Goal: Task Accomplishment & Management: Use online tool/utility

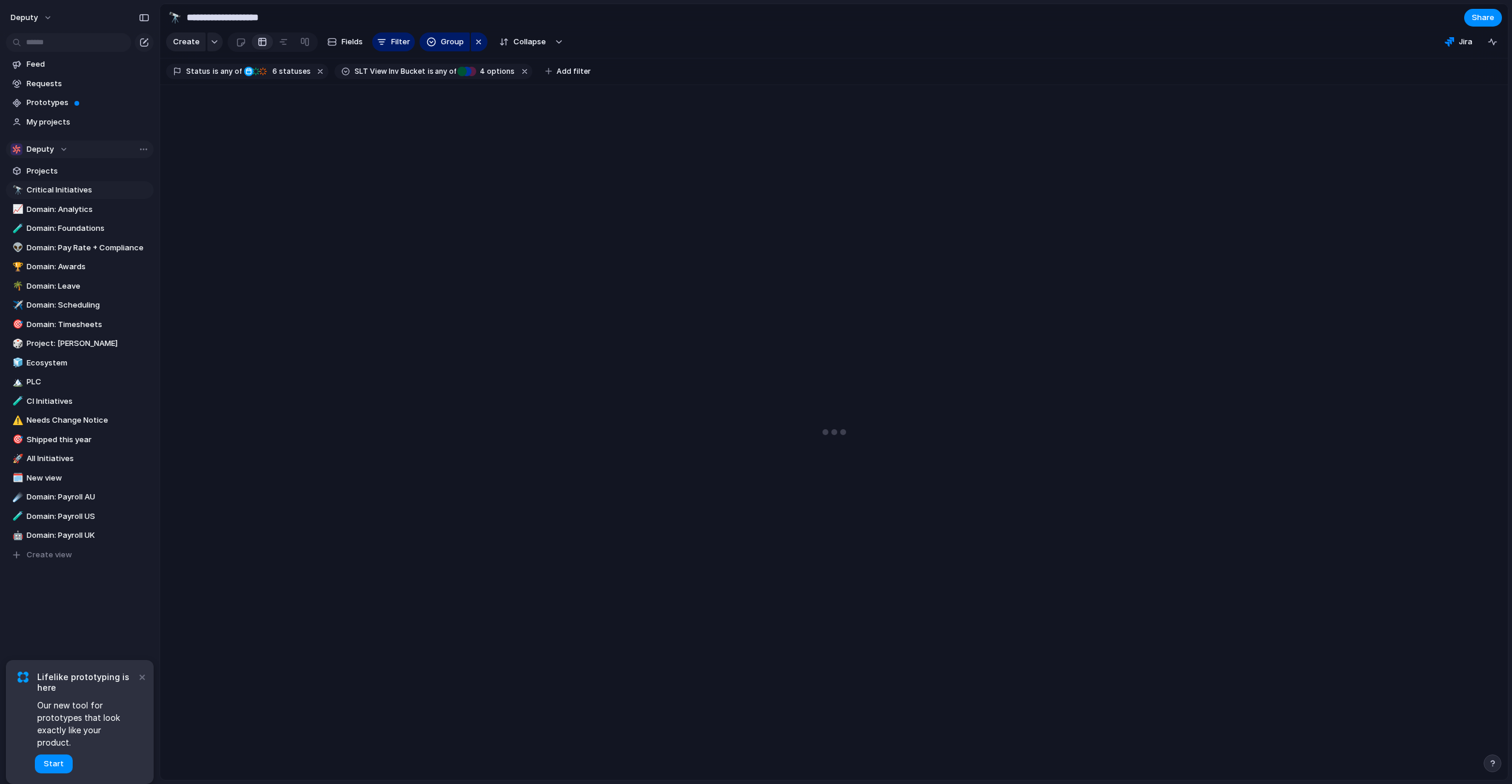
click at [41, 144] on span "Deputy" at bounding box center [41, 149] width 27 height 12
click at [56, 269] on span "Deputy" at bounding box center [50, 267] width 27 height 12
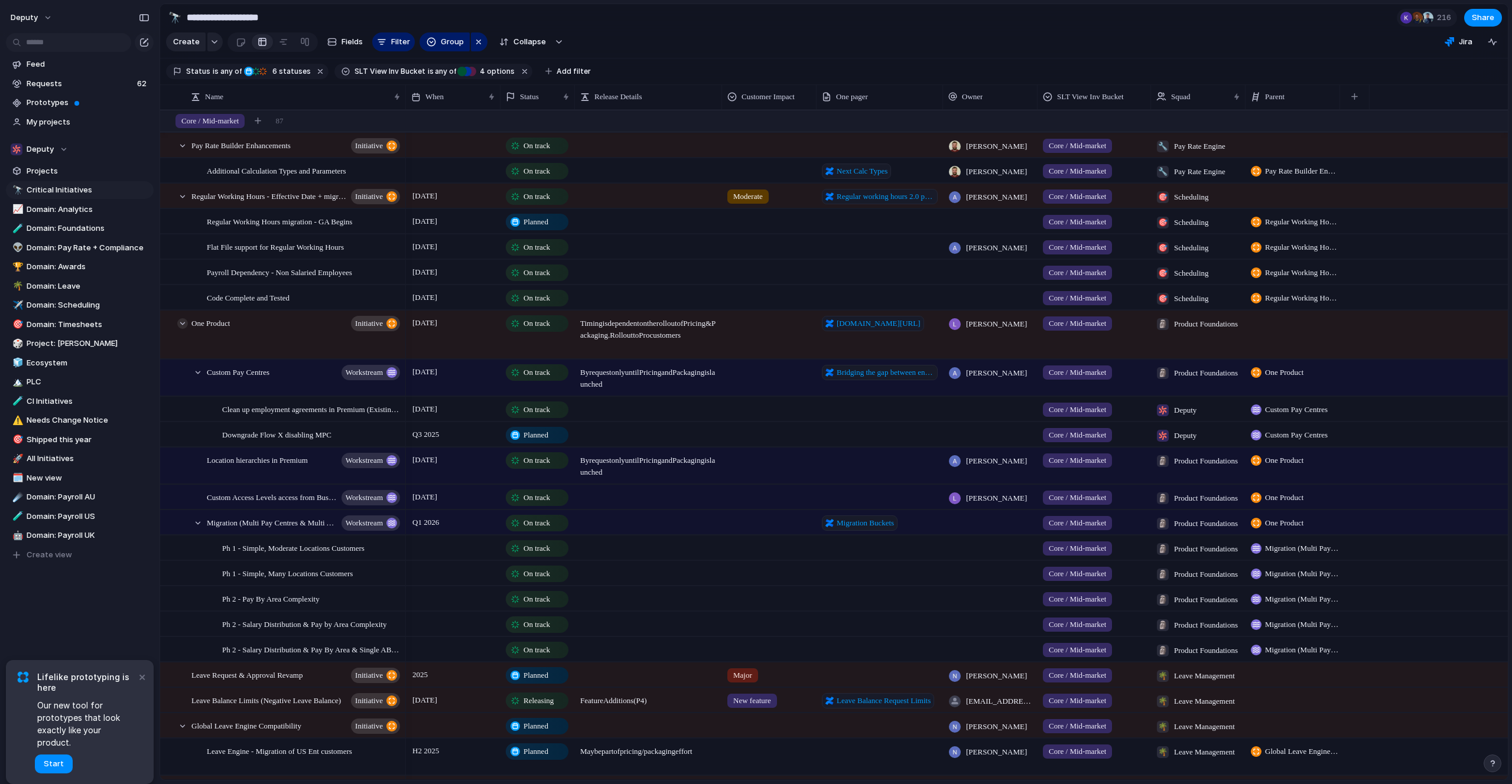
click at [181, 323] on div at bounding box center [182, 323] width 11 height 11
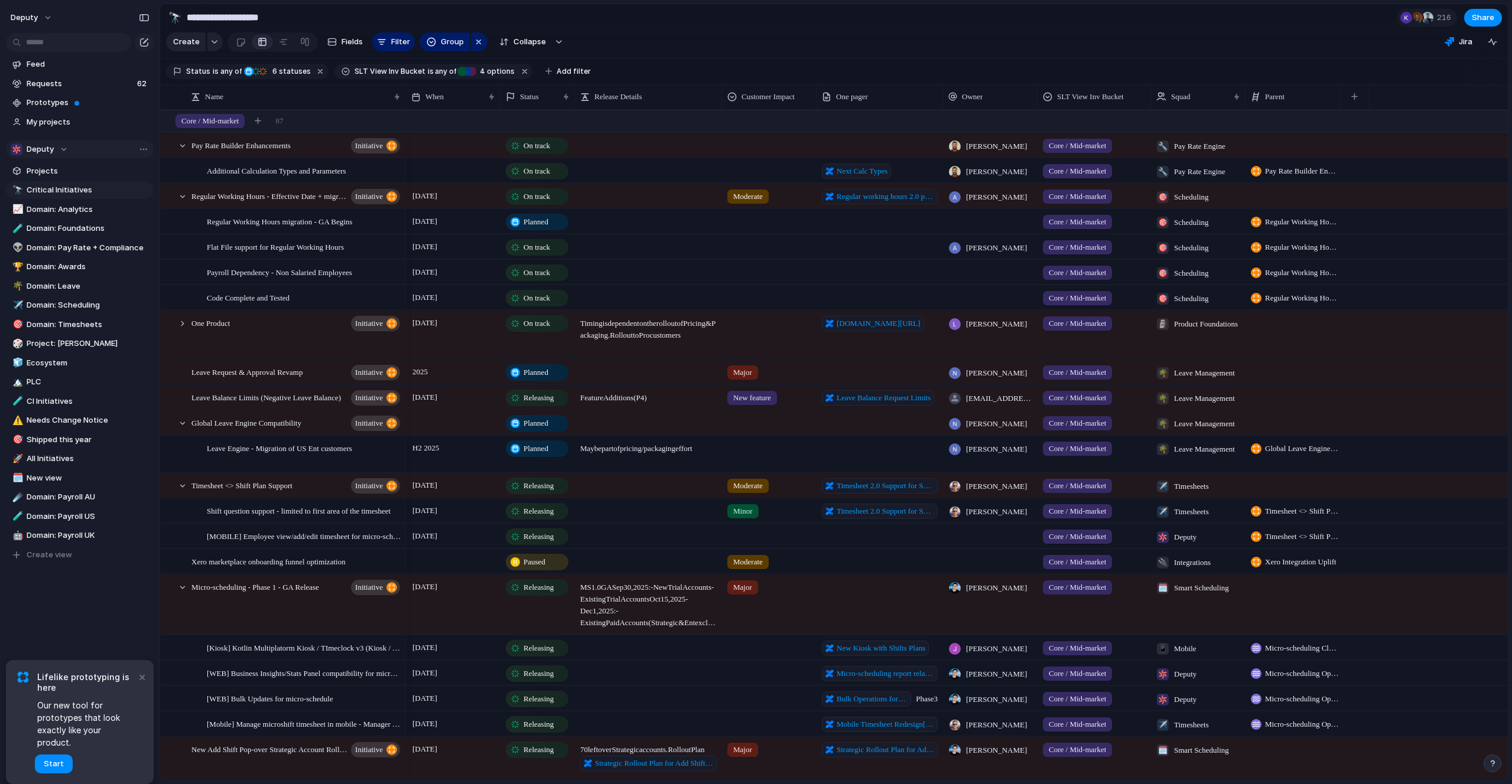
click at [63, 147] on div "Deputy" at bounding box center [39, 149] width 57 height 12
click at [62, 210] on span "Growth" at bounding box center [50, 212] width 28 height 12
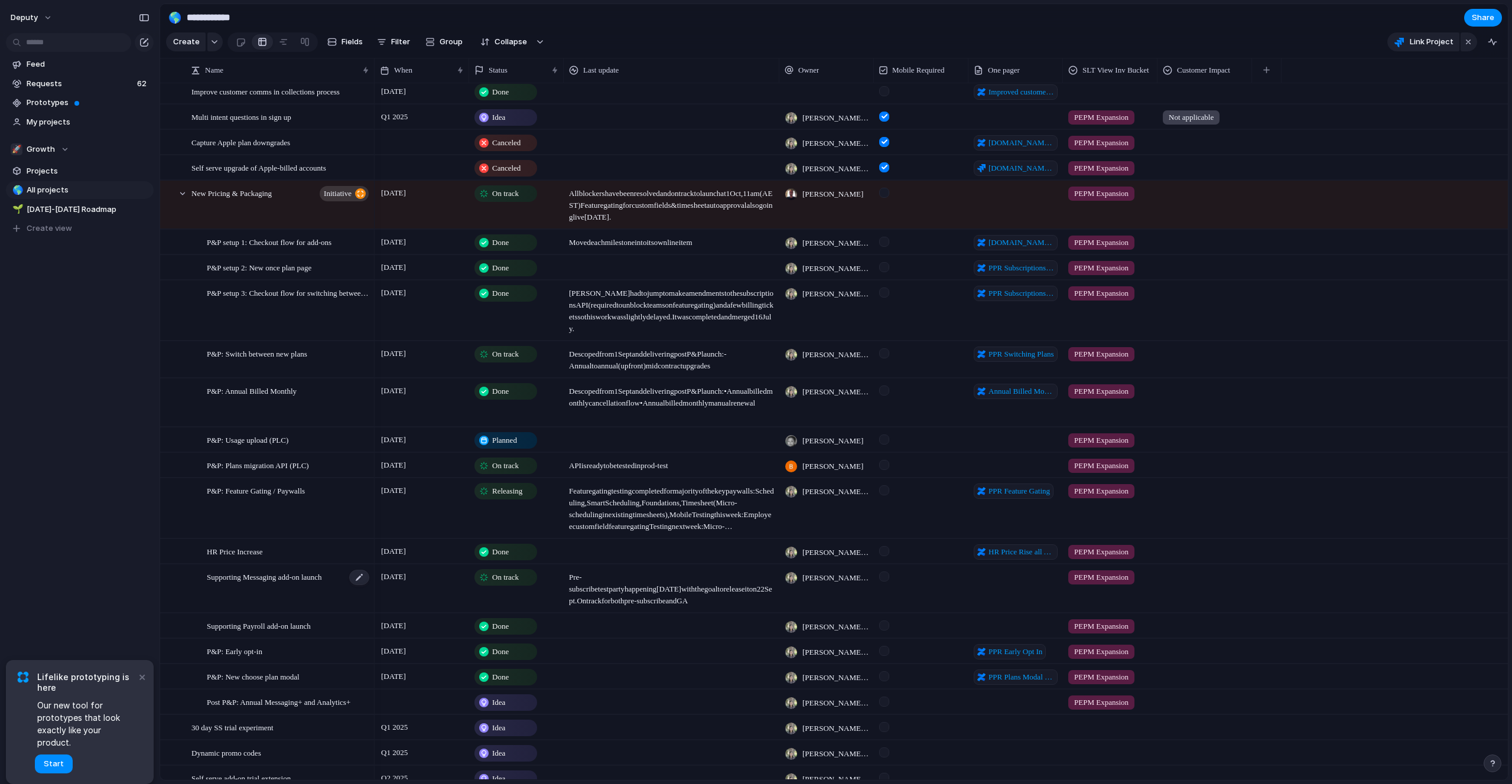
scroll to position [408, 0]
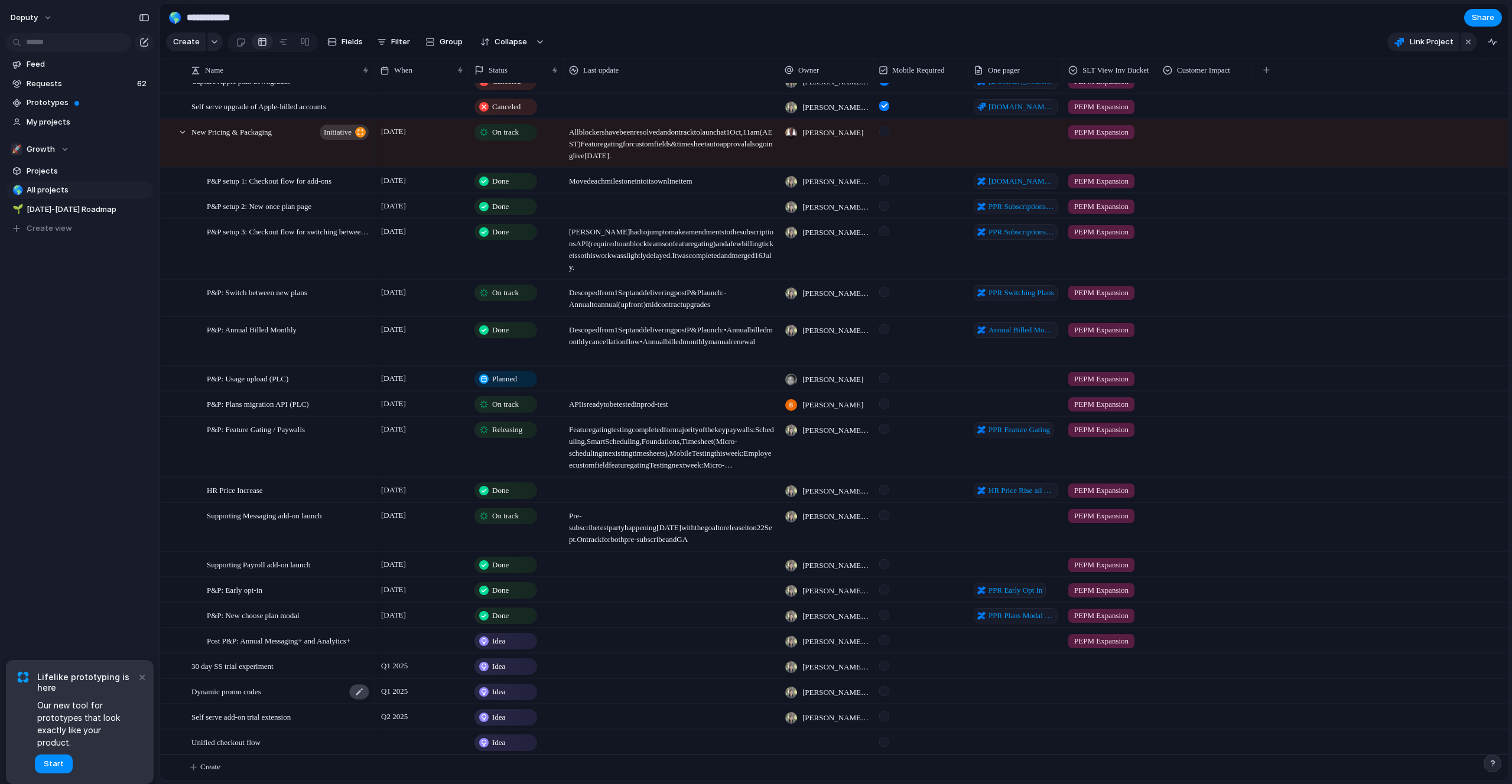
click at [361, 693] on div at bounding box center [359, 692] width 20 height 15
drag, startPoint x: 361, startPoint y: 693, endPoint x: 169, endPoint y: 678, distance: 192.6
click at [169, 680] on div "**********" at bounding box center [267, 691] width 213 height 23
type textarea "**********"
click at [393, 692] on span "Q1 2025" at bounding box center [395, 691] width 33 height 14
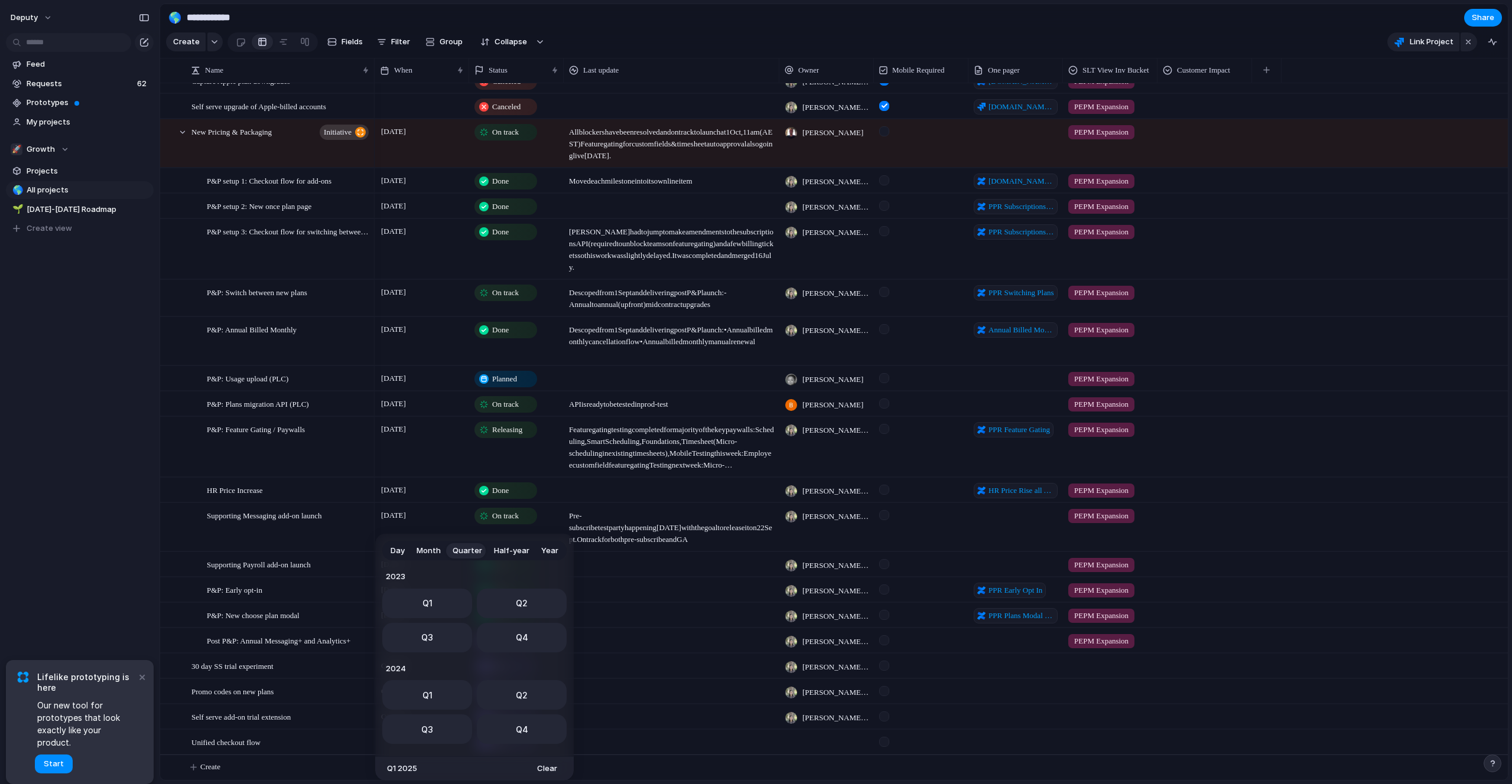
scroll to position [187, 0]
drag, startPoint x: 511, startPoint y: 632, endPoint x: 478, endPoint y: 641, distance: 34.2
click at [511, 632] on button "Q4" at bounding box center [521, 634] width 90 height 30
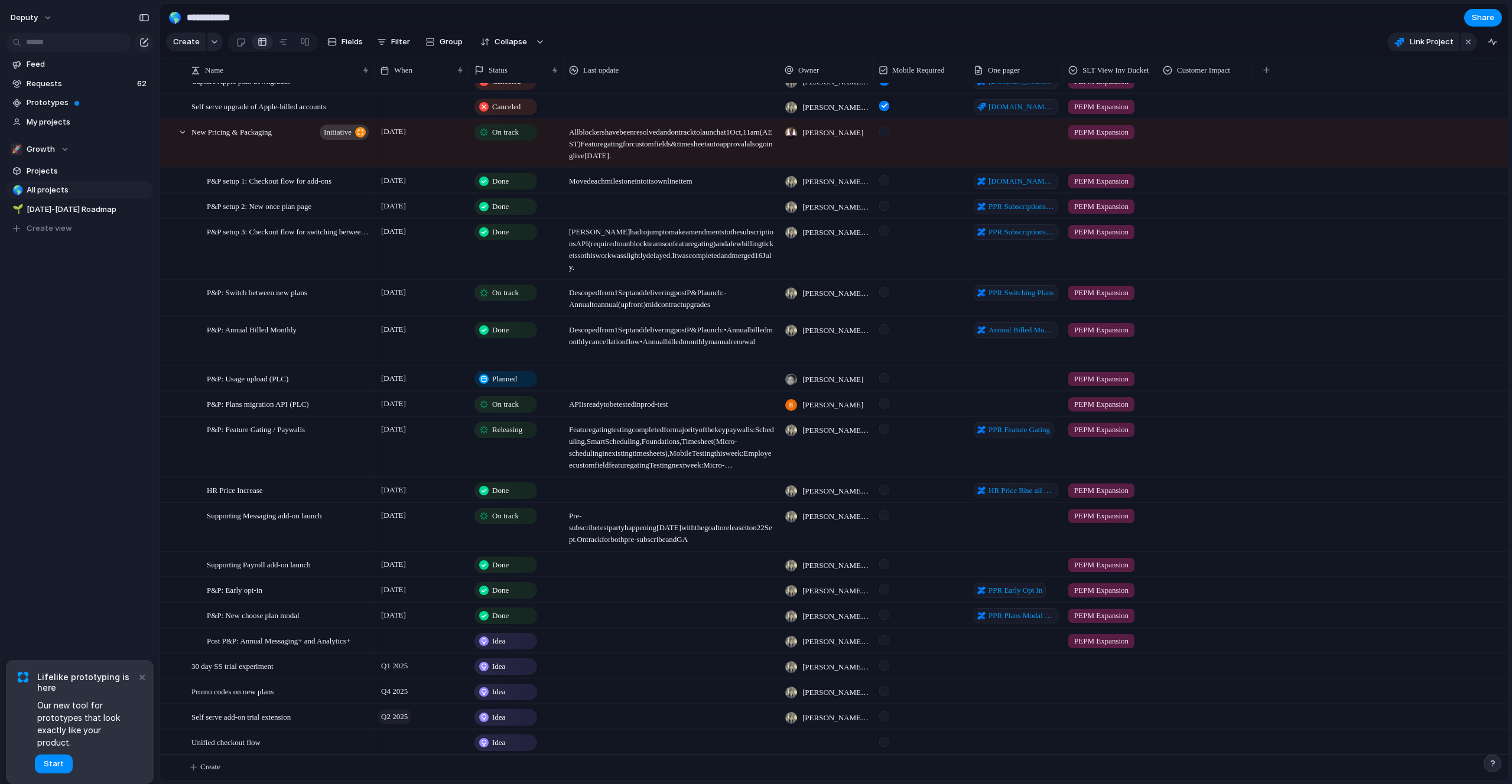
click at [410, 717] on span "Q2 2025" at bounding box center [395, 716] width 33 height 14
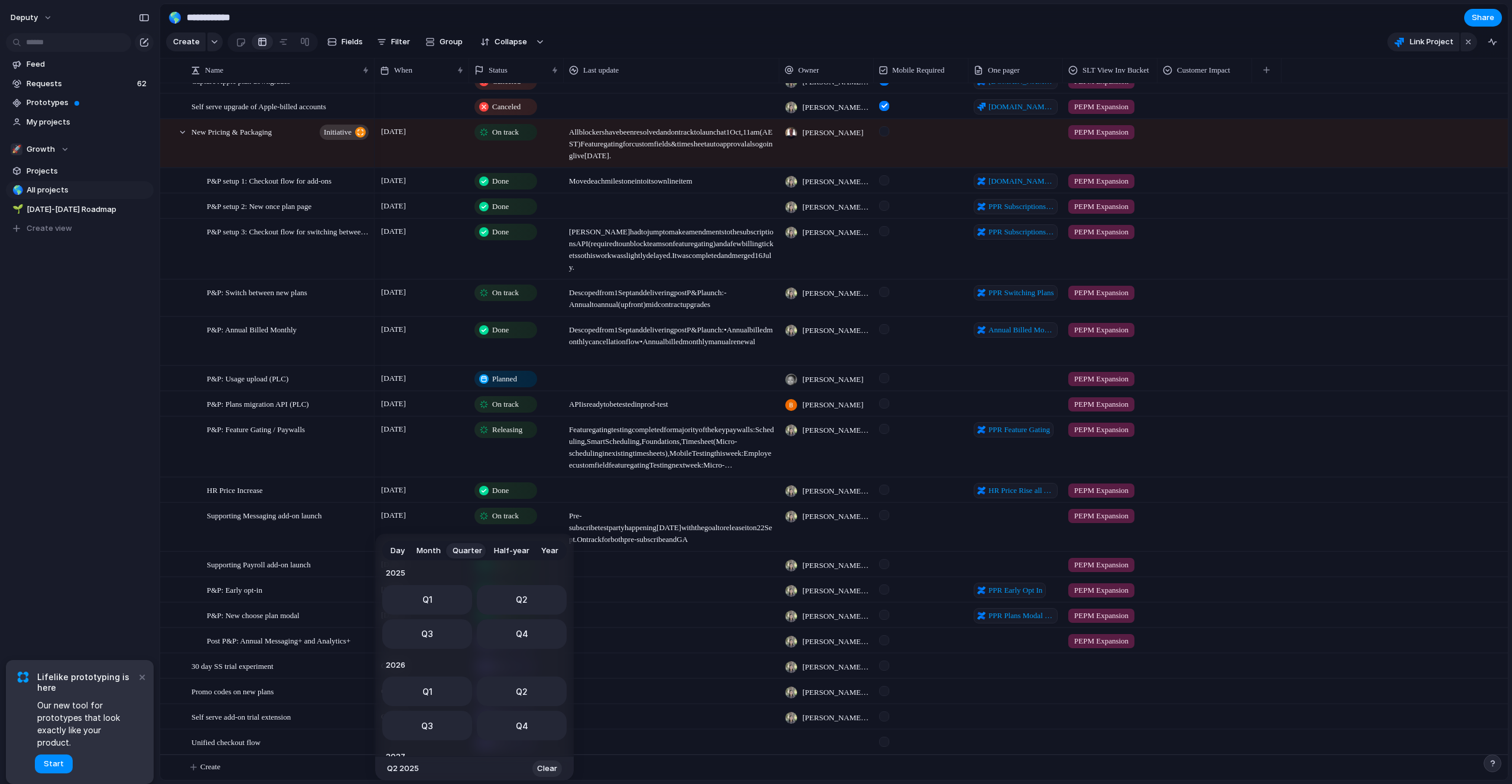
click at [542, 767] on span "Clear" at bounding box center [547, 769] width 20 height 12
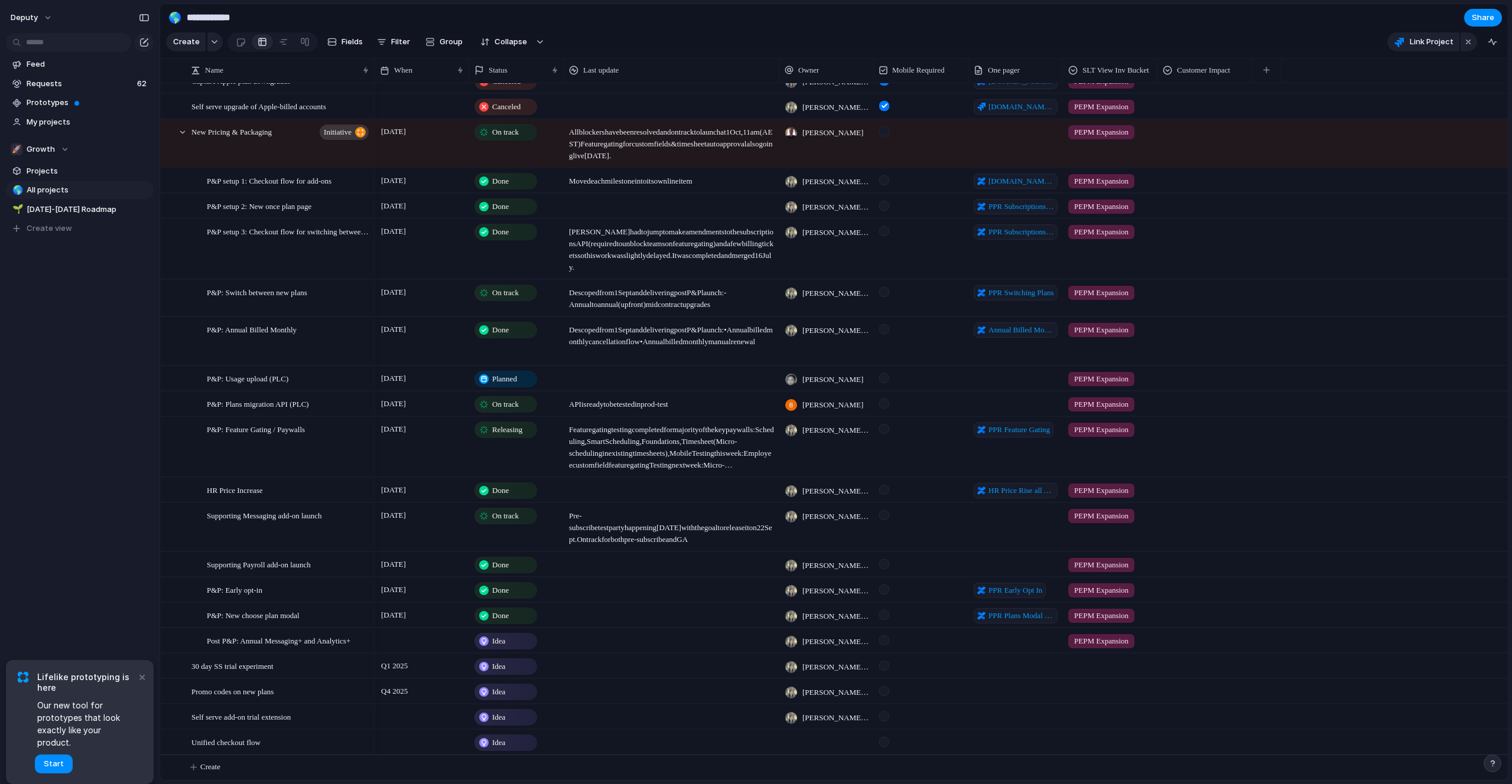
click at [438, 667] on div "Q1 2025" at bounding box center [422, 663] width 94 height 19
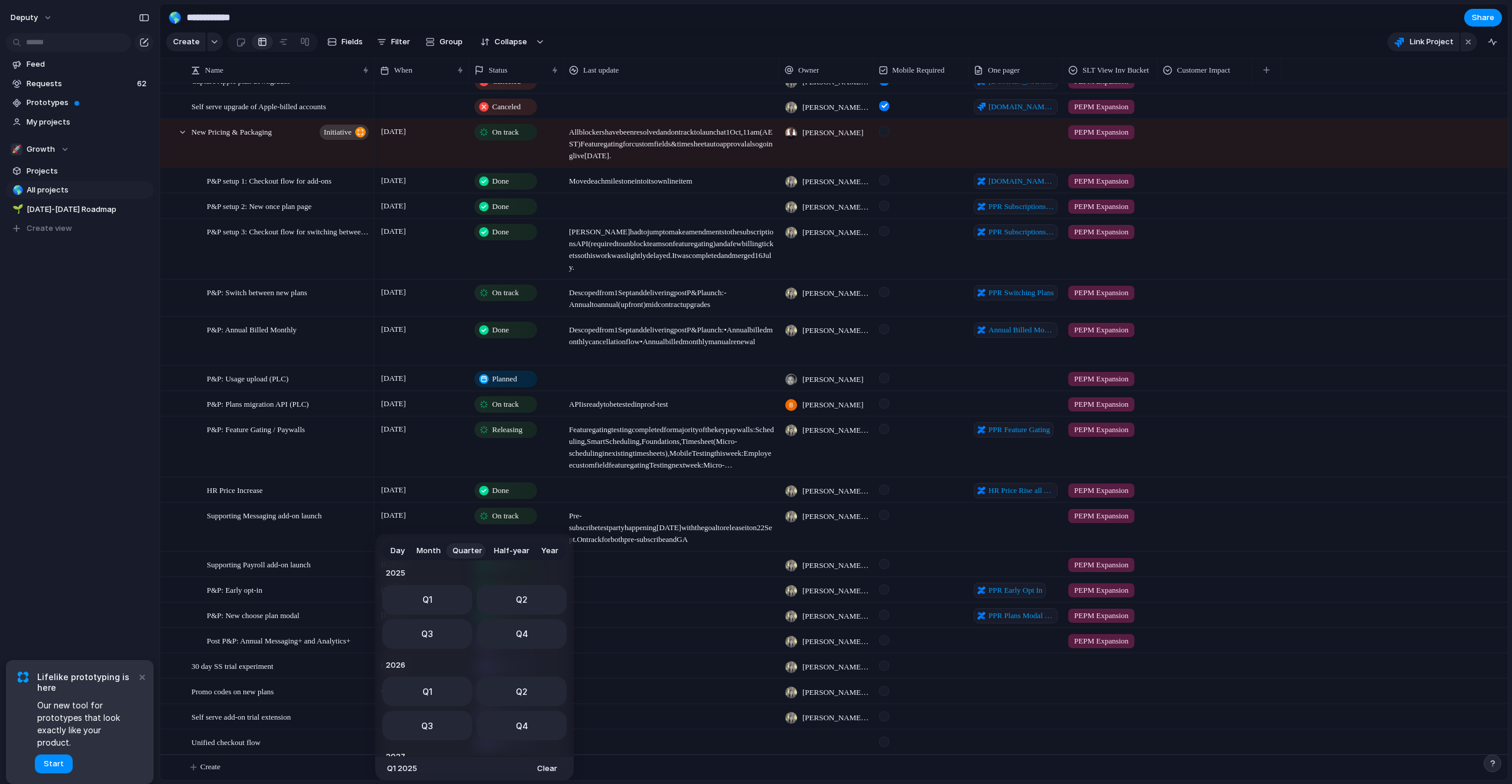
click at [551, 769] on span "Clear" at bounding box center [547, 769] width 20 height 12
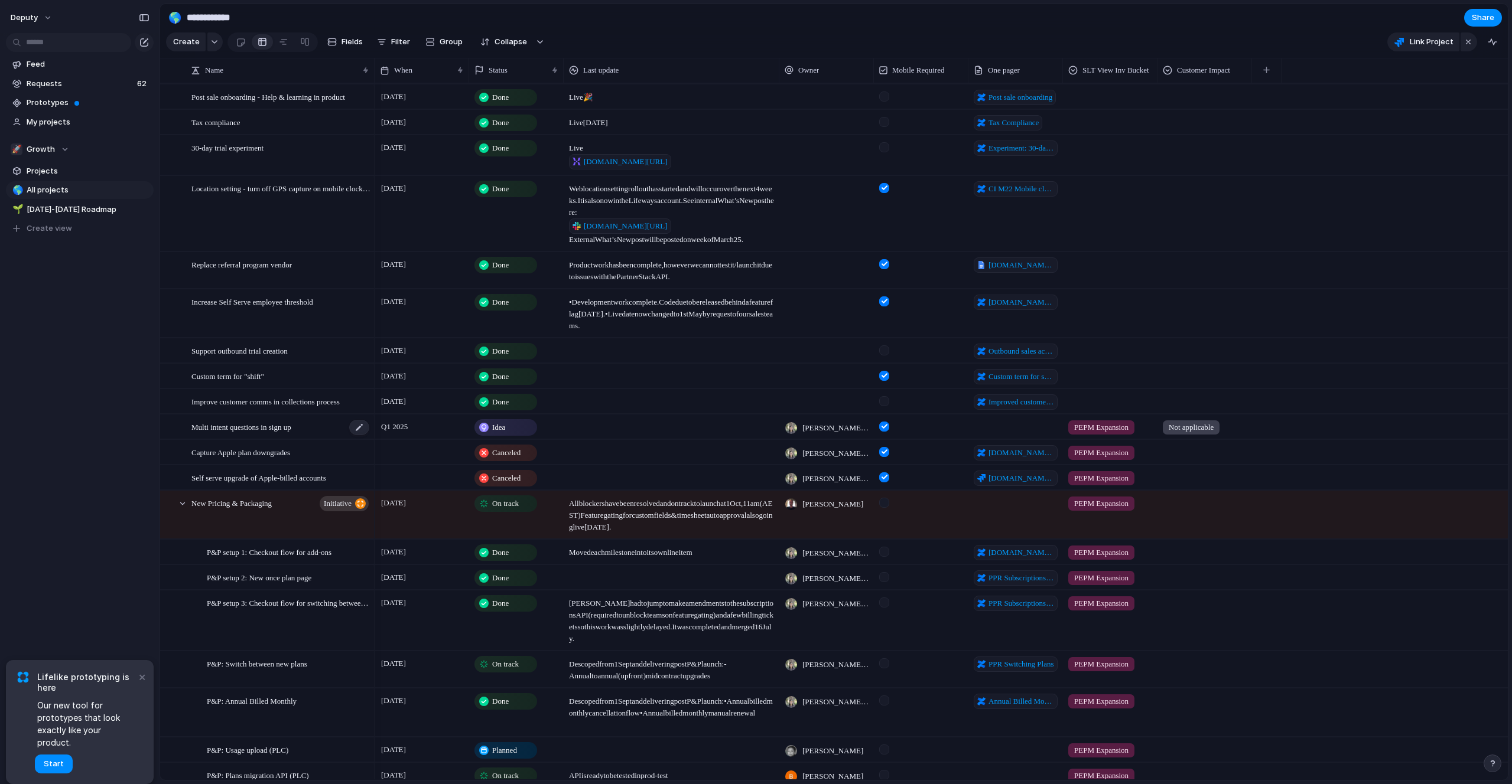
scroll to position [0, 0]
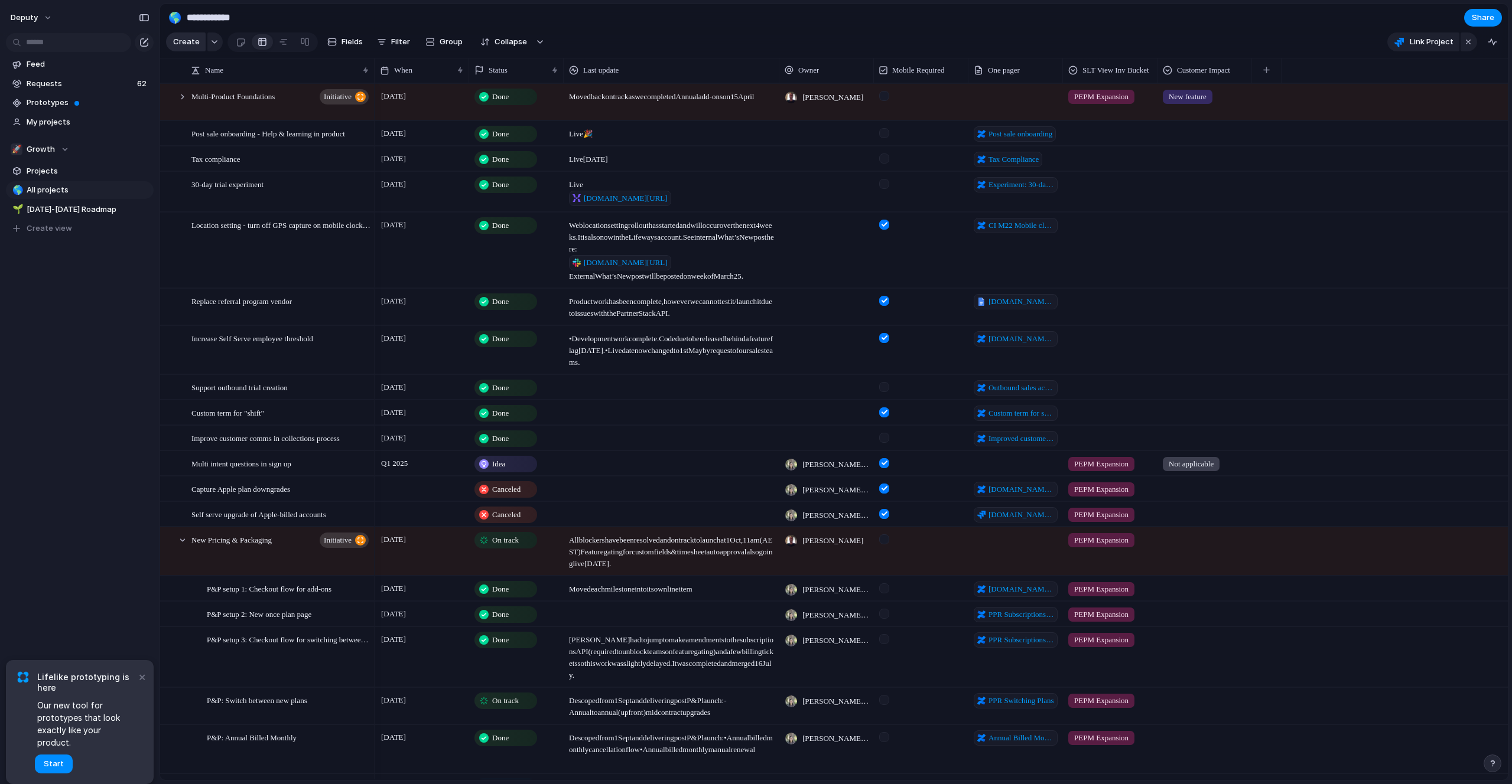
click at [184, 46] on span "Create" at bounding box center [186, 41] width 27 height 12
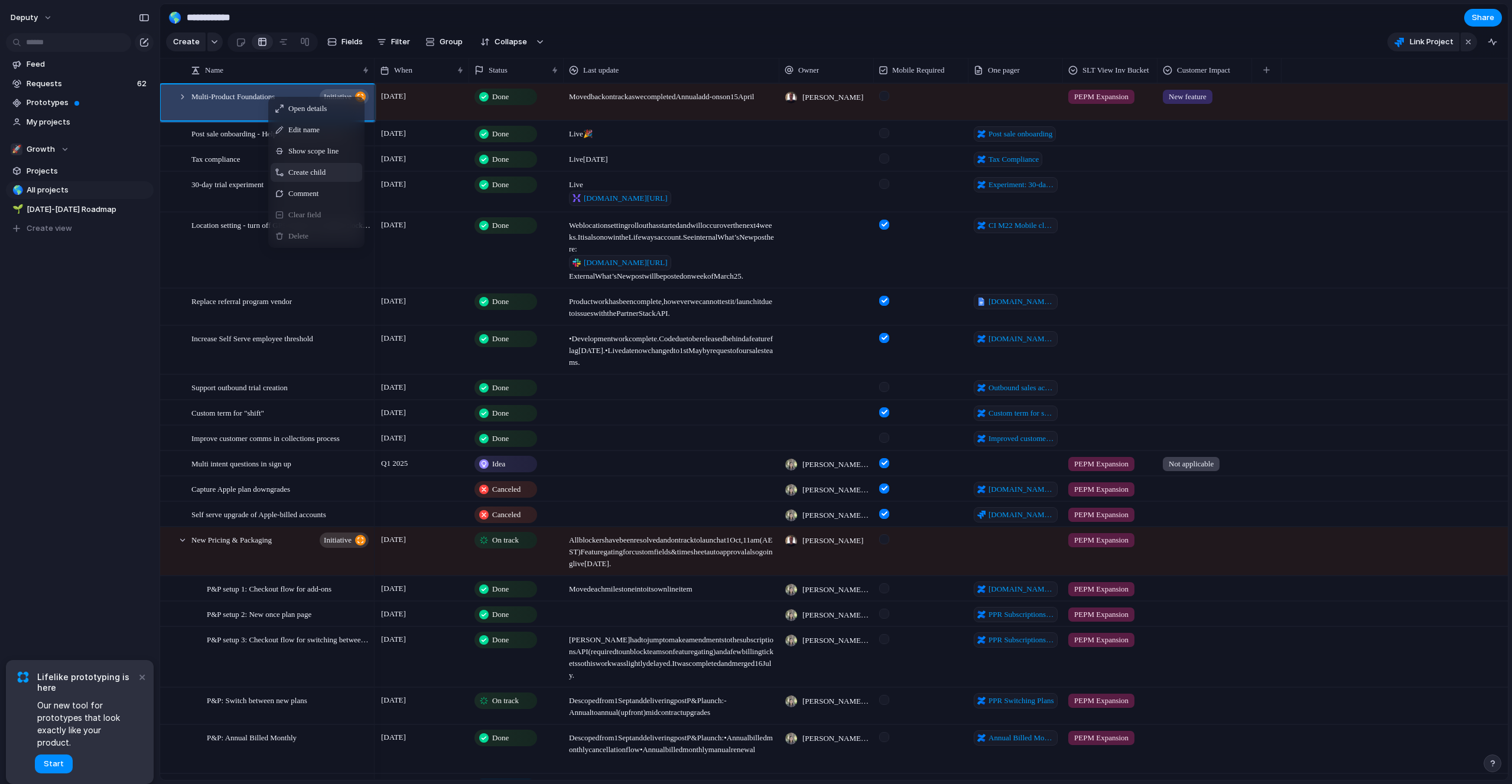
click at [316, 178] on div "Create child" at bounding box center [316, 173] width 92 height 19
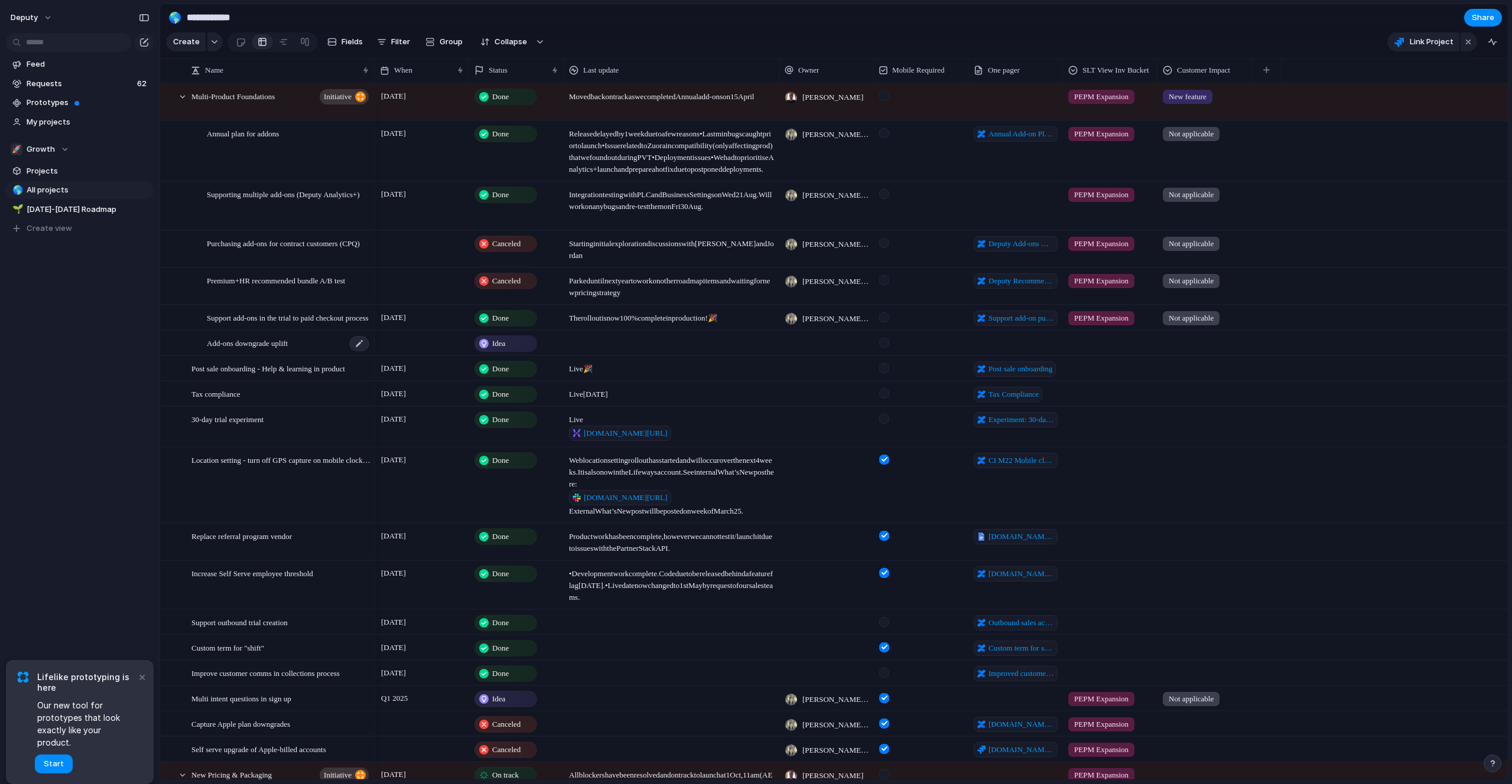
click at [306, 343] on div "Add-ons downgrade uplift" at bounding box center [289, 342] width 164 height 24
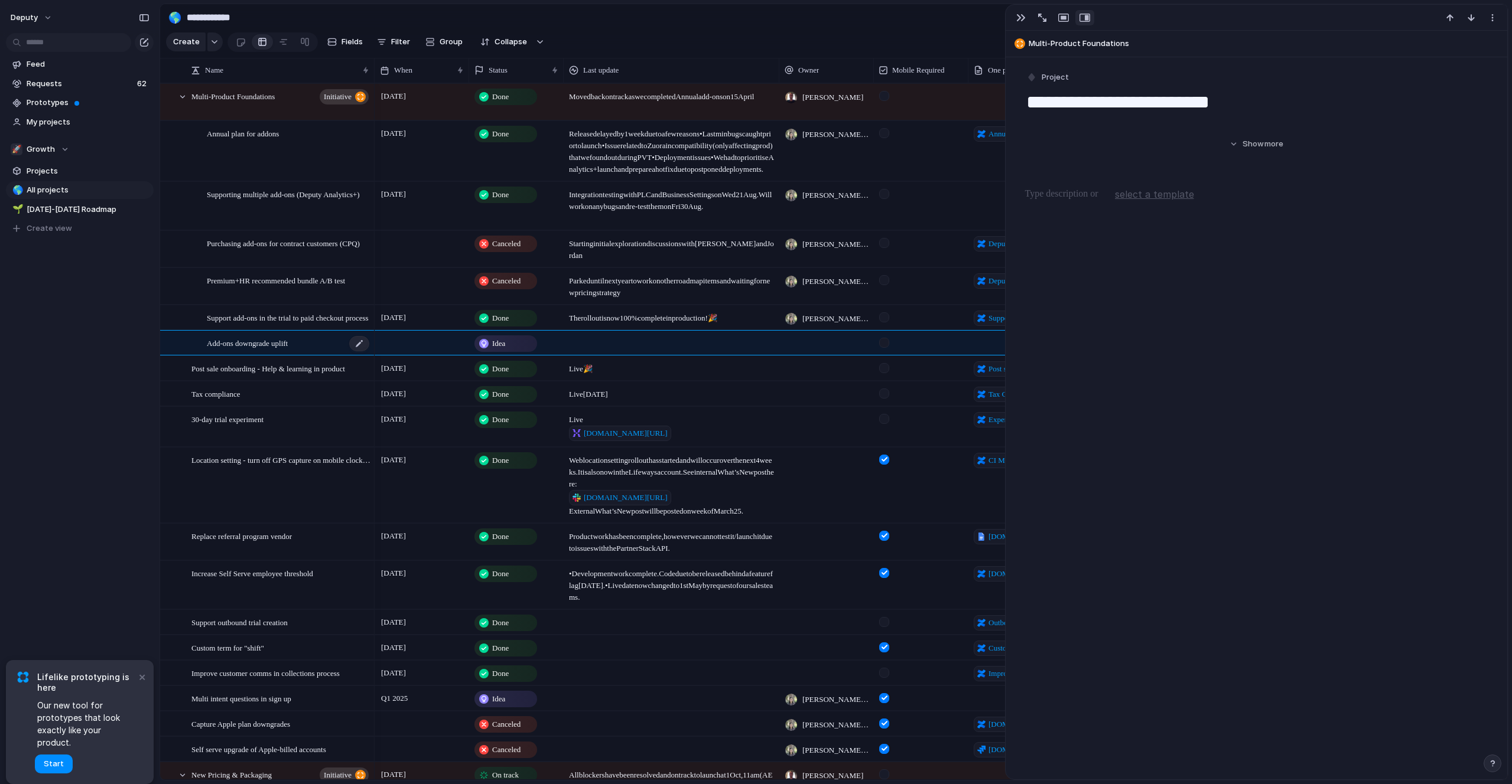
click at [288, 343] on span "Add-ons downgrade uplift" at bounding box center [247, 342] width 81 height 14
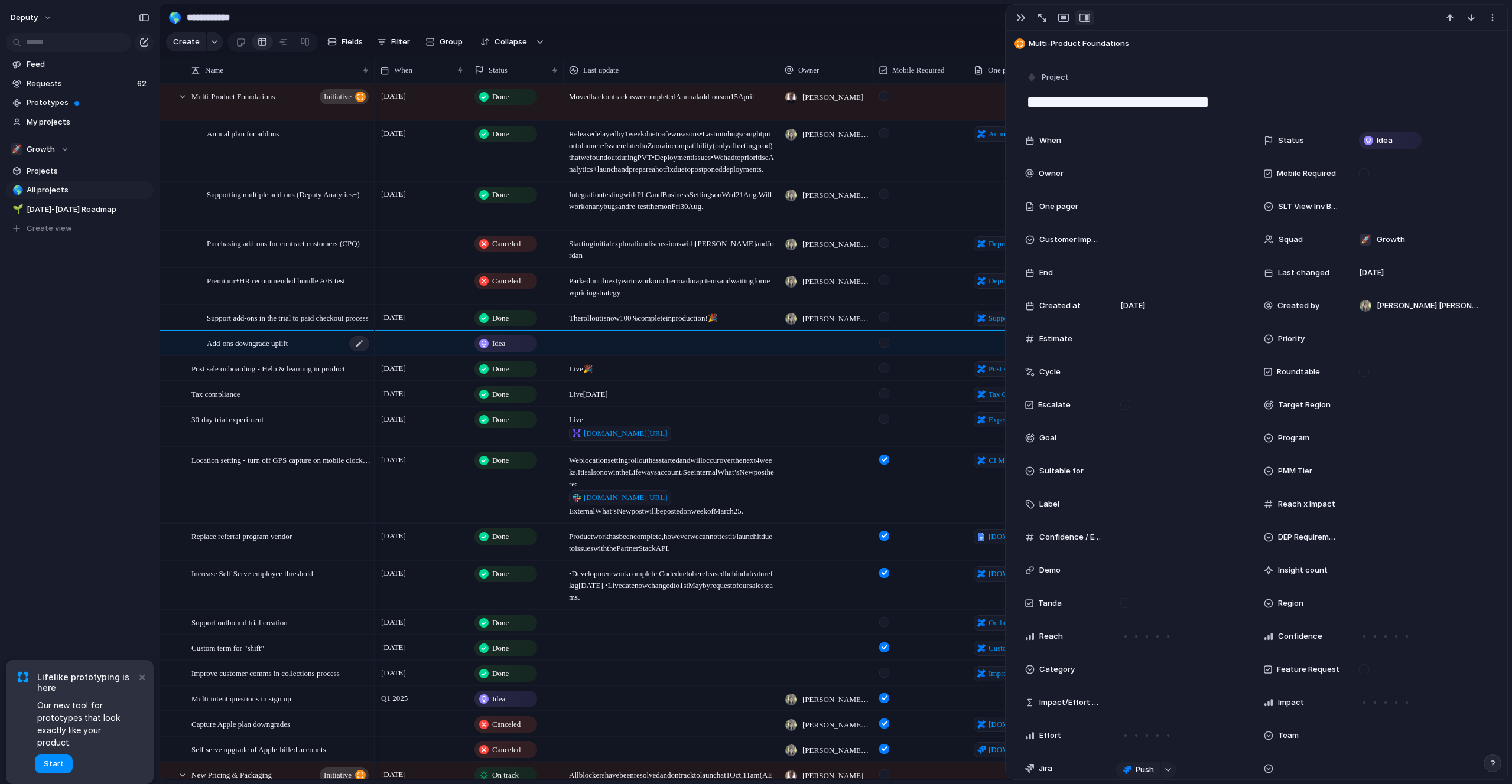
click at [288, 343] on span "Add-ons downgrade uplift" at bounding box center [247, 342] width 81 height 14
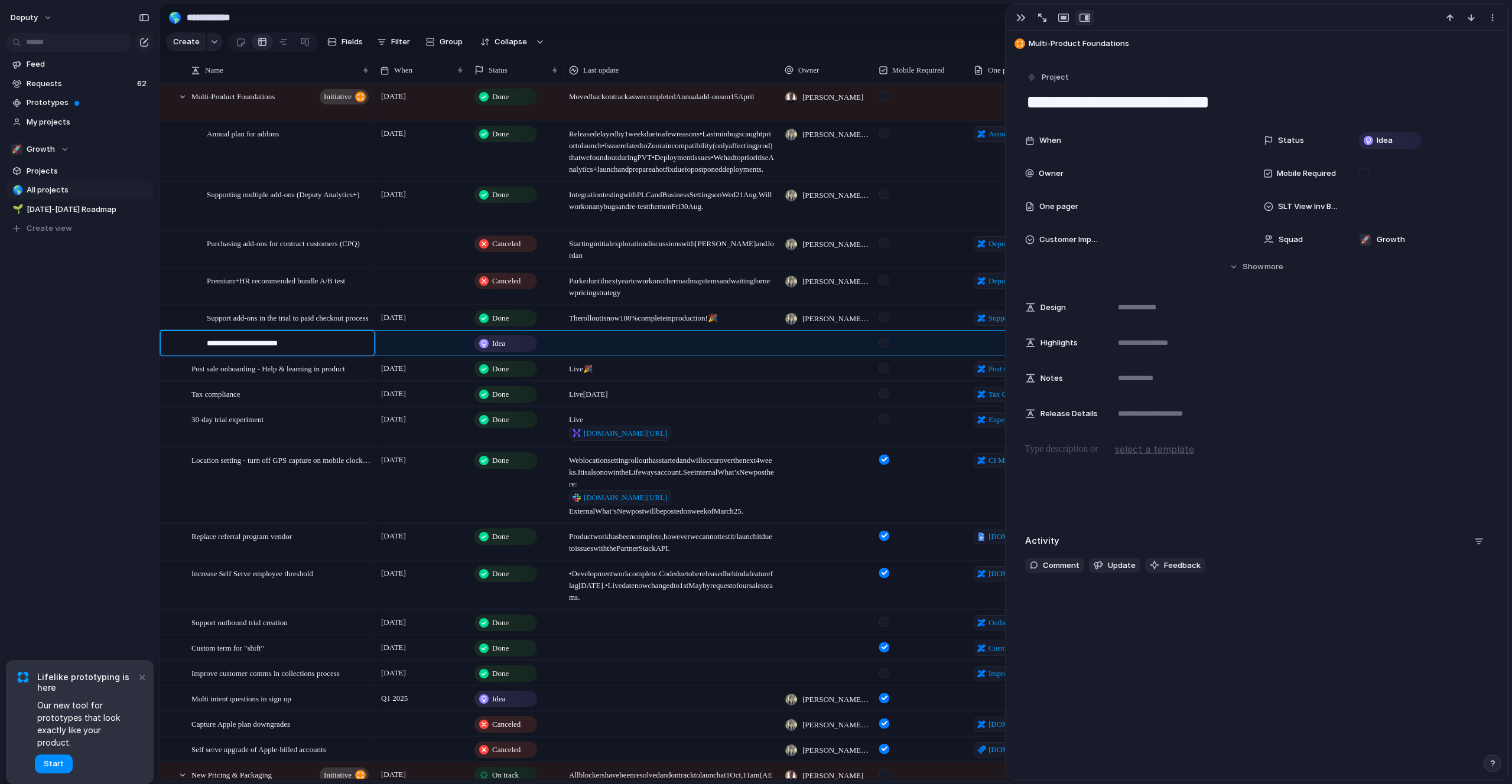
click at [291, 344] on textarea "**********" at bounding box center [286, 344] width 159 height 14
type textarea "**********"
click at [389, 345] on div at bounding box center [422, 342] width 95 height 24
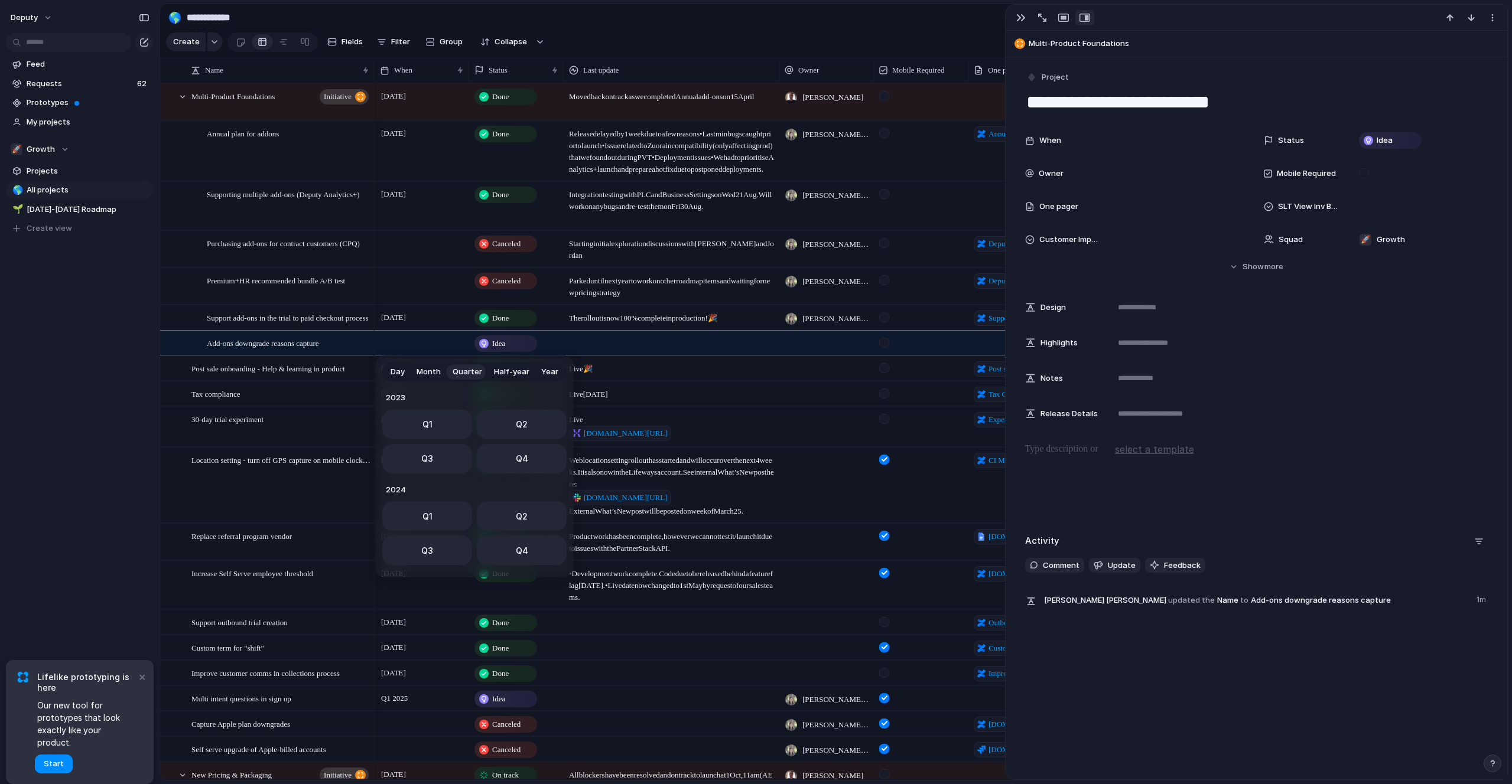
scroll to position [187, 0]
click at [509, 456] on button "Q4" at bounding box center [521, 455] width 90 height 30
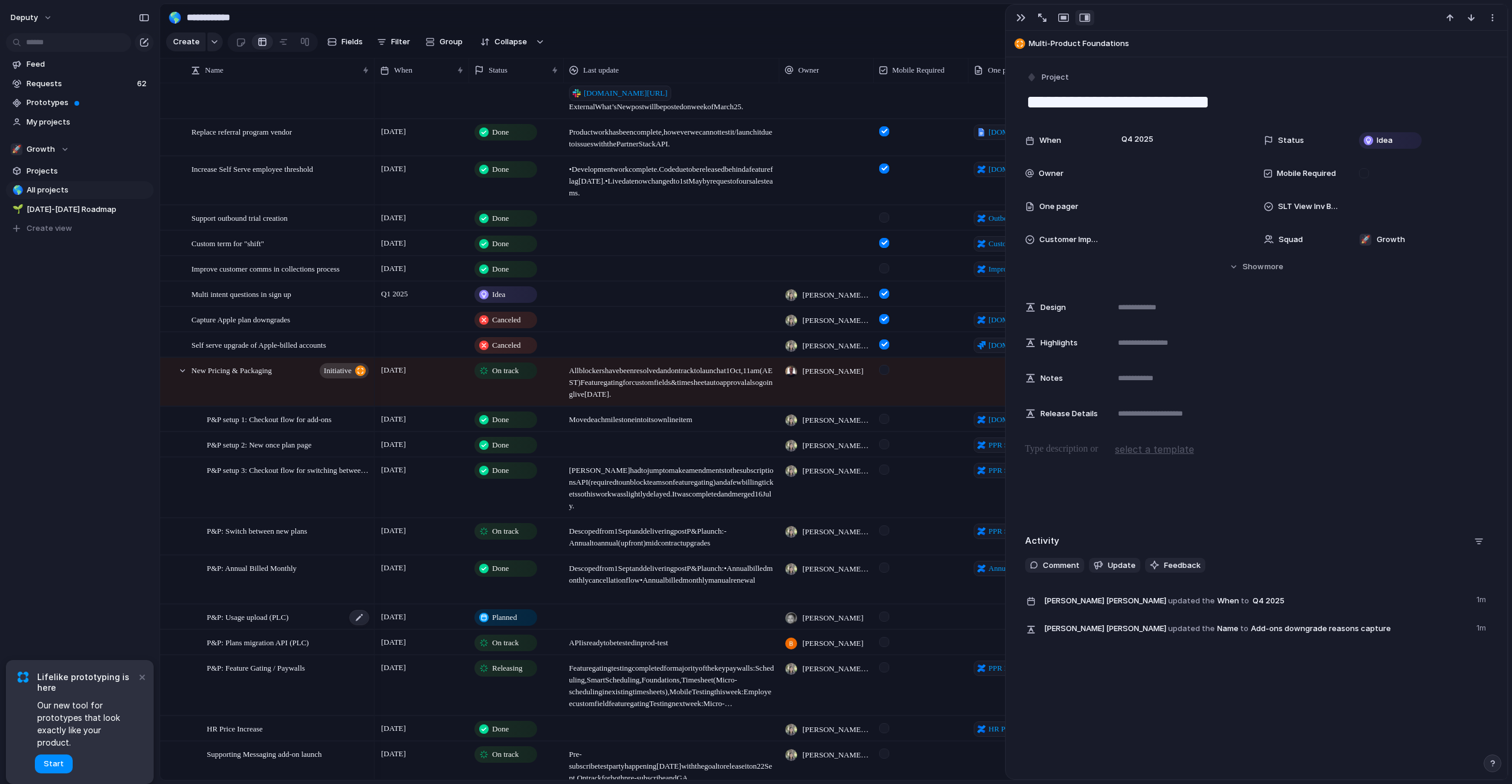
scroll to position [643, 0]
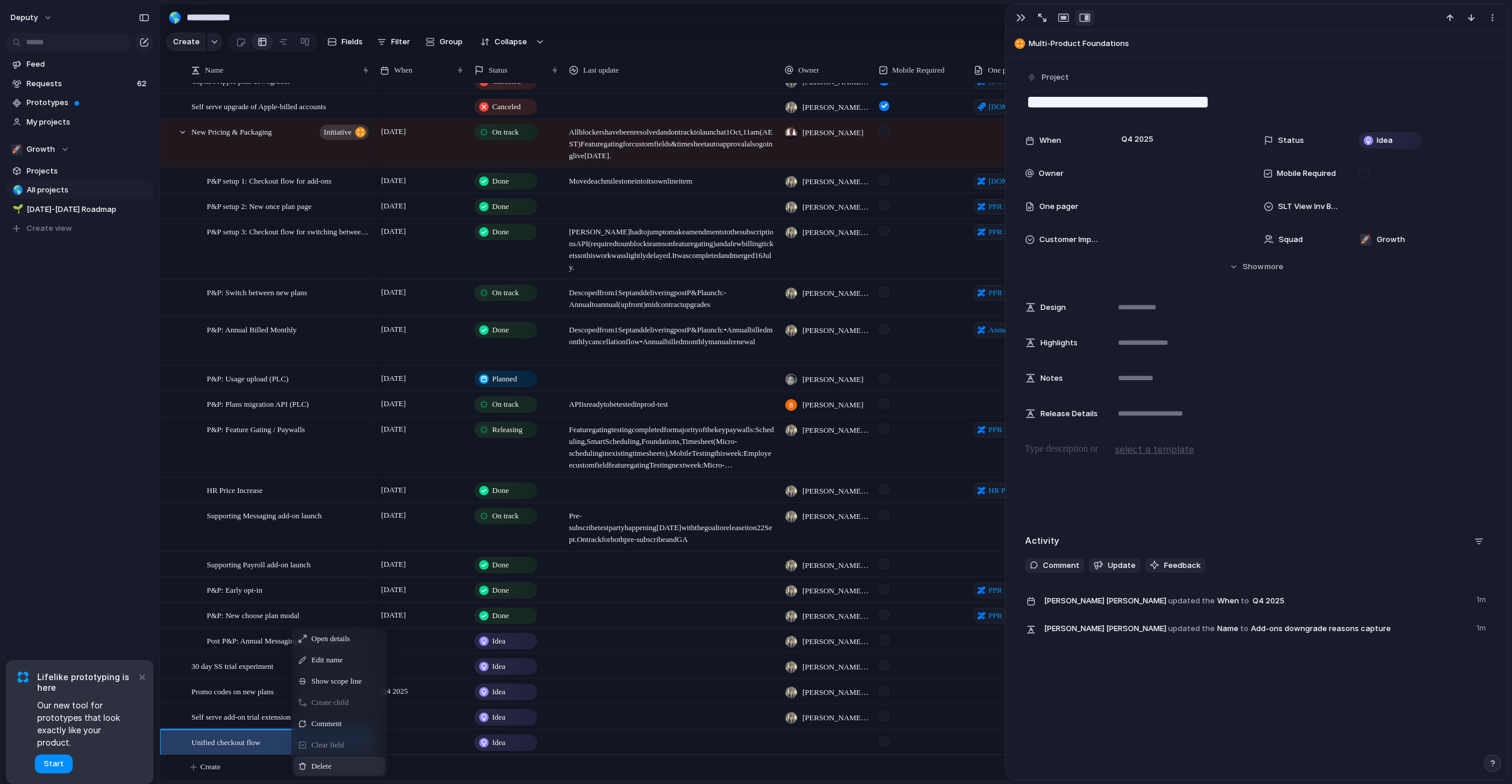
click at [320, 765] on span "Delete" at bounding box center [321, 767] width 20 height 12
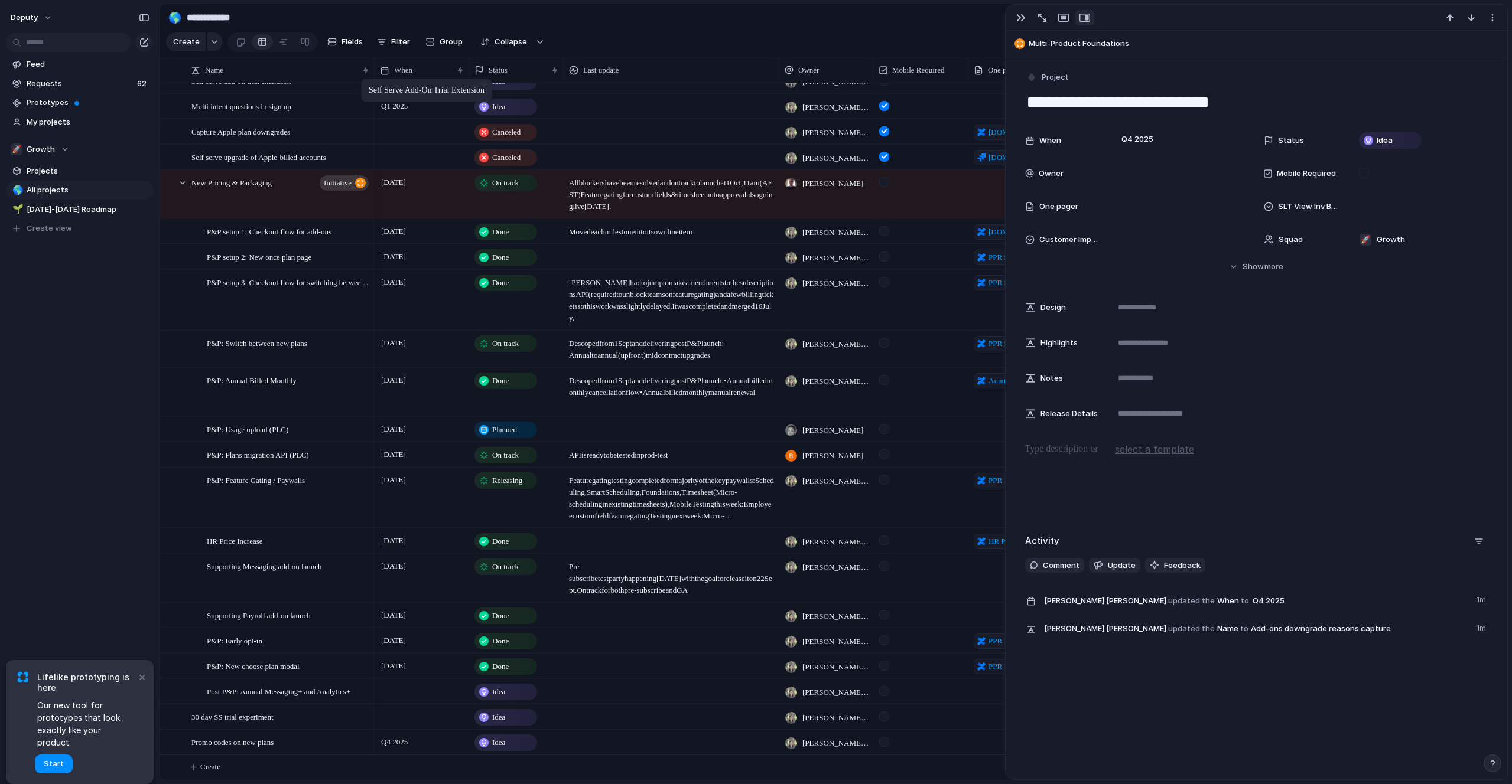
scroll to position [594, 0]
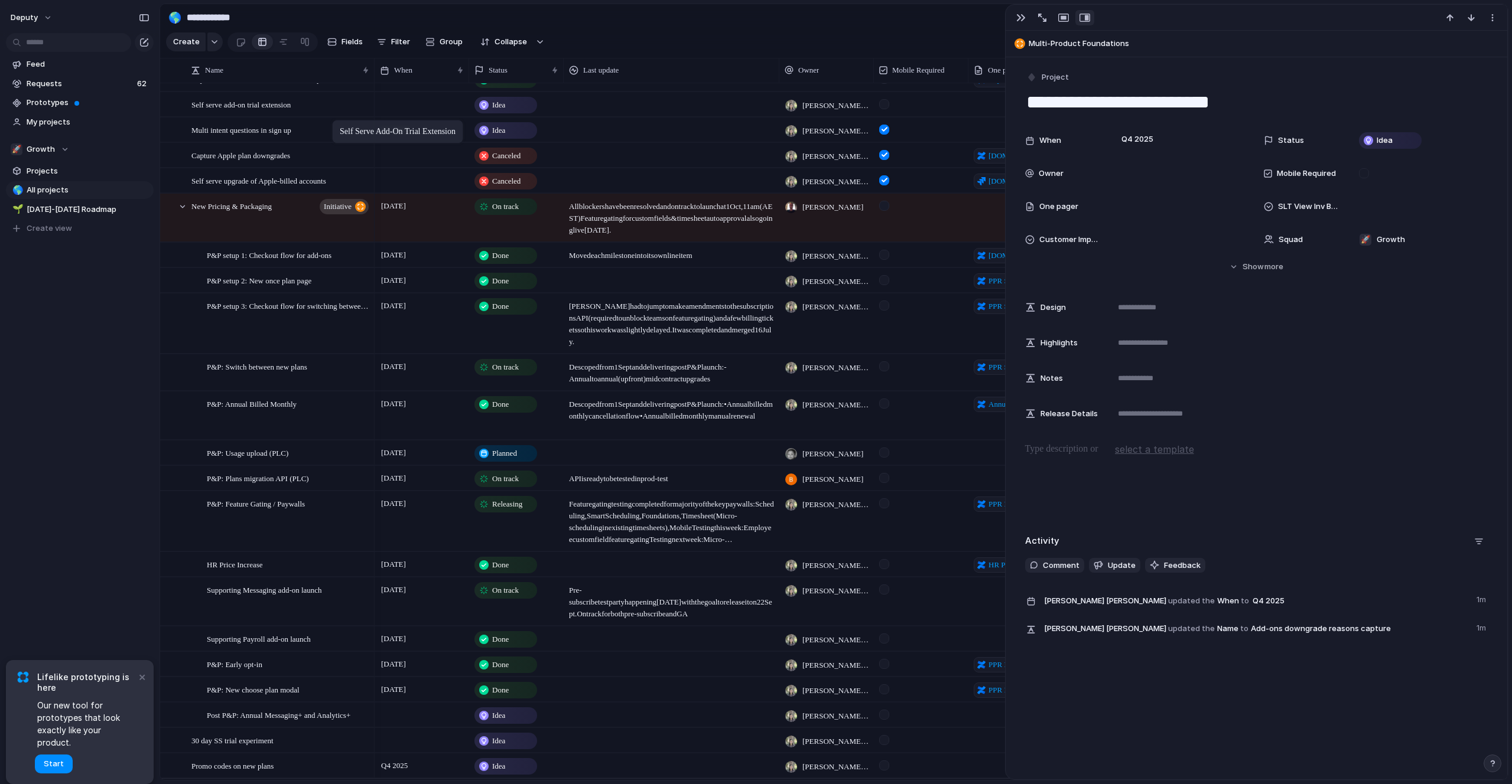
drag, startPoint x: 269, startPoint y: 743, endPoint x: 338, endPoint y: 122, distance: 624.8
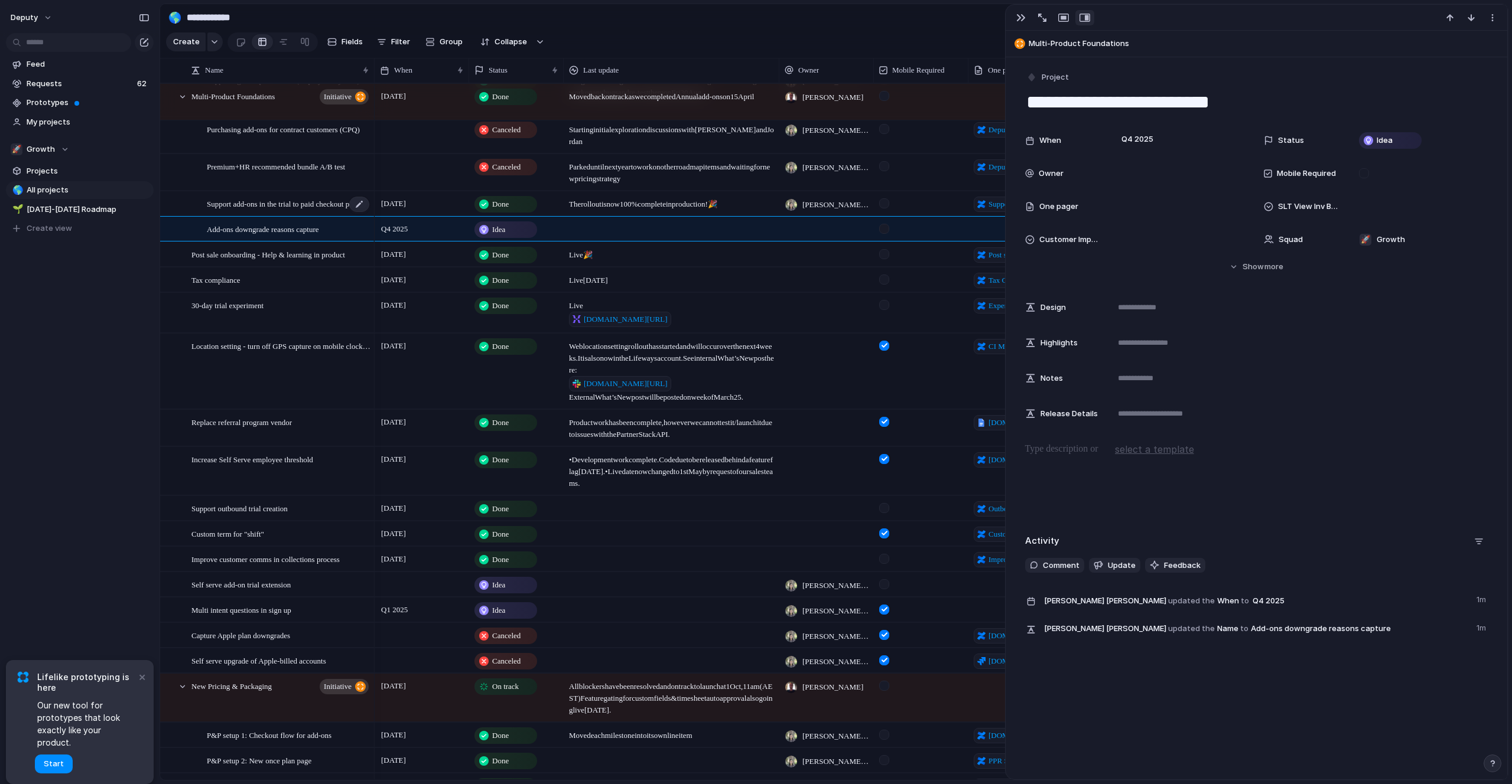
scroll to position [114, 0]
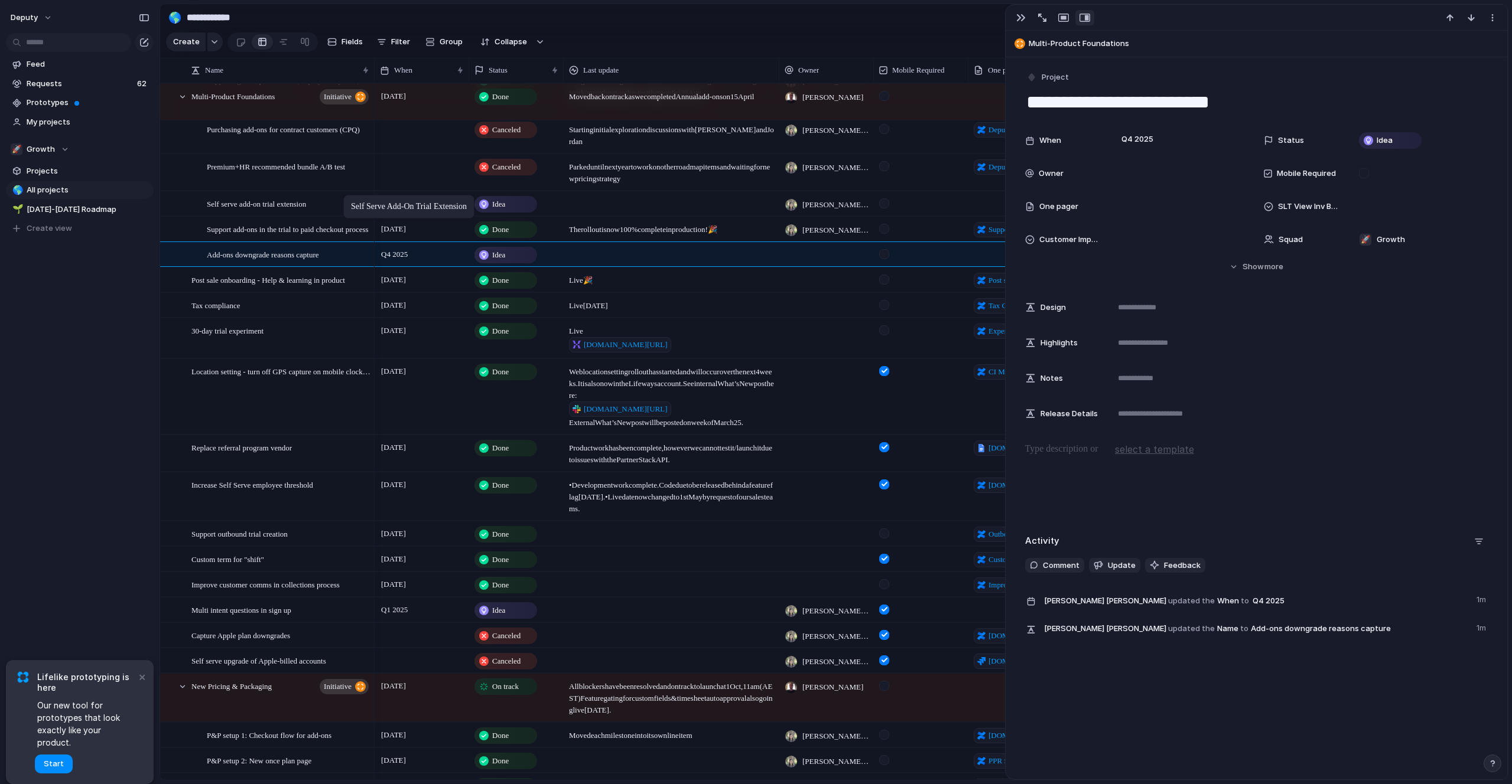
drag, startPoint x: 320, startPoint y: 584, endPoint x: 349, endPoint y: 197, distance: 388.1
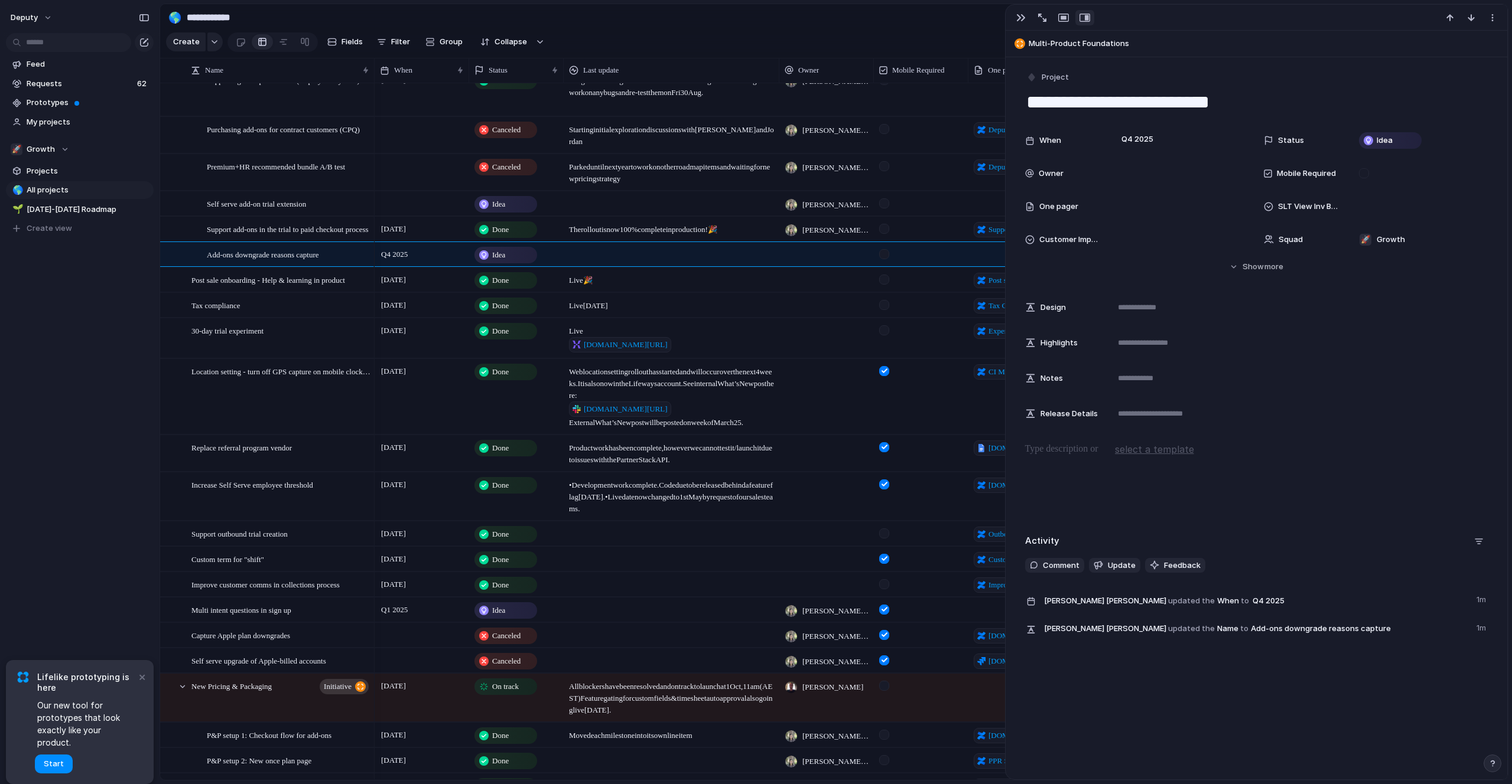
scroll to position [617, 0]
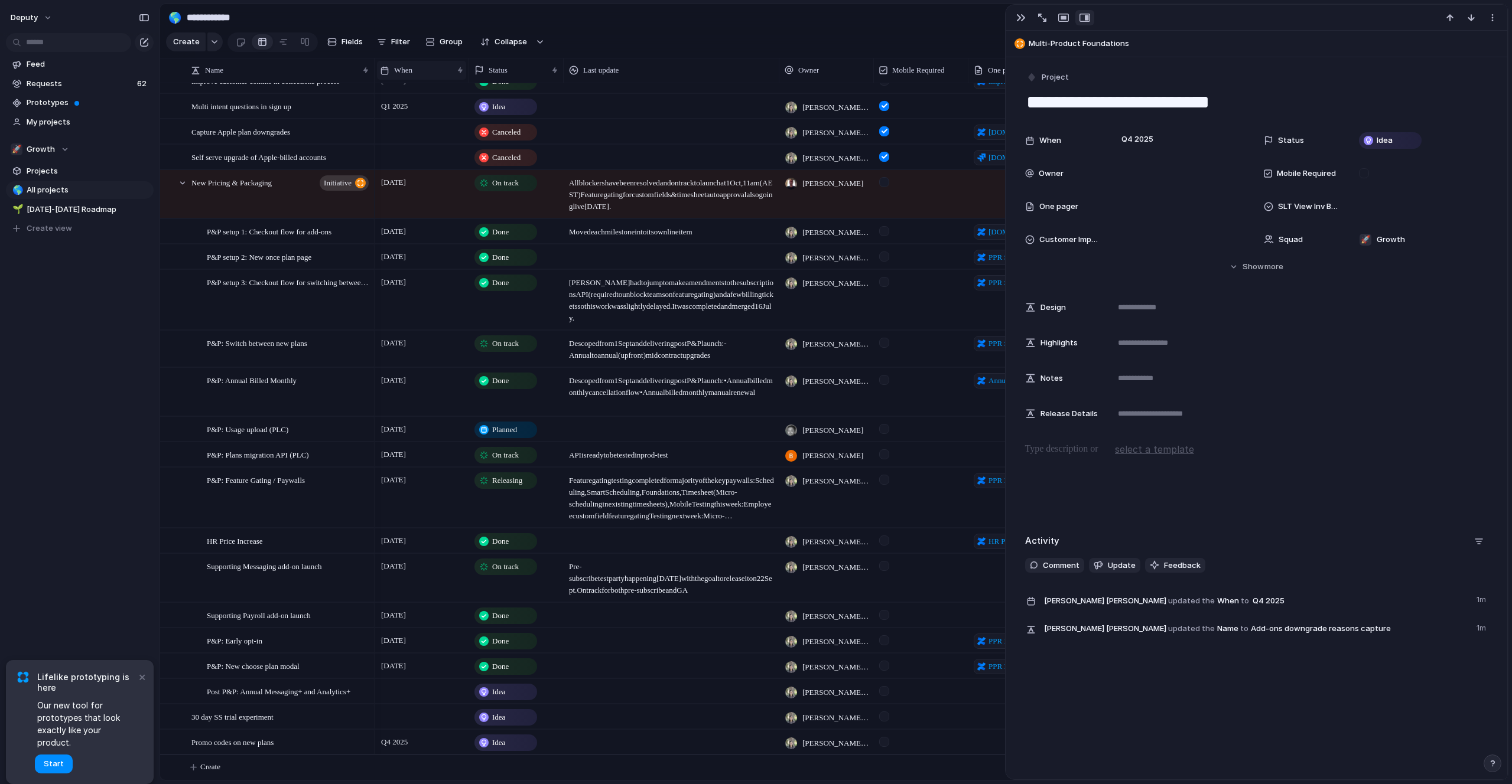
click at [405, 66] on span "When" at bounding box center [402, 70] width 18 height 12
click at [404, 68] on div "Modify Hide Sort ascending Sort descending" at bounding box center [756, 392] width 1512 height 784
click at [391, 41] on span "Filter" at bounding box center [400, 41] width 19 height 12
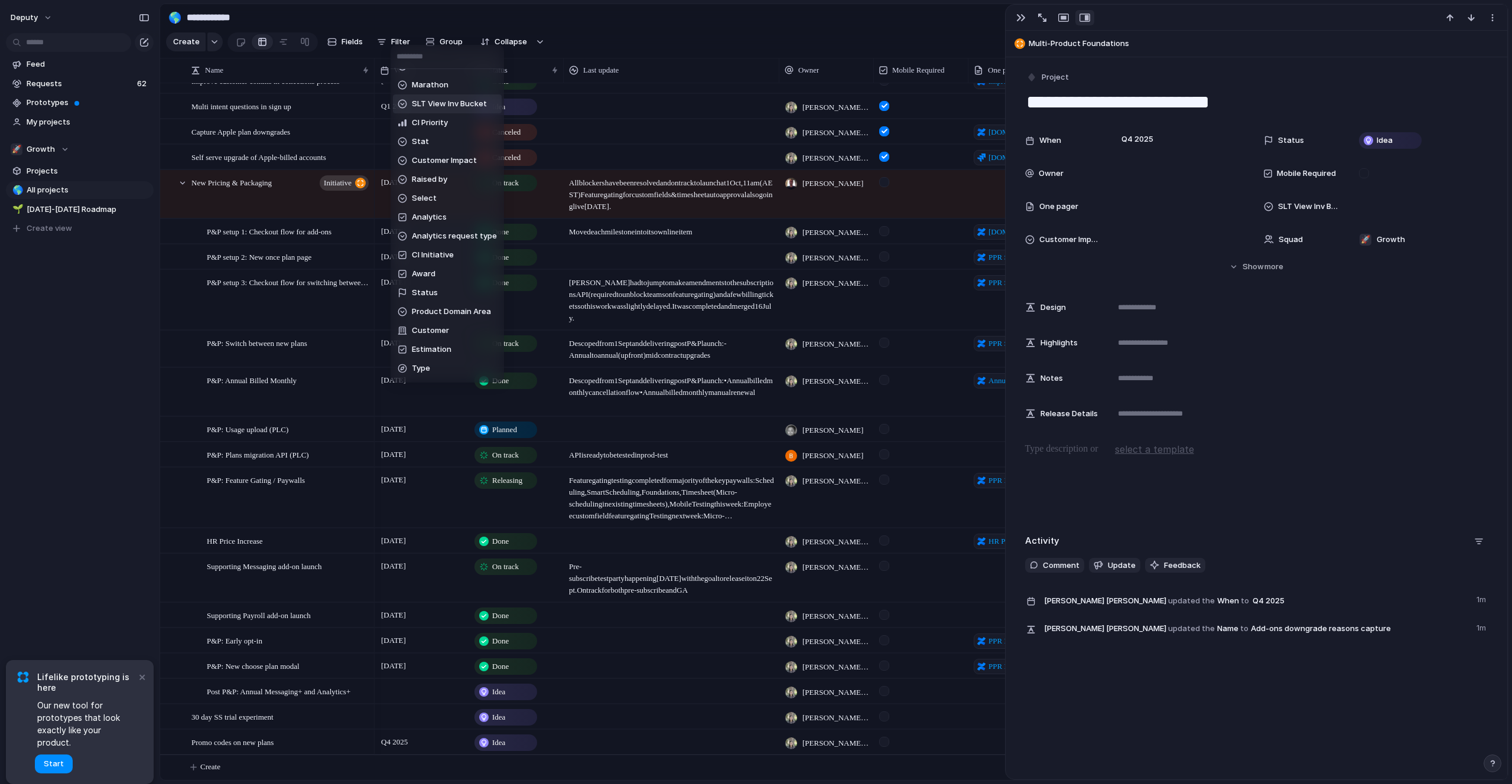
scroll to position [0, 0]
click at [424, 97] on span "When" at bounding box center [423, 100] width 22 height 12
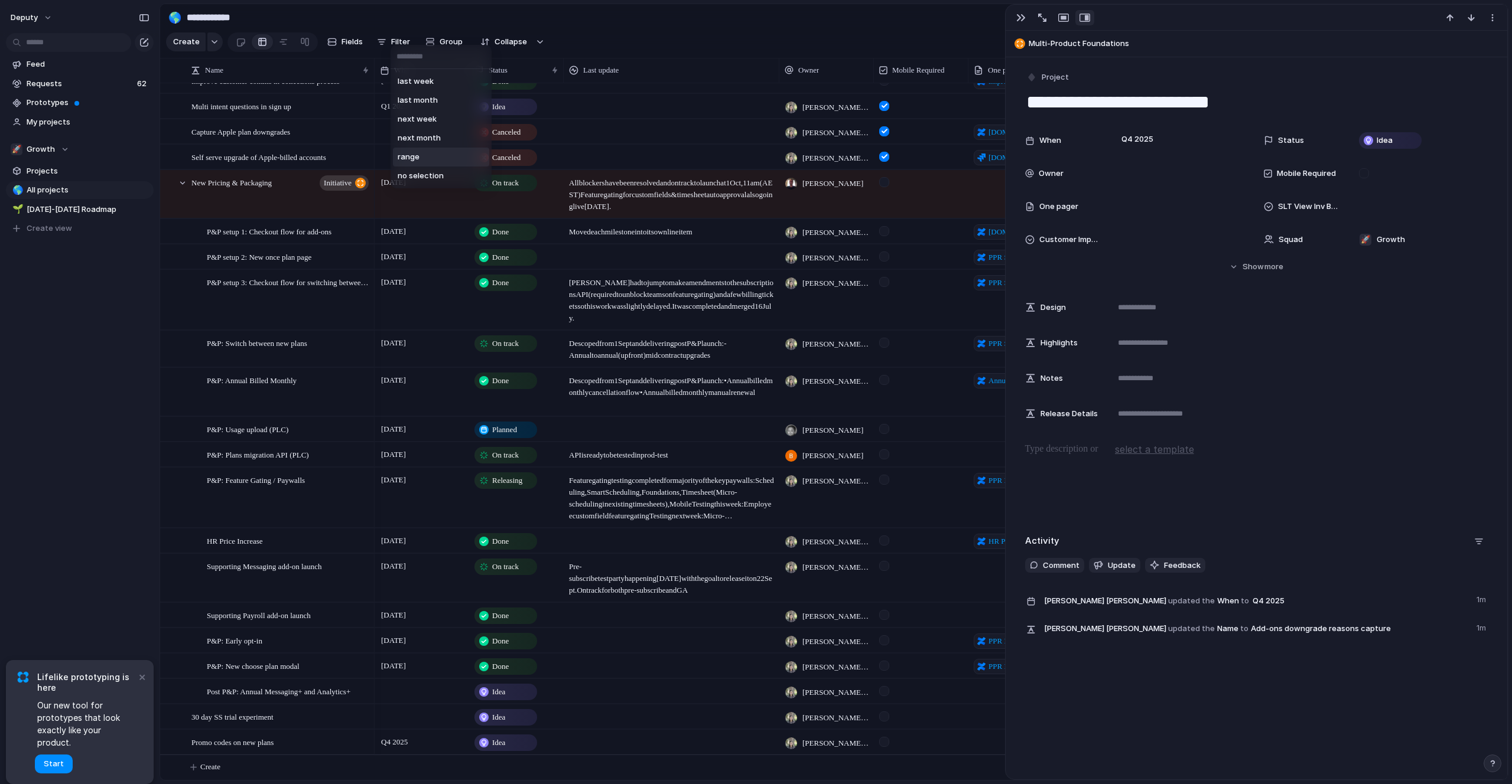
click at [426, 157] on li "range" at bounding box center [441, 157] width 96 height 19
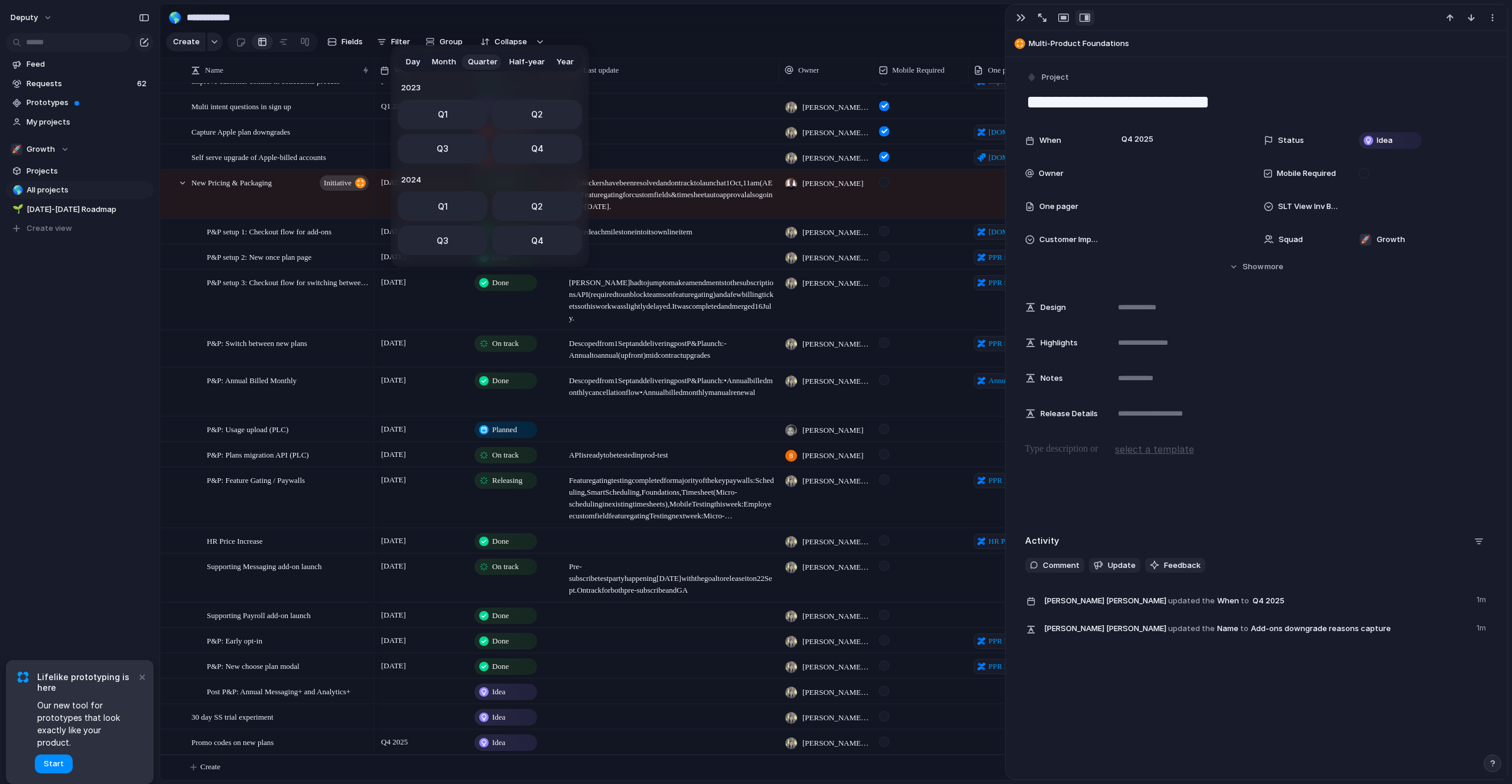
scroll to position [187, 0]
click at [527, 141] on button "Q4" at bounding box center [536, 145] width 90 height 30
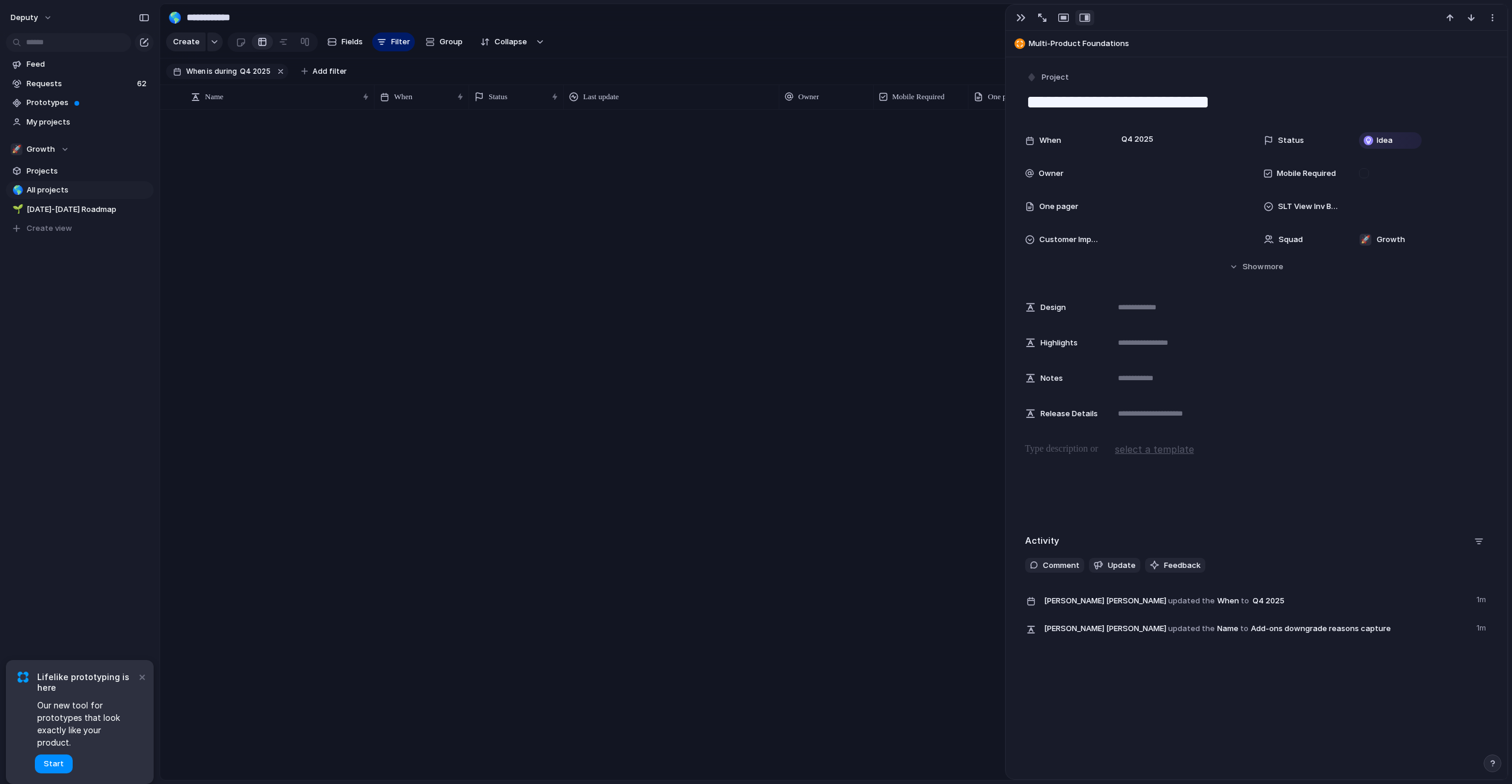
scroll to position [0, 0]
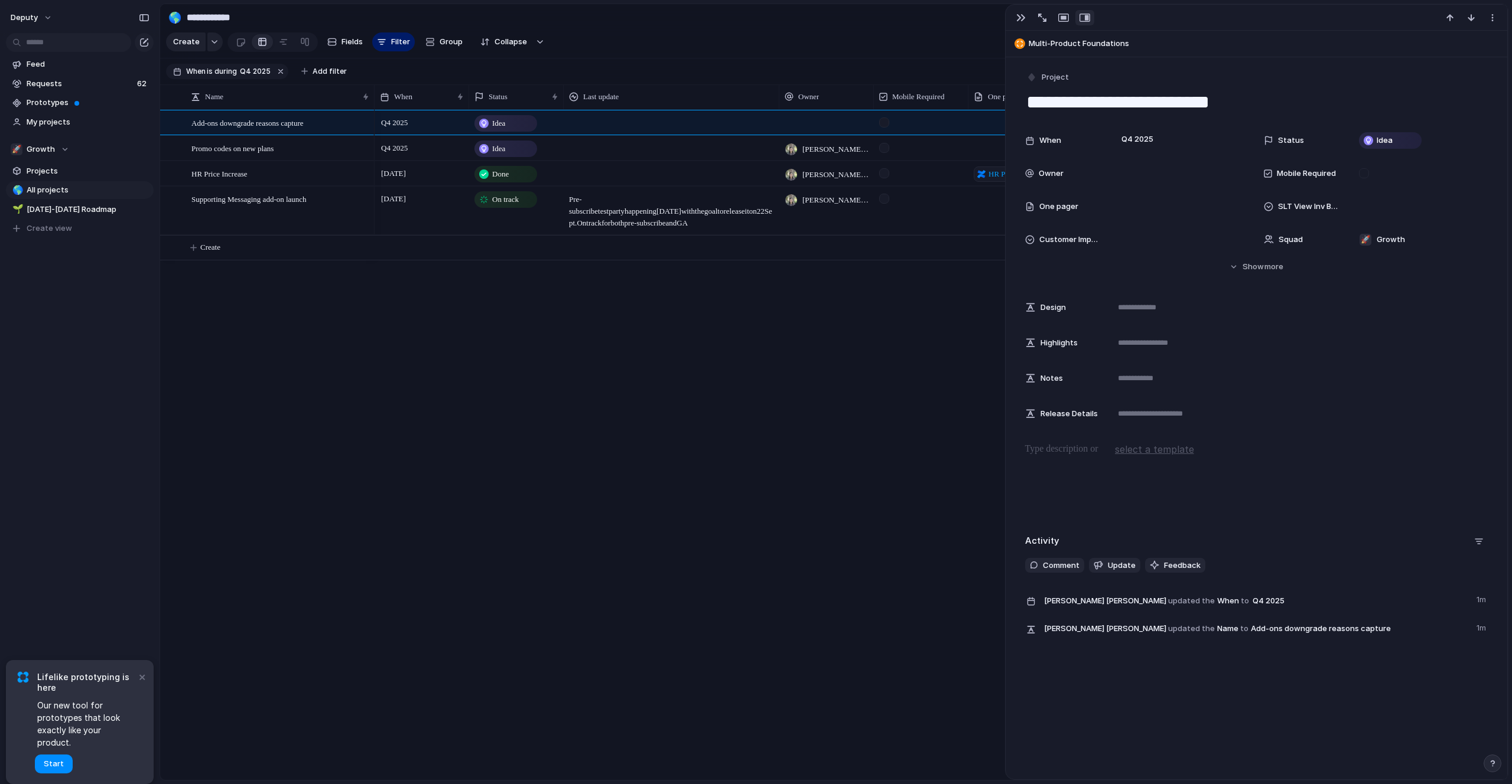
click at [744, 38] on section "Create Fields Filter Group Zoom Collapse Link Project Clear Save for everyone" at bounding box center [834, 43] width 1347 height 28
click at [691, 366] on div "[DATE] Done [PERSON_NAME] [PERSON_NAME] HR Price Rise all AU and [GEOGRAPHIC_DA…" at bounding box center [941, 445] width 1133 height 670
click at [1012, 17] on button "button" at bounding box center [1021, 17] width 19 height 15
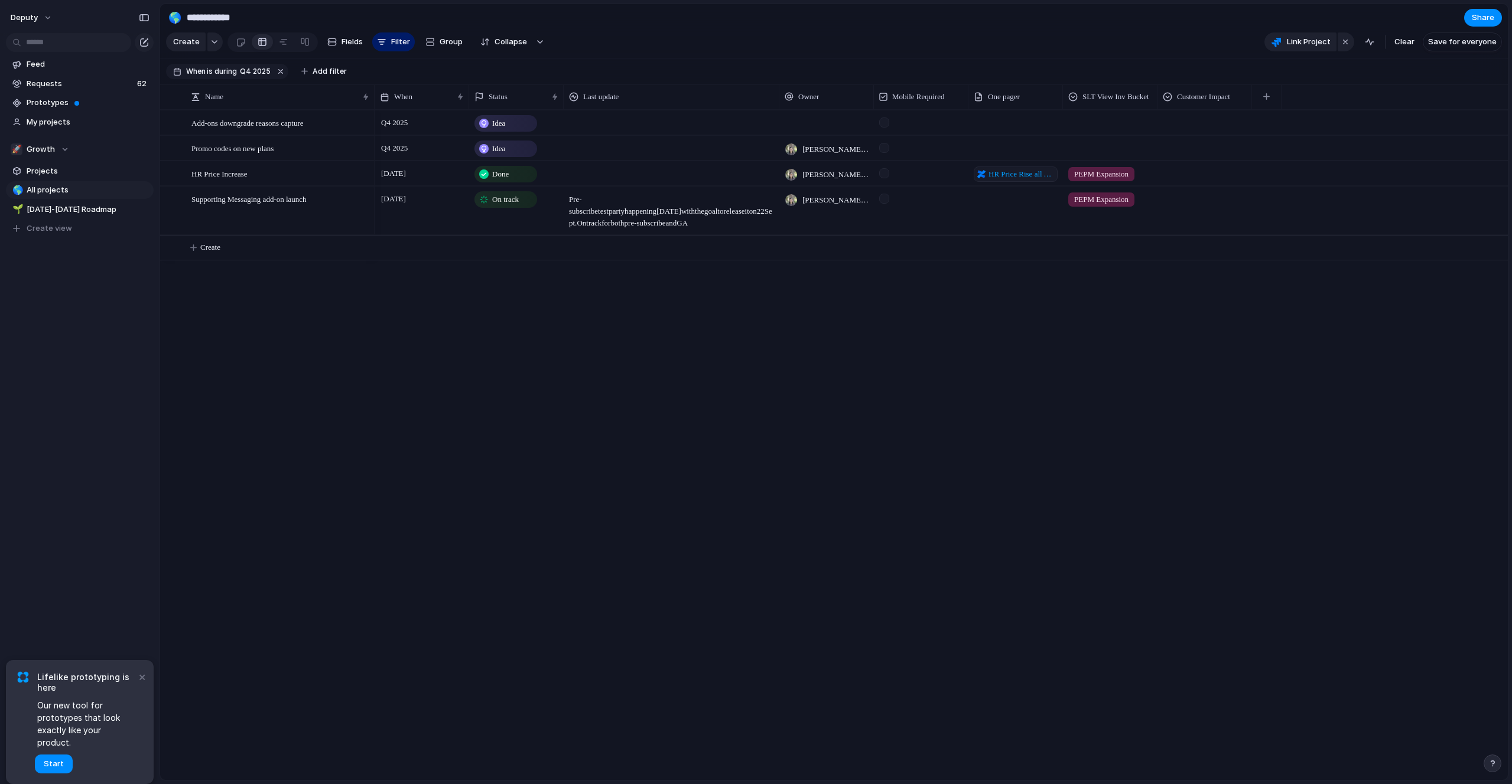
click at [513, 201] on span "On track" at bounding box center [506, 200] width 27 height 12
click at [402, 201] on span "[DATE]" at bounding box center [394, 199] width 31 height 14
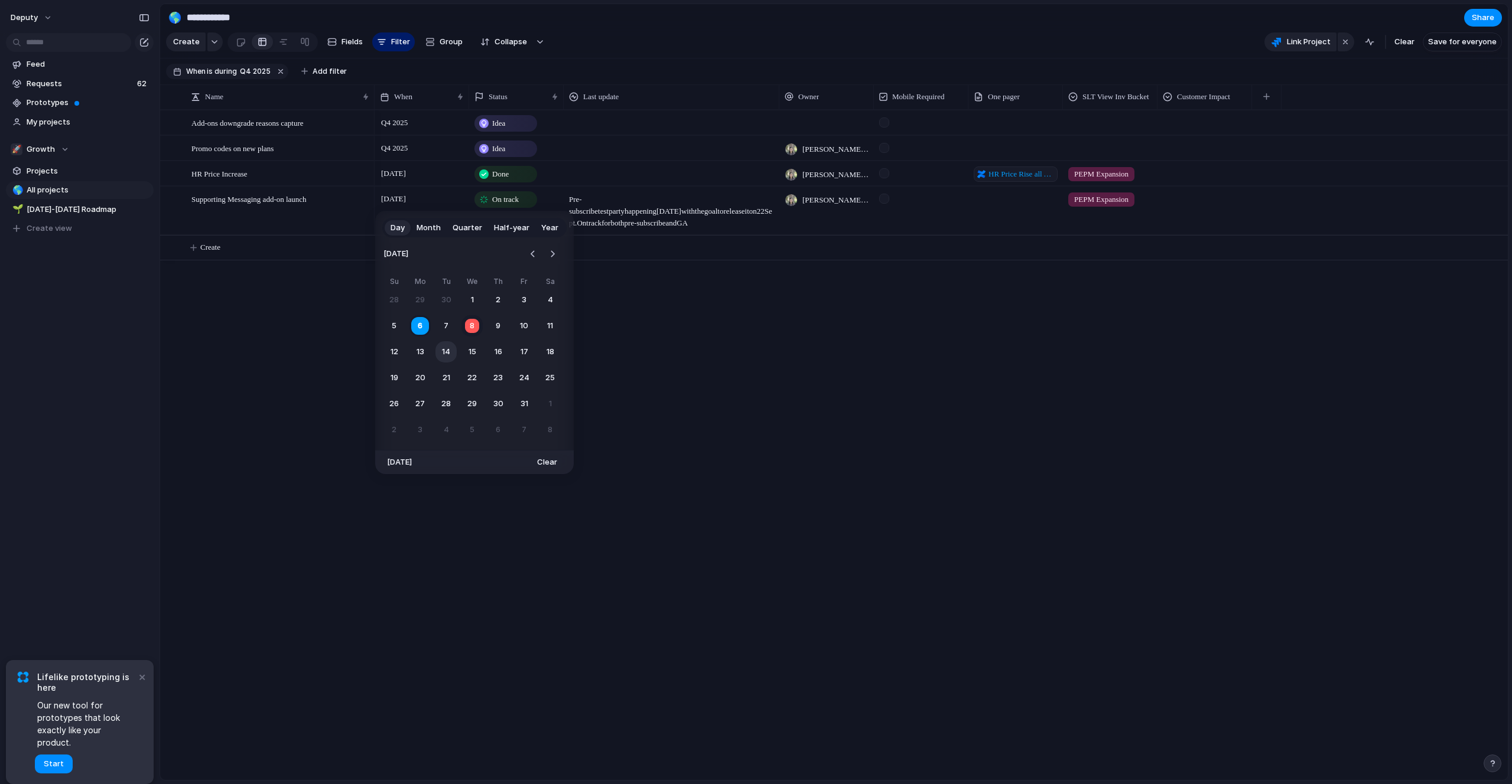
click at [438, 346] on button "14" at bounding box center [446, 352] width 21 height 21
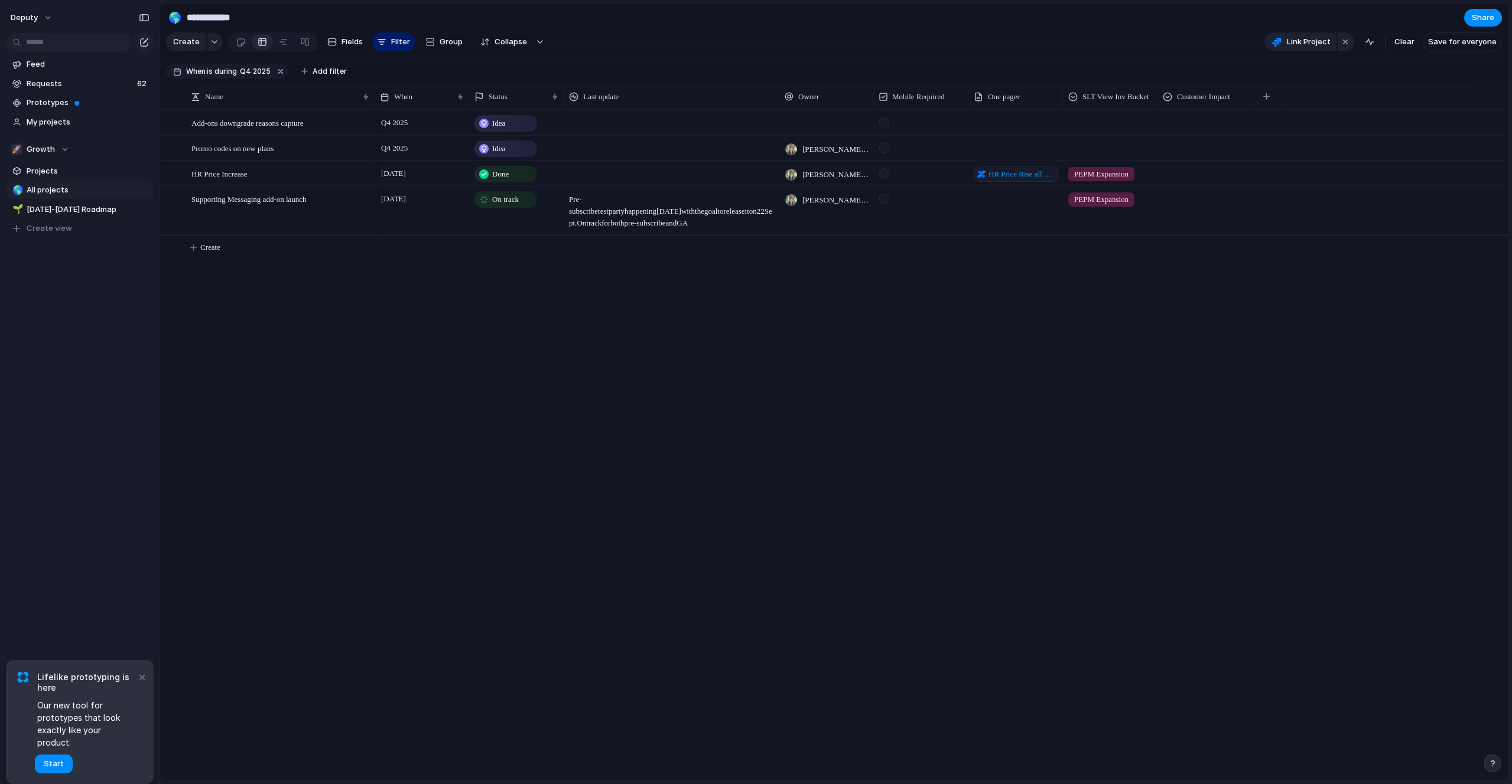
click at [307, 348] on div "HR Price Increase Supporting Messaging add-on launch Promo codes on new plans A…" at bounding box center [834, 445] width 1347 height 670
click at [202, 257] on button "Create" at bounding box center [848, 247] width 1354 height 24
click at [202, 247] on textarea at bounding box center [278, 250] width 175 height 14
type textarea "**********"
click at [381, 243] on span "Q4 2025" at bounding box center [395, 248] width 33 height 14
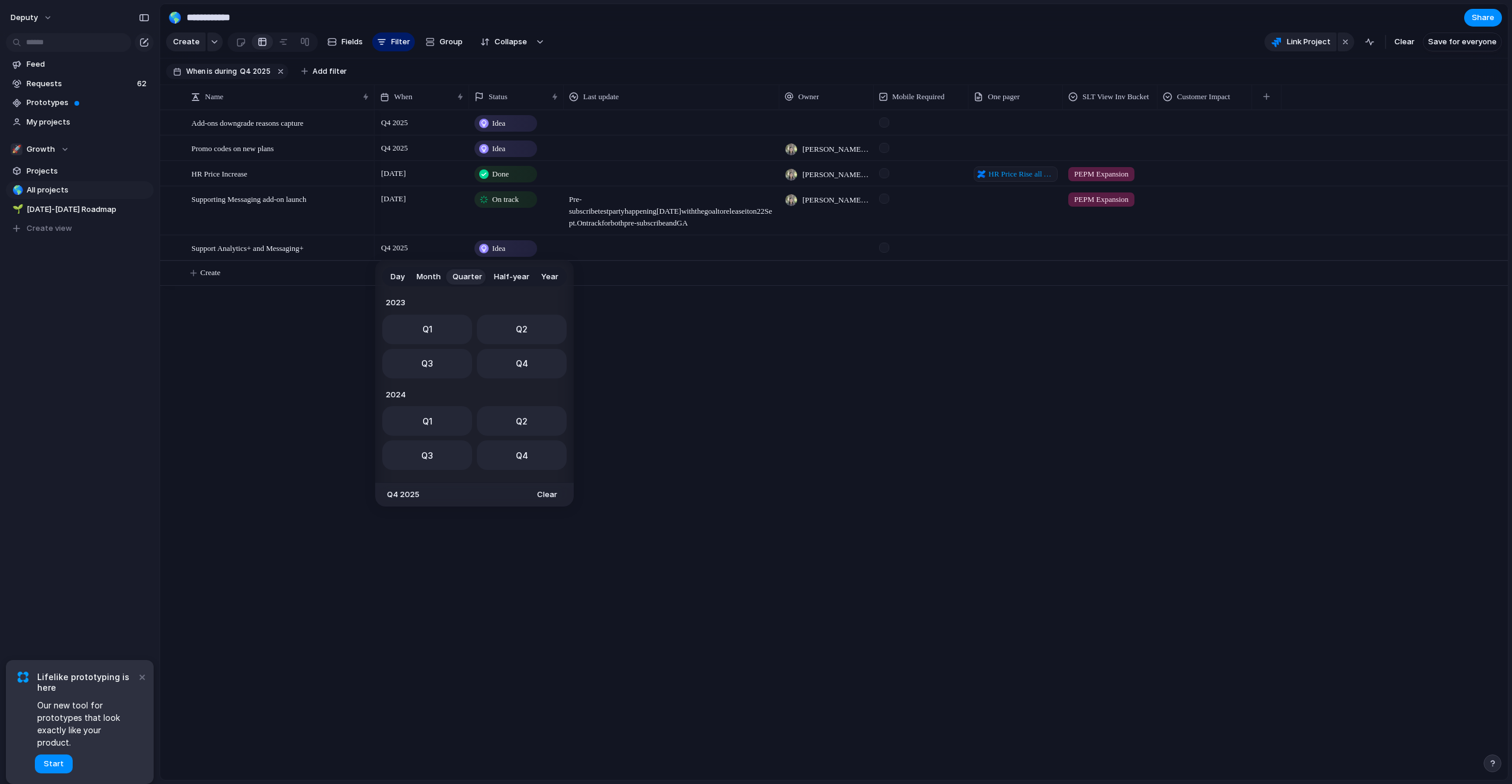
scroll to position [187, 0]
click at [430, 422] on span "Q1" at bounding box center [427, 418] width 10 height 13
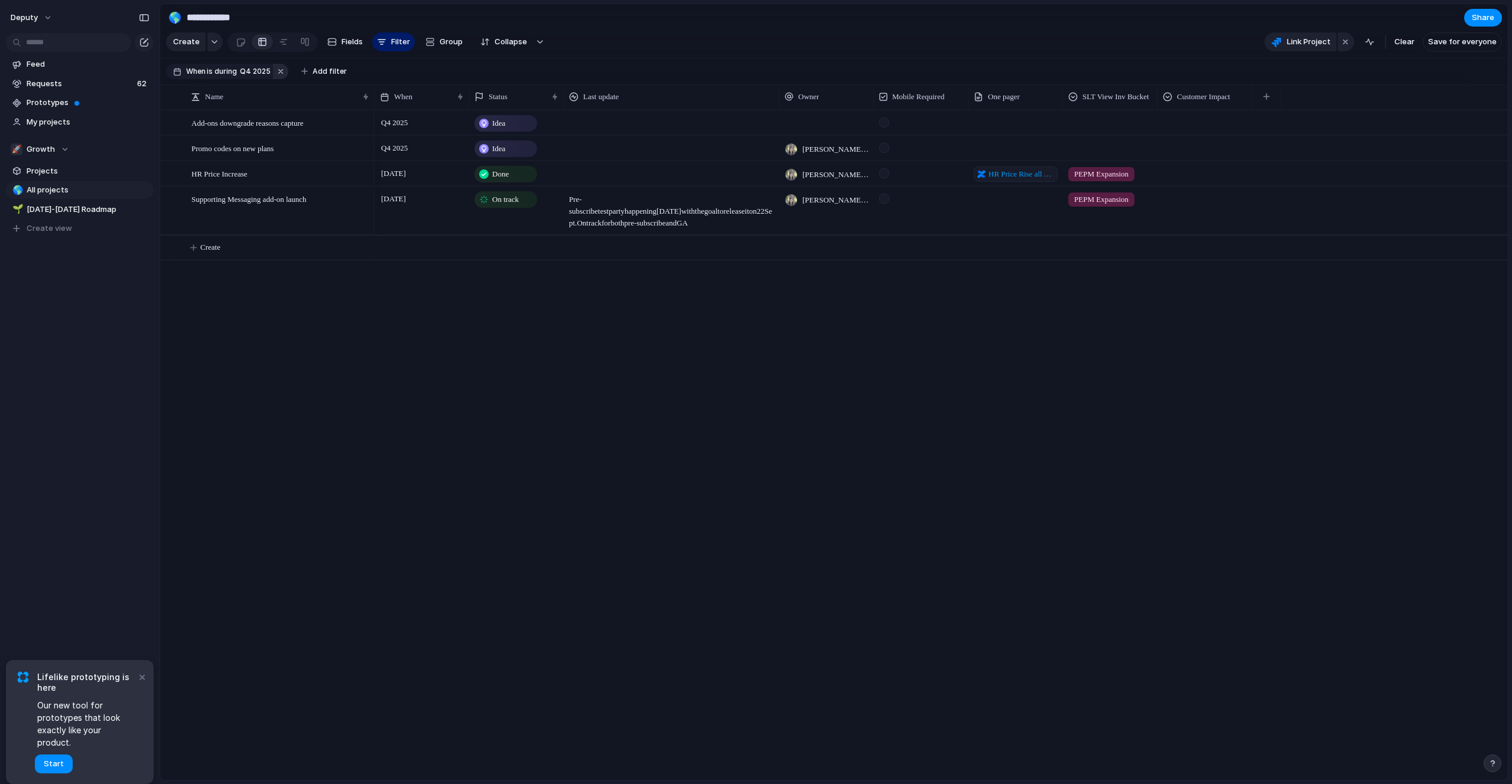
click at [278, 70] on button "button" at bounding box center [281, 71] width 15 height 15
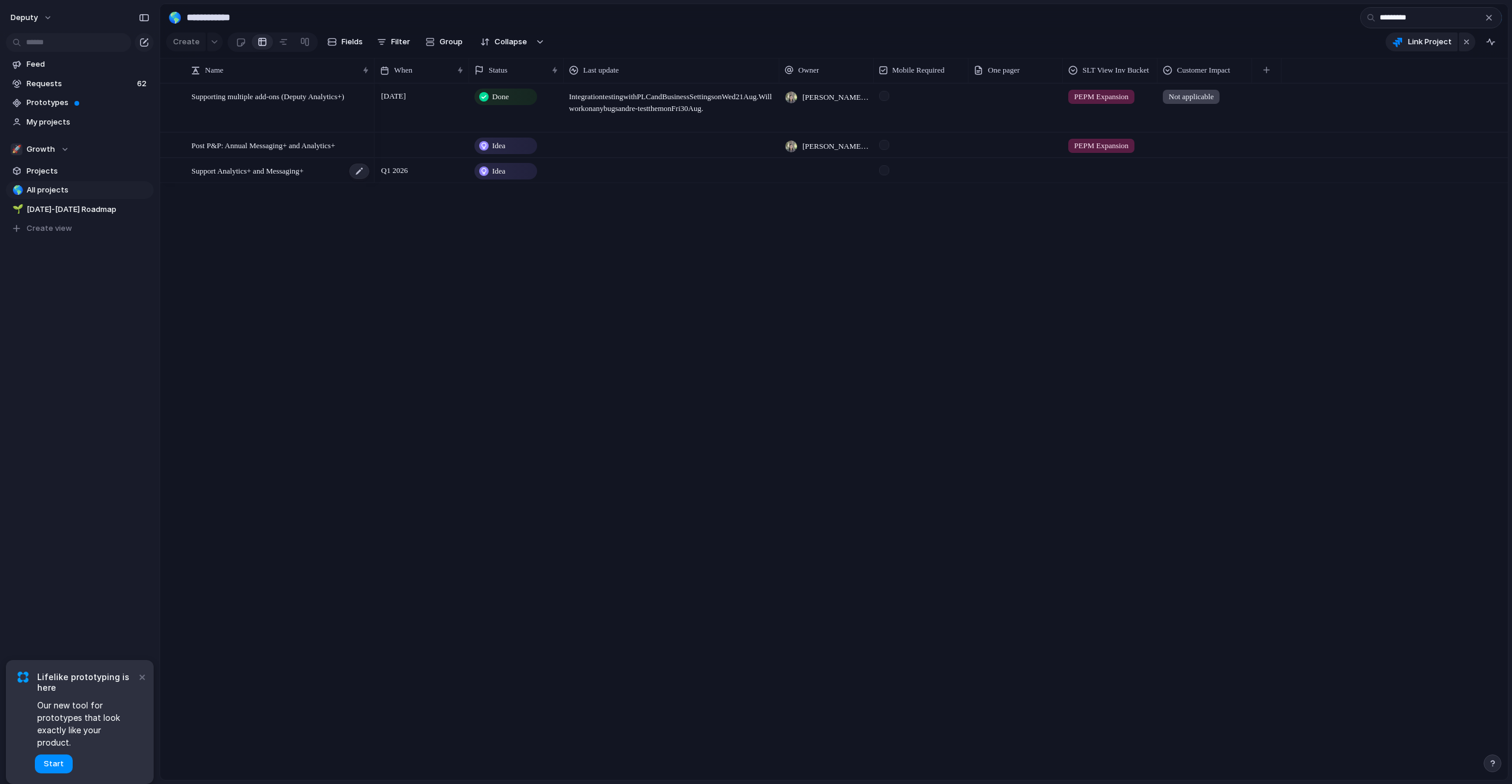
type input "*********"
click at [304, 170] on span "Support Analytics+ and Messaging+" at bounding box center [247, 171] width 112 height 14
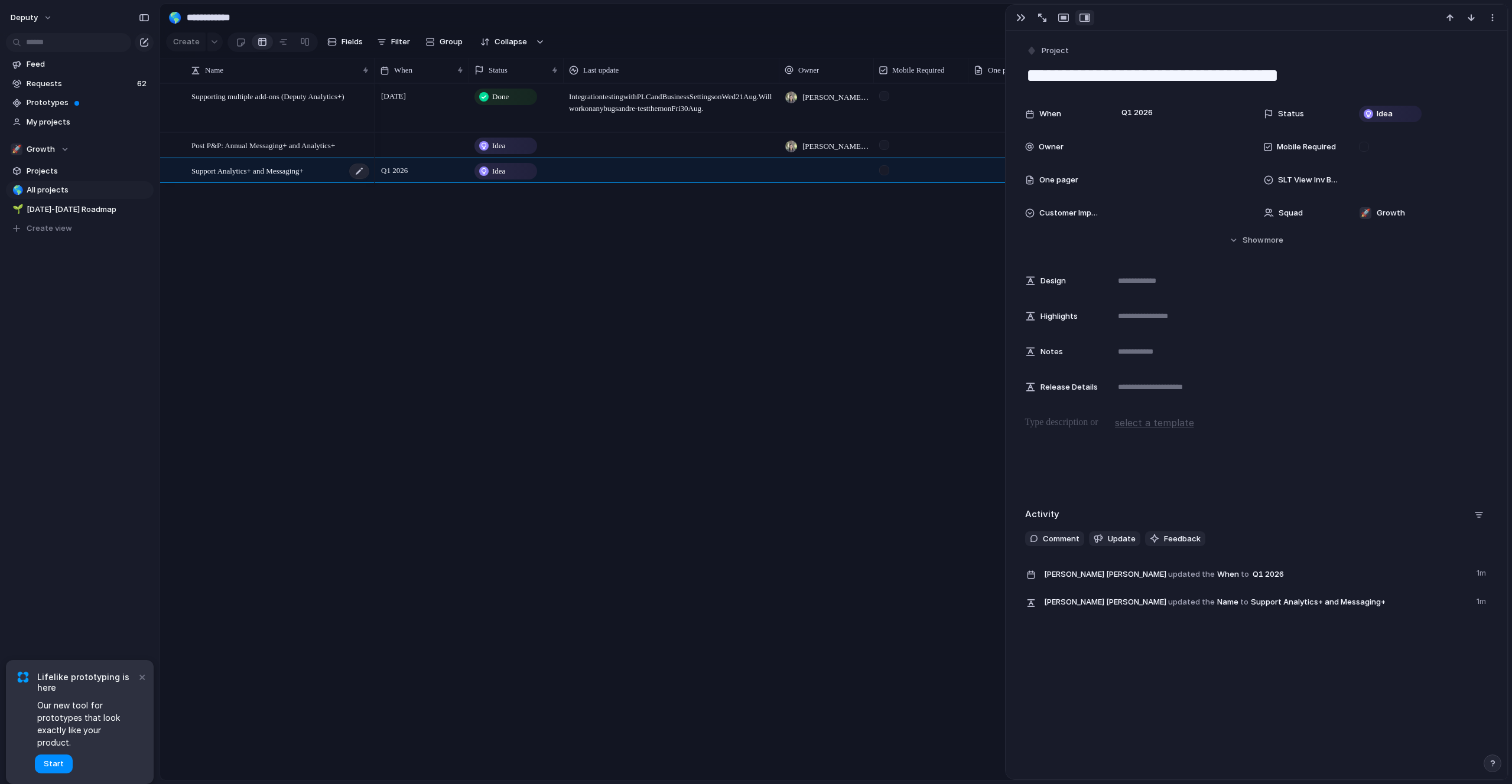
click at [246, 173] on span "Support Analytics+ and Messaging+" at bounding box center [247, 171] width 112 height 14
click at [226, 173] on textarea "**********" at bounding box center [278, 172] width 175 height 14
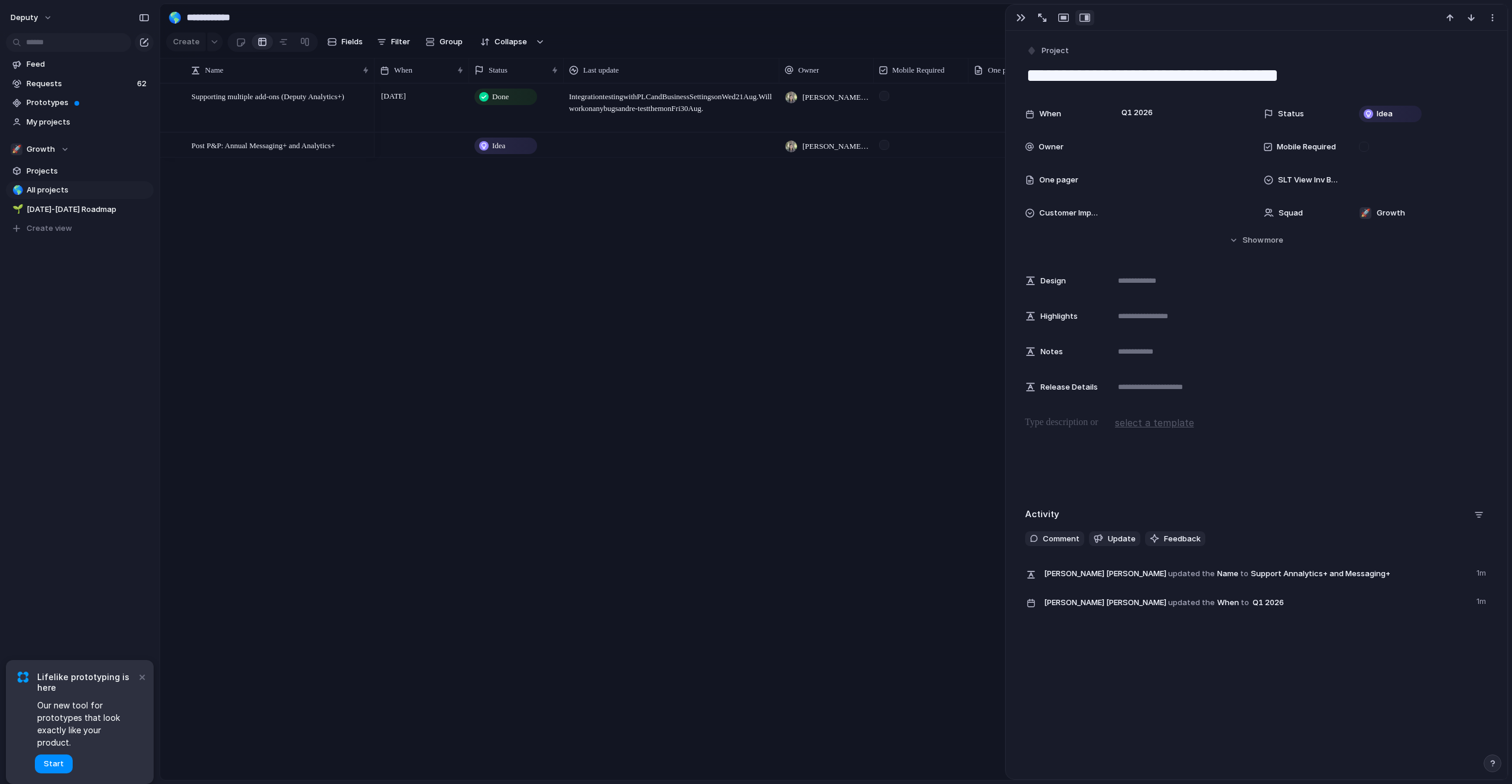
click at [1158, 75] on textarea "**********" at bounding box center [1256, 76] width 463 height 25
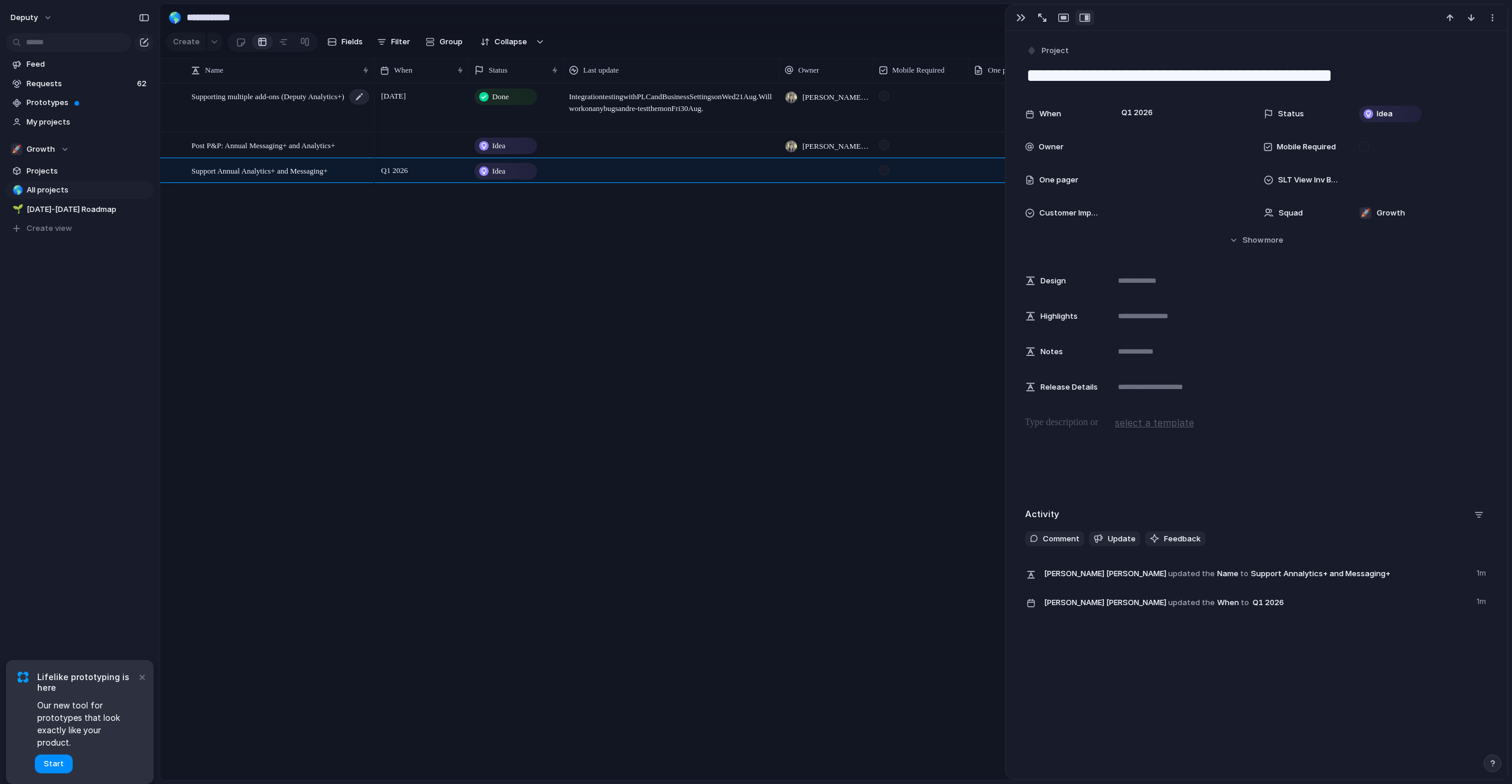
type textarea "**********"
click at [689, 415] on div "[DATE] Done Integration testing with PLC and Business Settings [DATE][DATE] Wil…" at bounding box center [941, 431] width 1133 height 696
click at [397, 294] on div "[DATE] Done Integration testing with PLC and Business Settings [DATE][DATE] Wil…" at bounding box center [941, 431] width 1133 height 696
click at [31, 168] on span "Projects" at bounding box center [88, 171] width 123 height 12
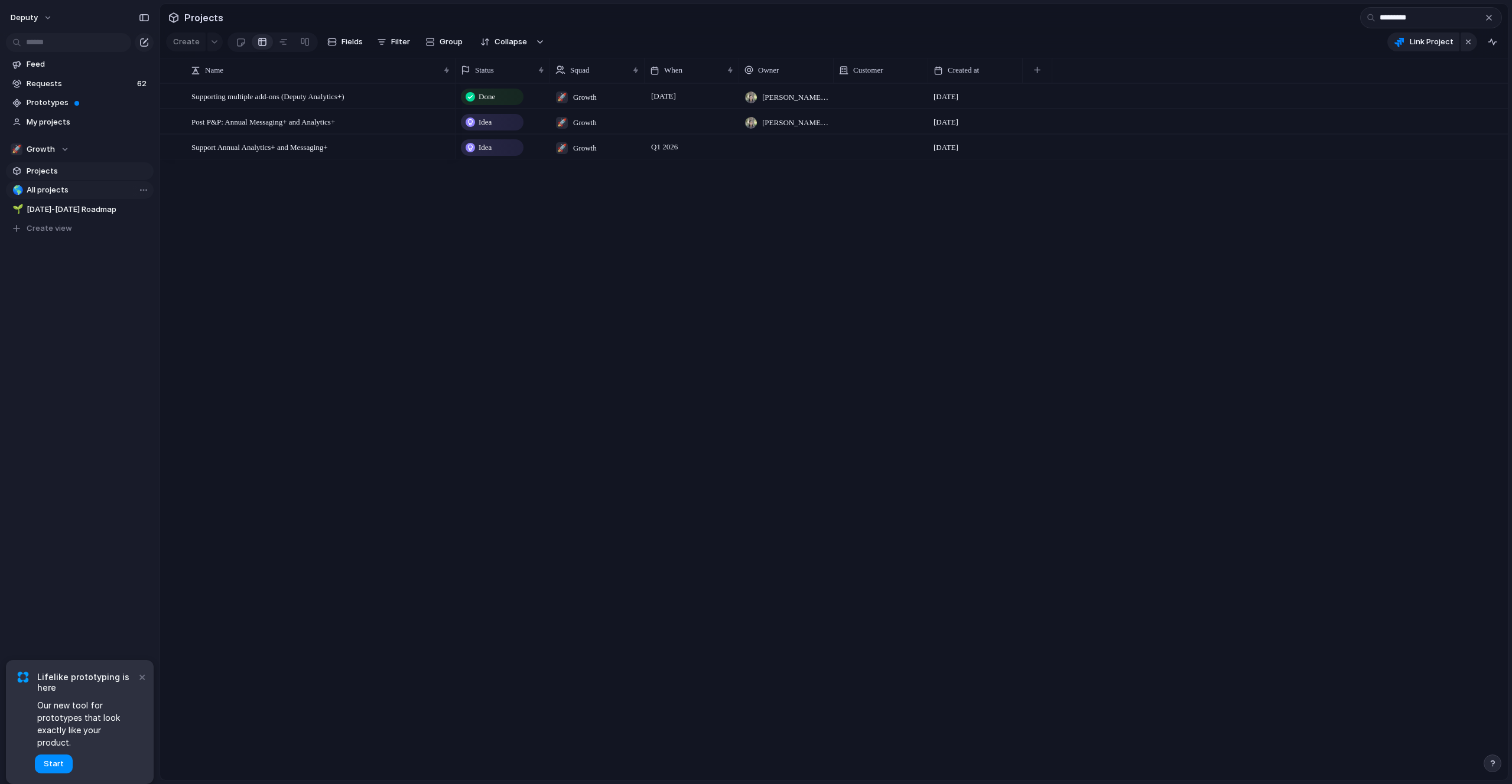
click at [40, 183] on link "🌎 All projects" at bounding box center [79, 190] width 148 height 17
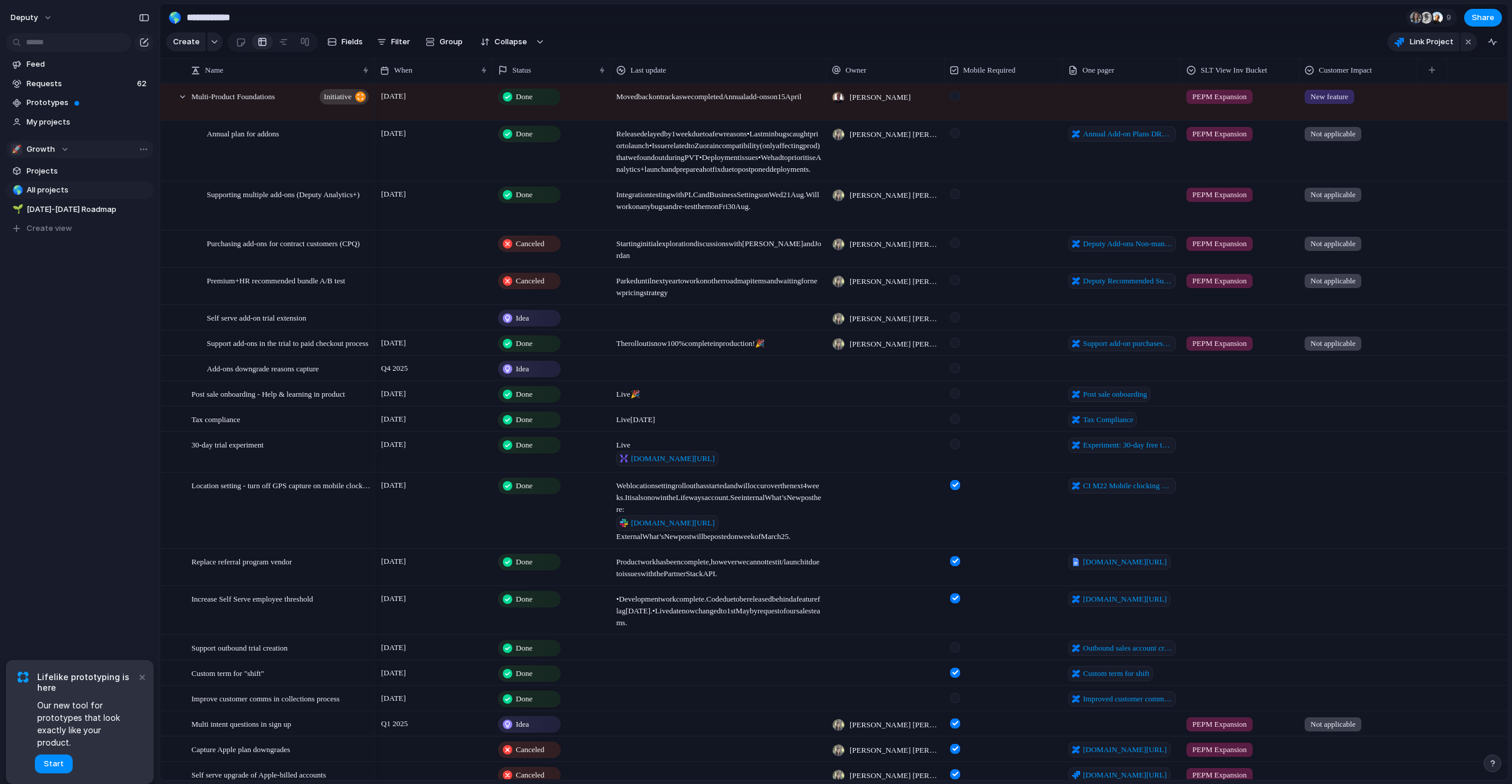
click at [39, 144] on span "Growth" at bounding box center [41, 149] width 28 height 12
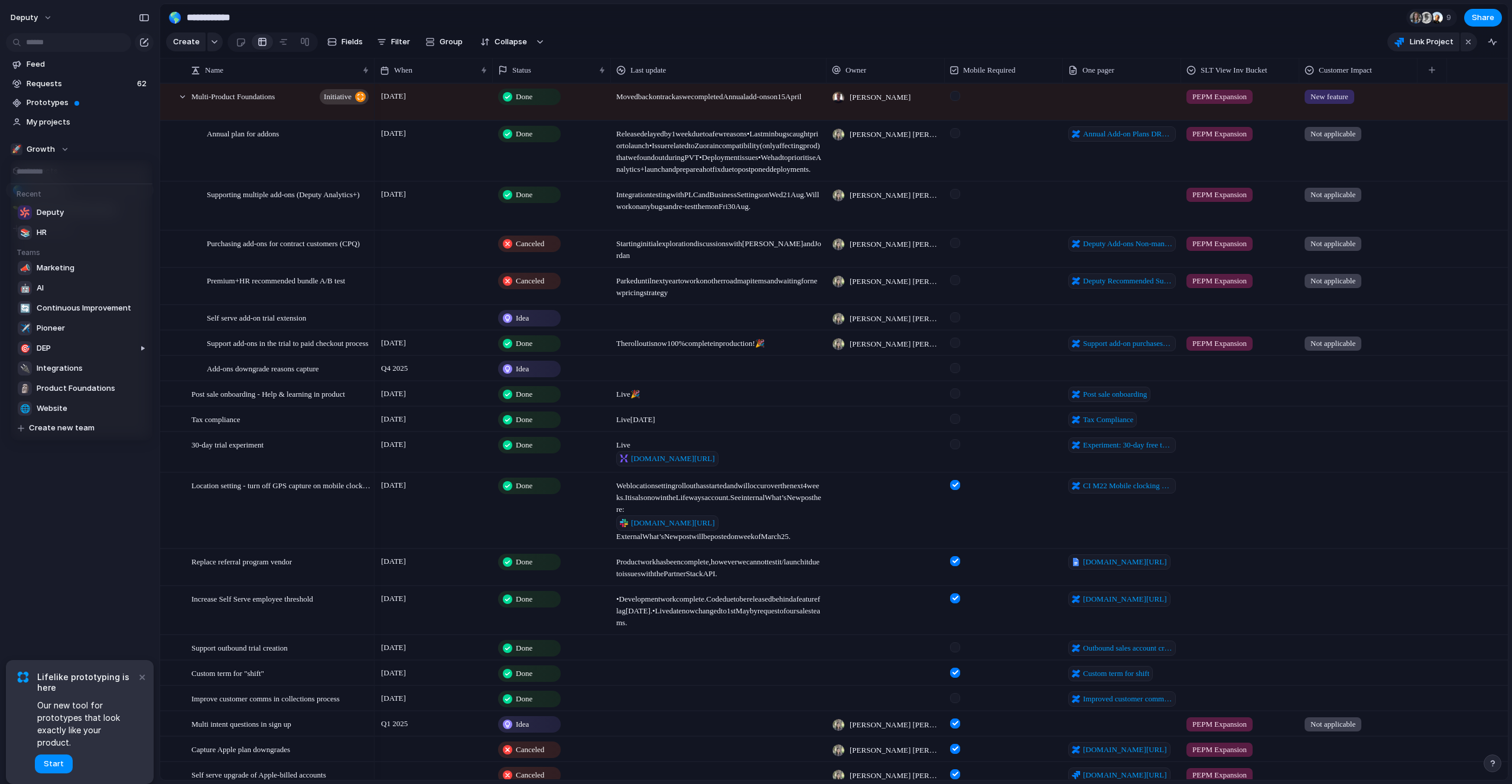
click at [388, 43] on div "Recent Deputy 📚 HR Teams 📣 Marketing 🤖 AI 🔄 Continuous Improvement ✈️ Pioneer 🎯…" at bounding box center [756, 392] width 1512 height 784
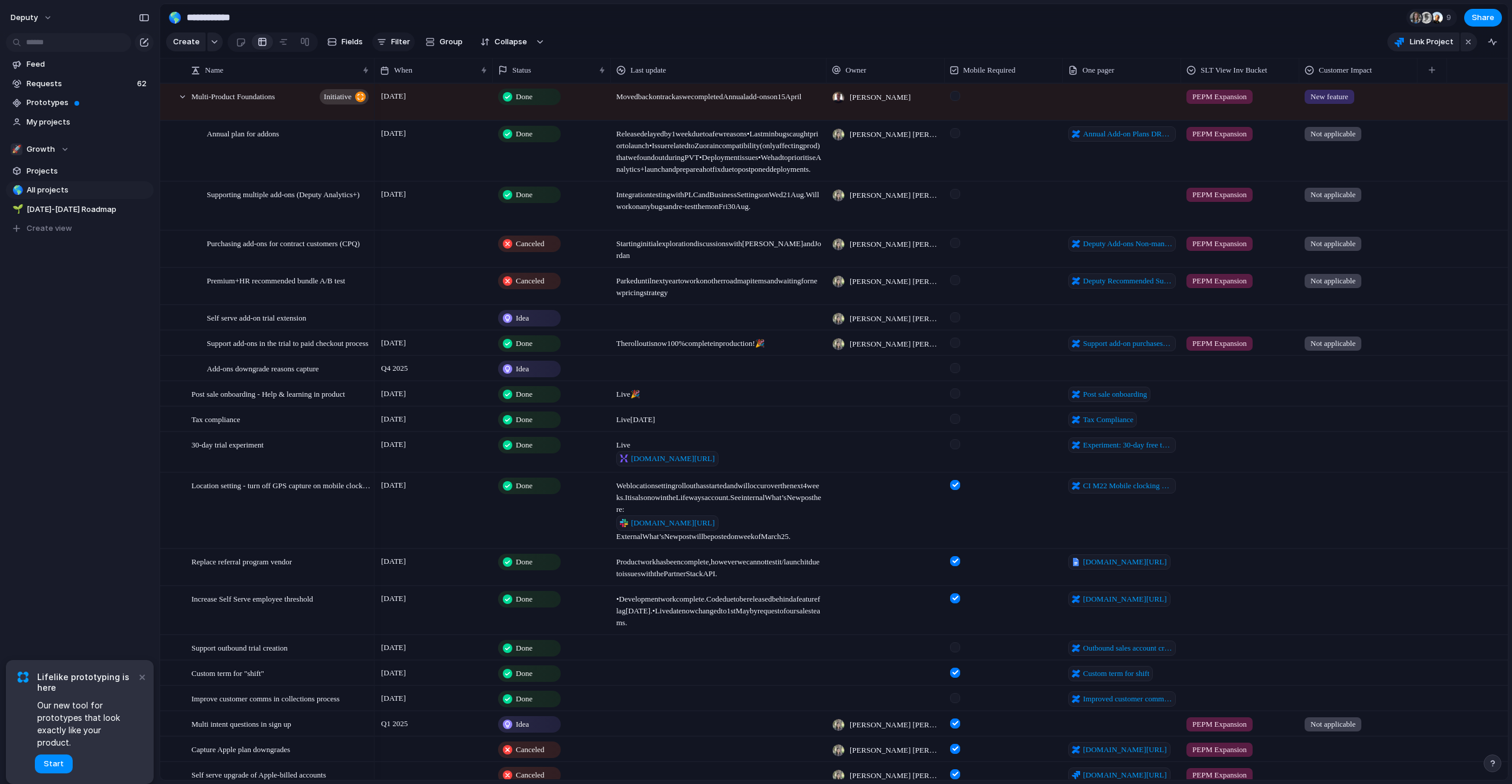
click at [383, 41] on div "button" at bounding box center [382, 42] width 10 height 10
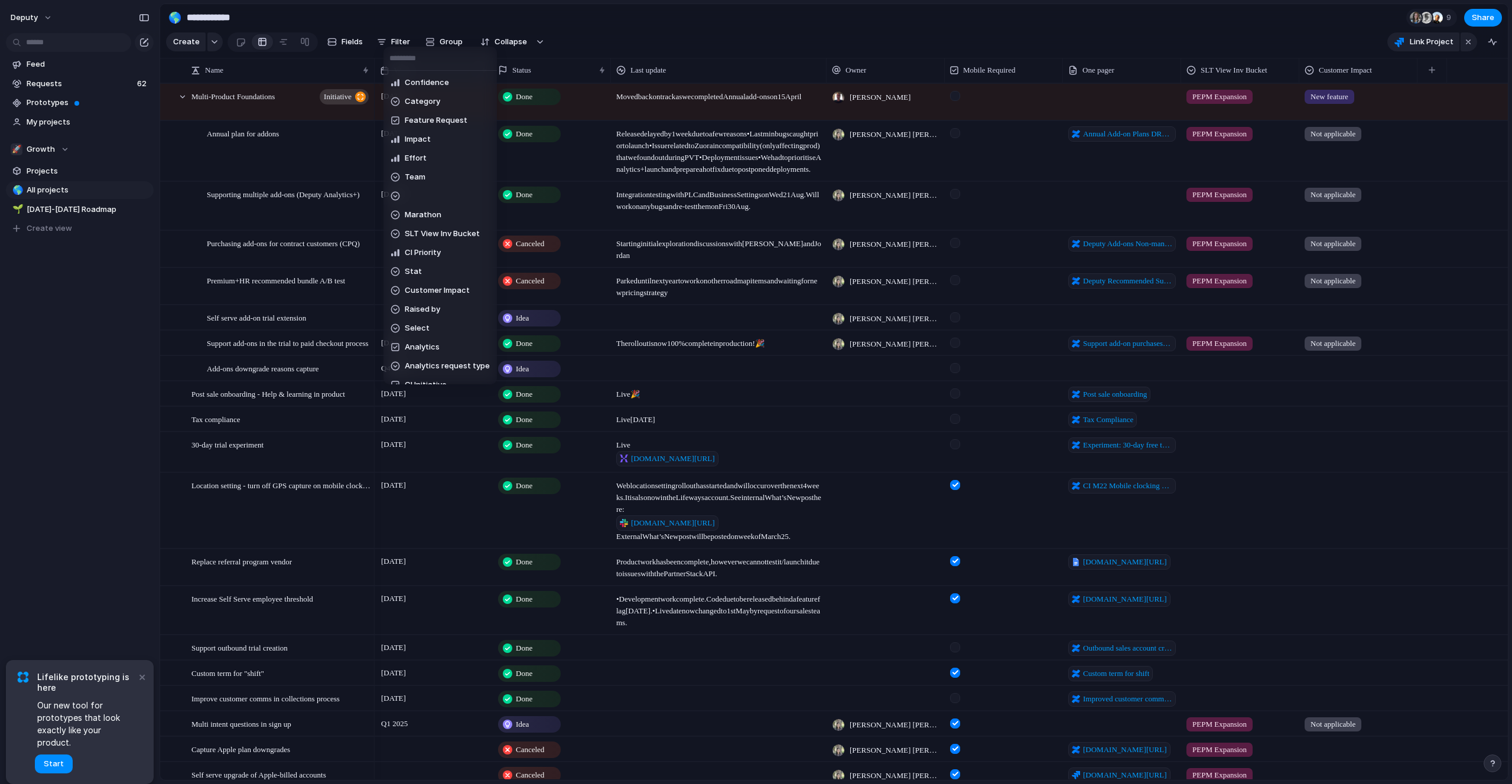
scroll to position [637, 0]
click at [426, 224] on span "Status" at bounding box center [417, 221] width 26 height 12
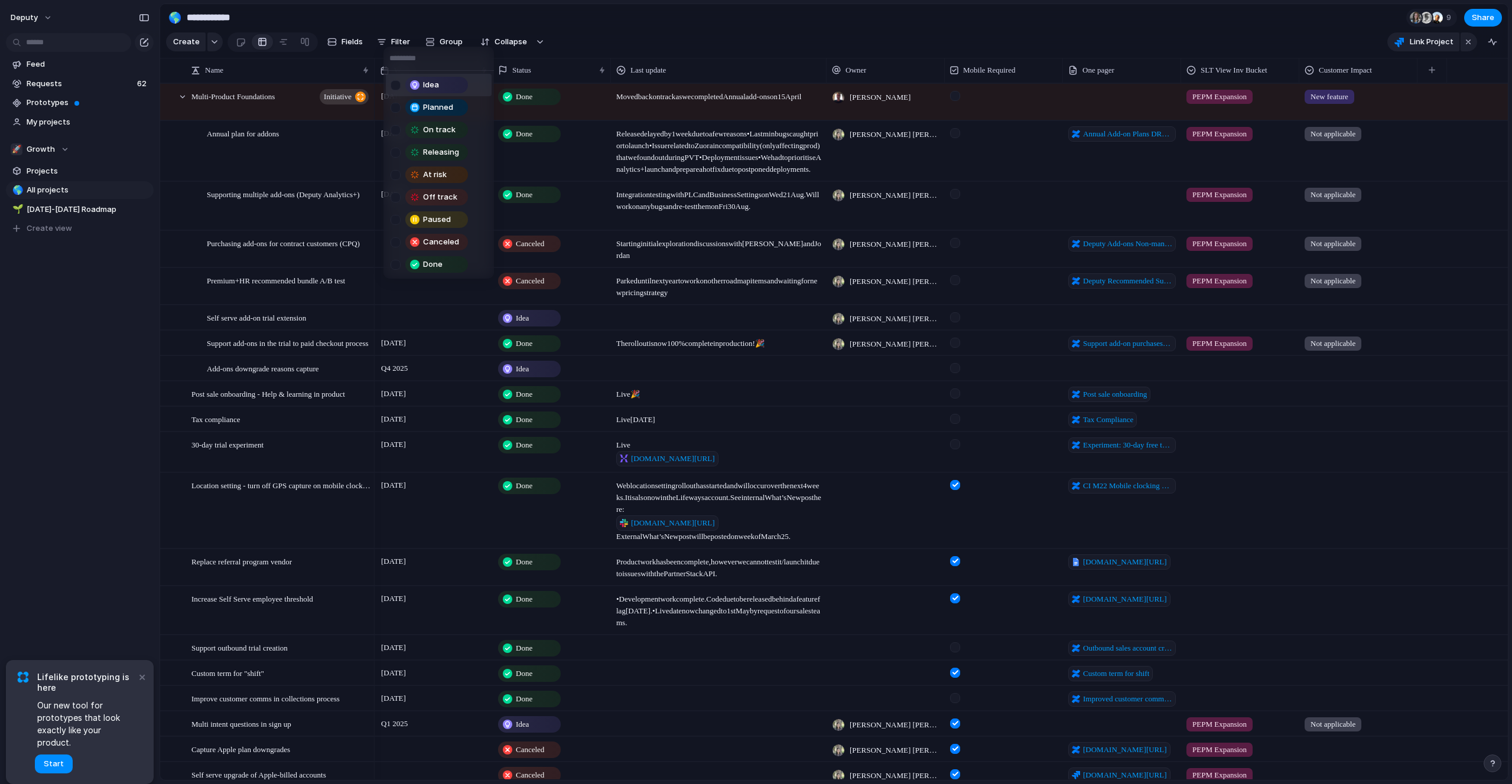
click at [396, 87] on div at bounding box center [396, 85] width 10 height 10
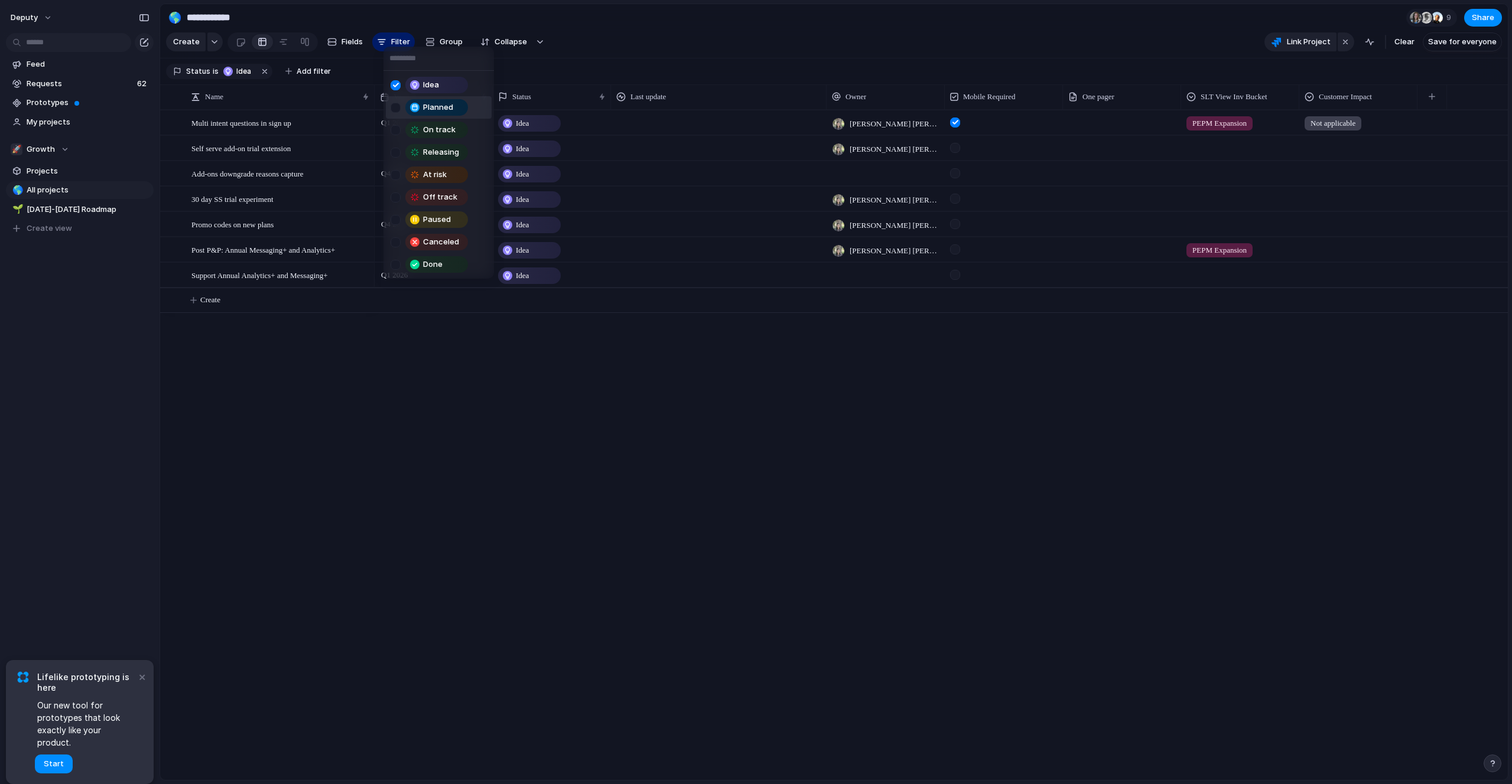
click at [401, 111] on div "Planned" at bounding box center [431, 107] width 82 height 16
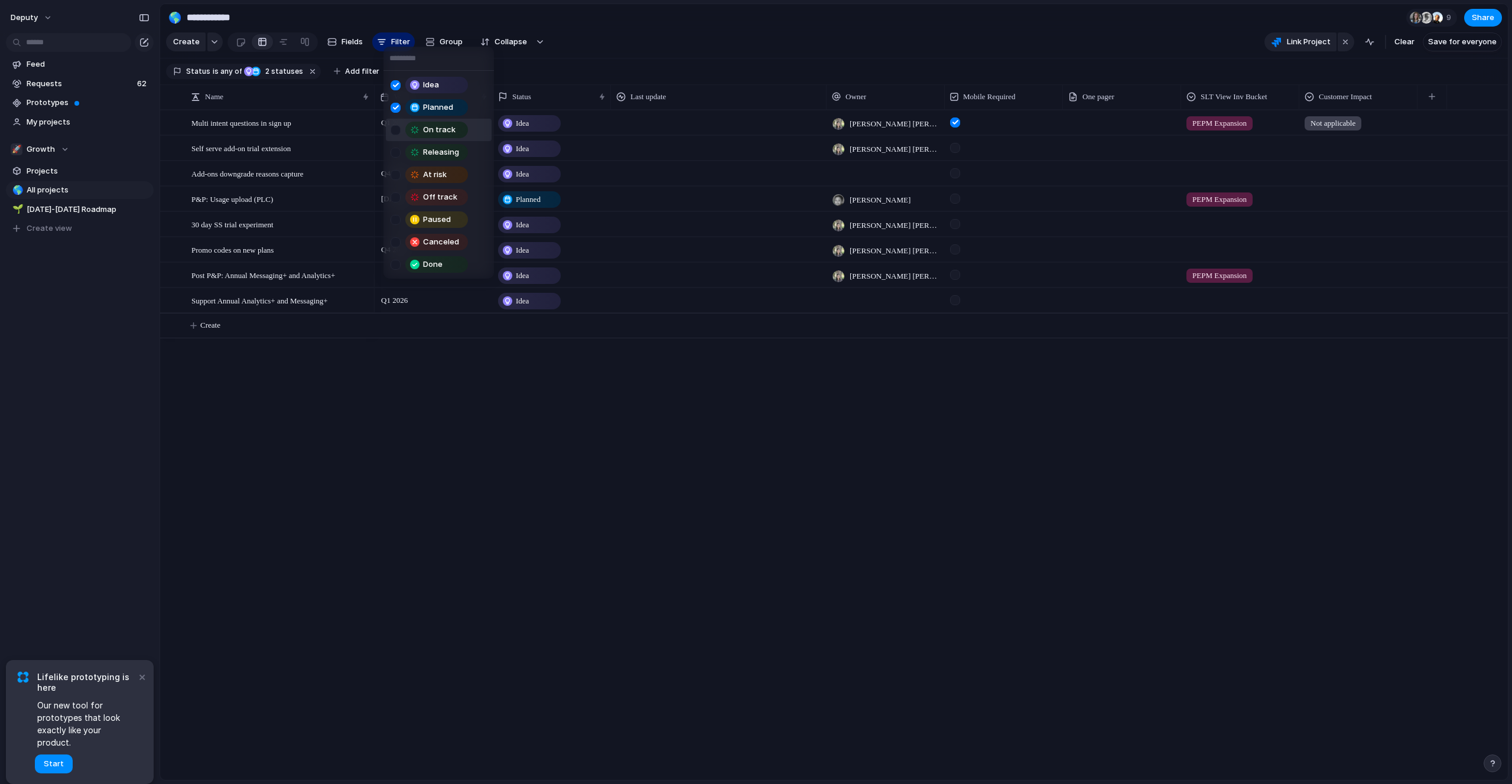
drag, startPoint x: 403, startPoint y: 128, endPoint x: 400, endPoint y: 149, distance: 21.2
click at [403, 128] on div "On track" at bounding box center [431, 129] width 82 height 16
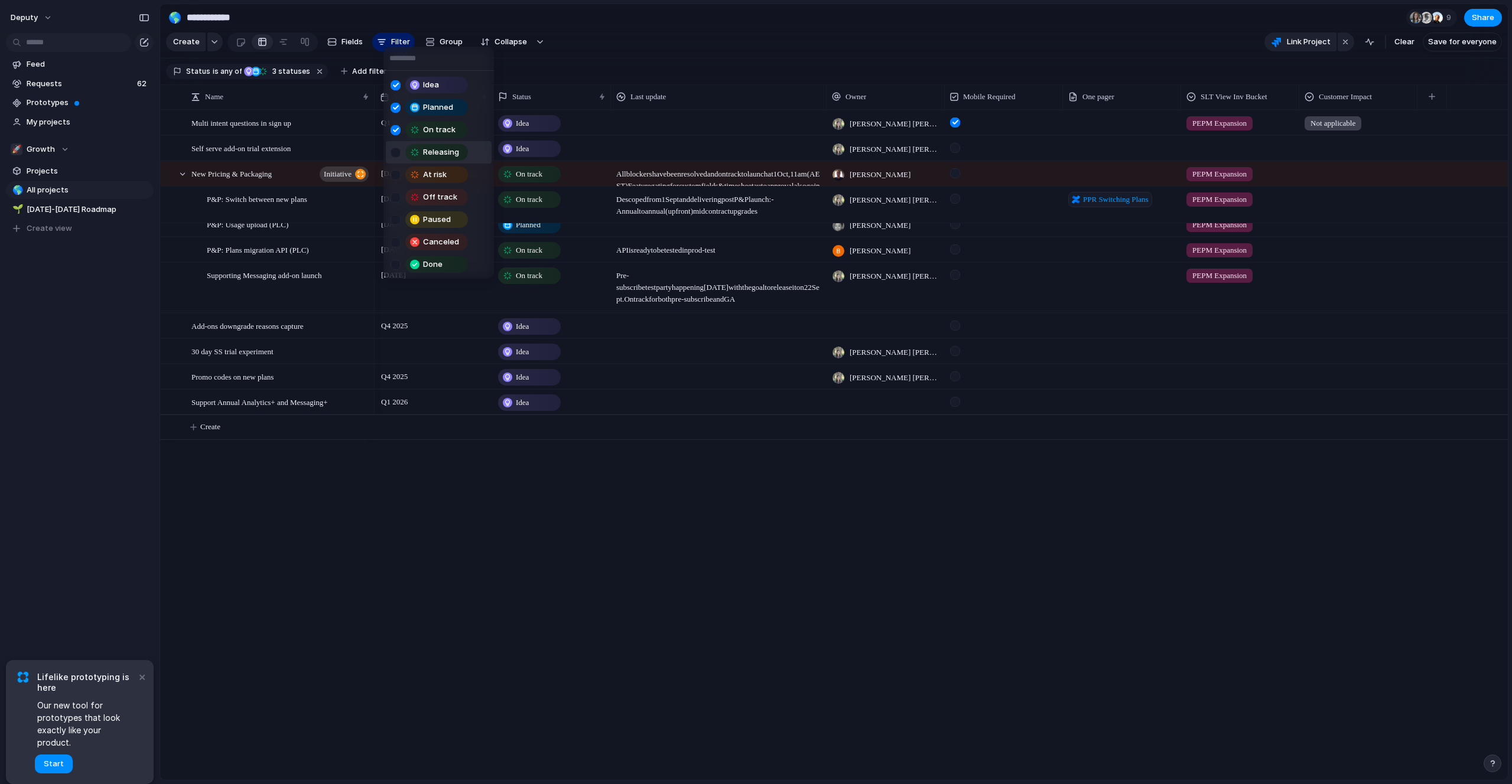
drag, startPoint x: 399, startPoint y: 151, endPoint x: 399, endPoint y: 159, distance: 8.0
click at [399, 151] on div at bounding box center [396, 152] width 10 height 10
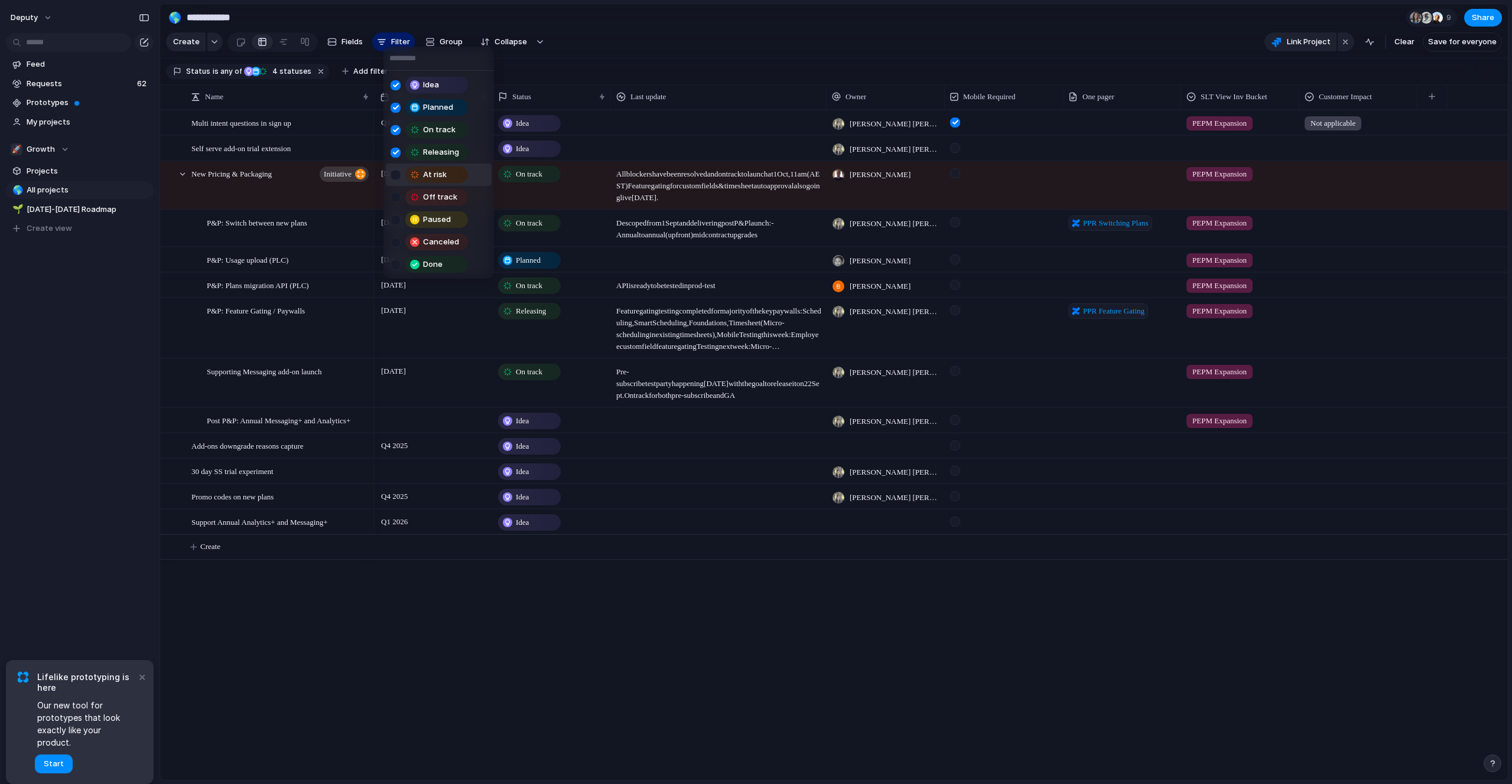
drag, startPoint x: 397, startPoint y: 168, endPoint x: 396, endPoint y: 180, distance: 12.0
click at [397, 168] on div "At risk" at bounding box center [431, 175] width 82 height 16
click at [395, 194] on div at bounding box center [396, 198] width 10 height 10
click at [396, 223] on div at bounding box center [396, 220] width 10 height 10
click at [399, 242] on div at bounding box center [396, 242] width 10 height 10
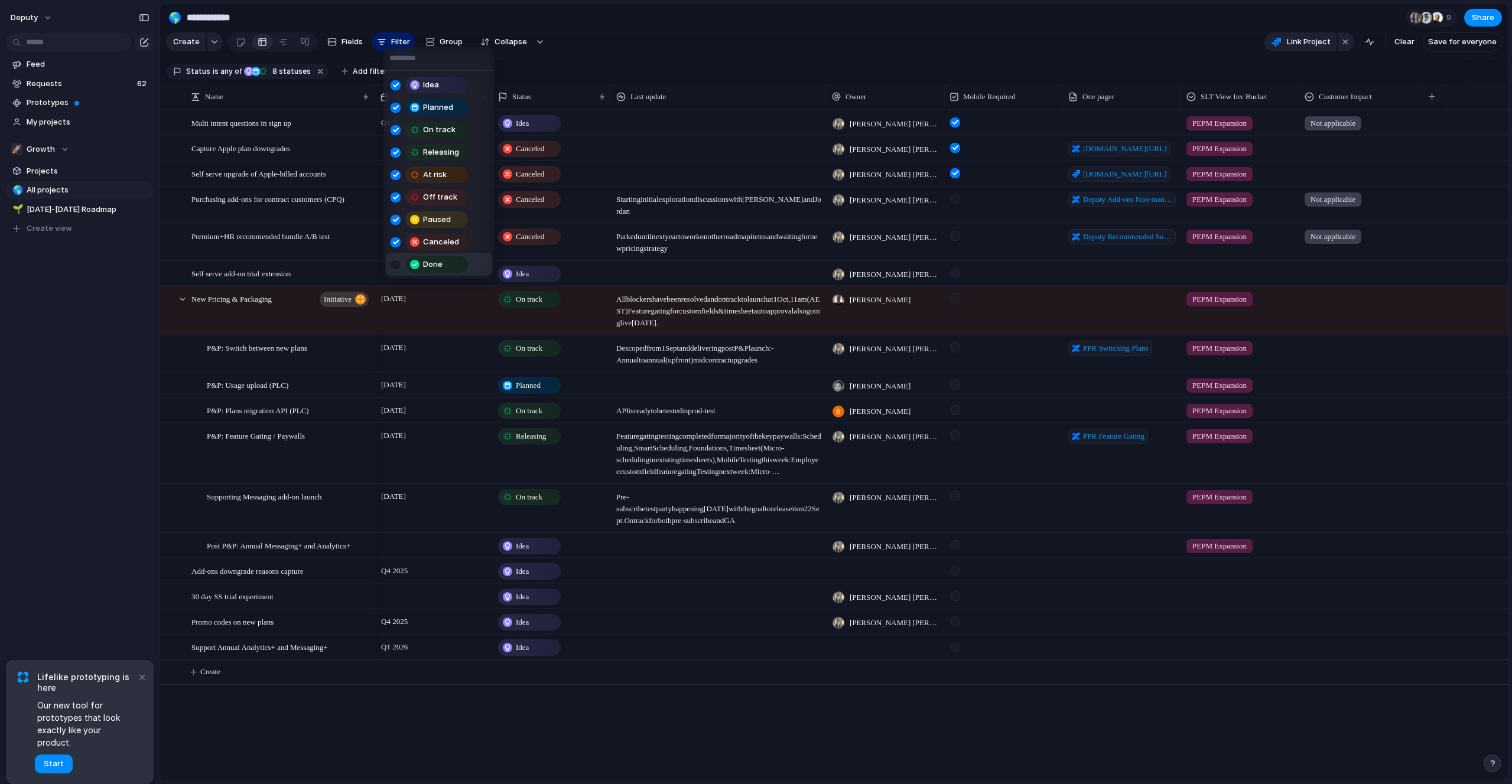
click at [658, 31] on div "Idea Planned On track Releasing At risk Off track Paused Canceled Done" at bounding box center [756, 392] width 1512 height 784
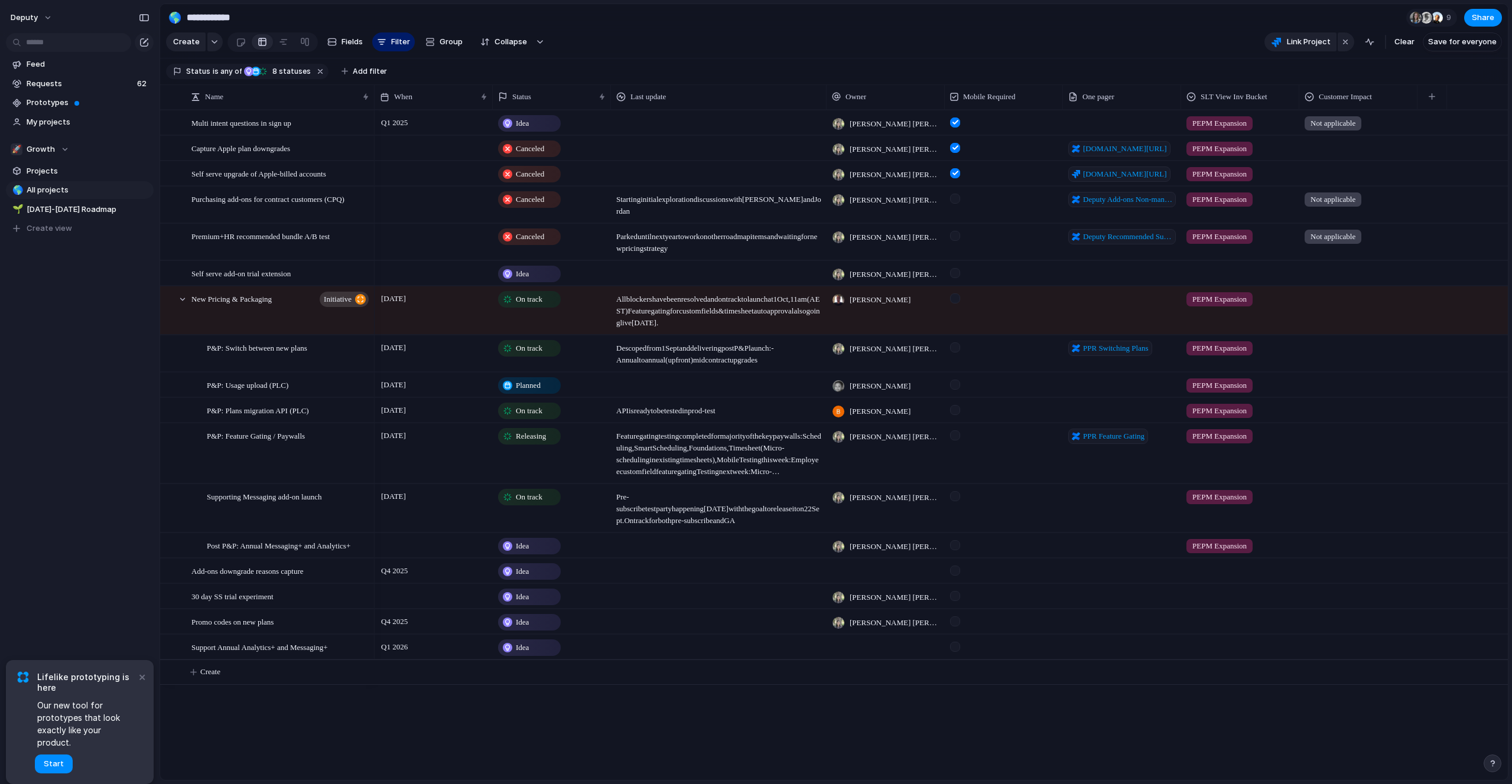
click at [537, 127] on div "Idea" at bounding box center [529, 123] width 60 height 14
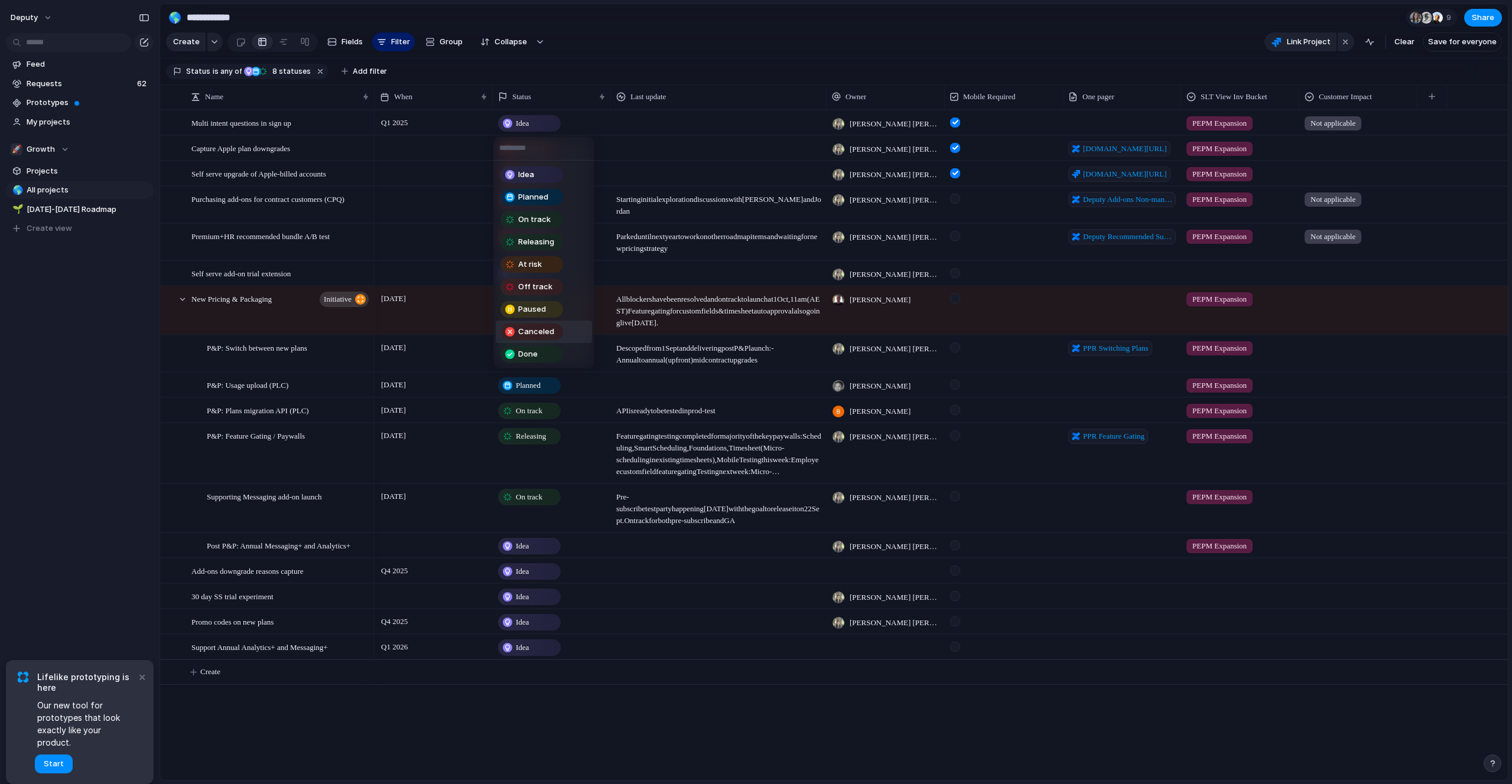
click at [543, 327] on span "Canceled" at bounding box center [536, 332] width 36 height 12
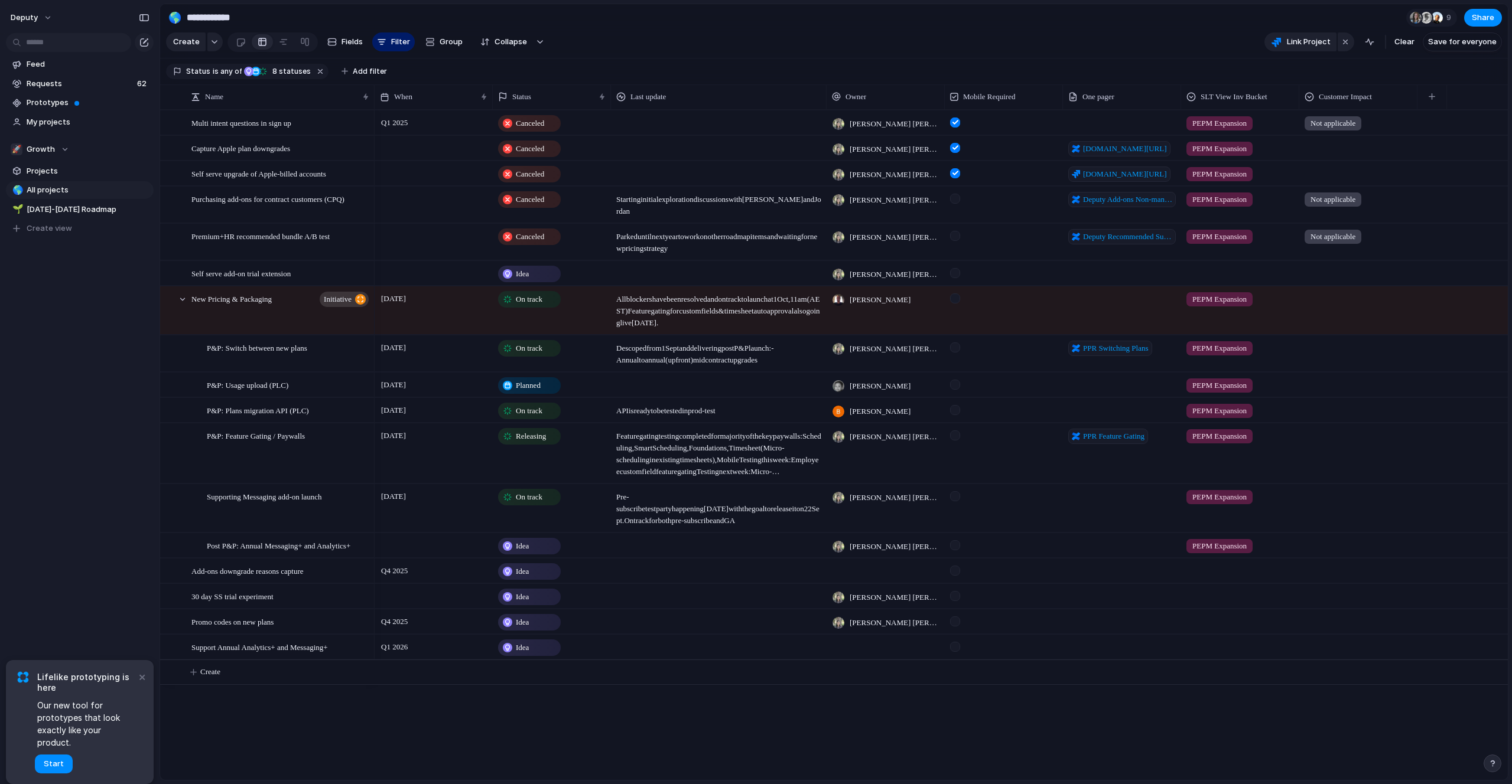
click at [453, 125] on div "Q1 2025" at bounding box center [433, 121] width 117 height 19
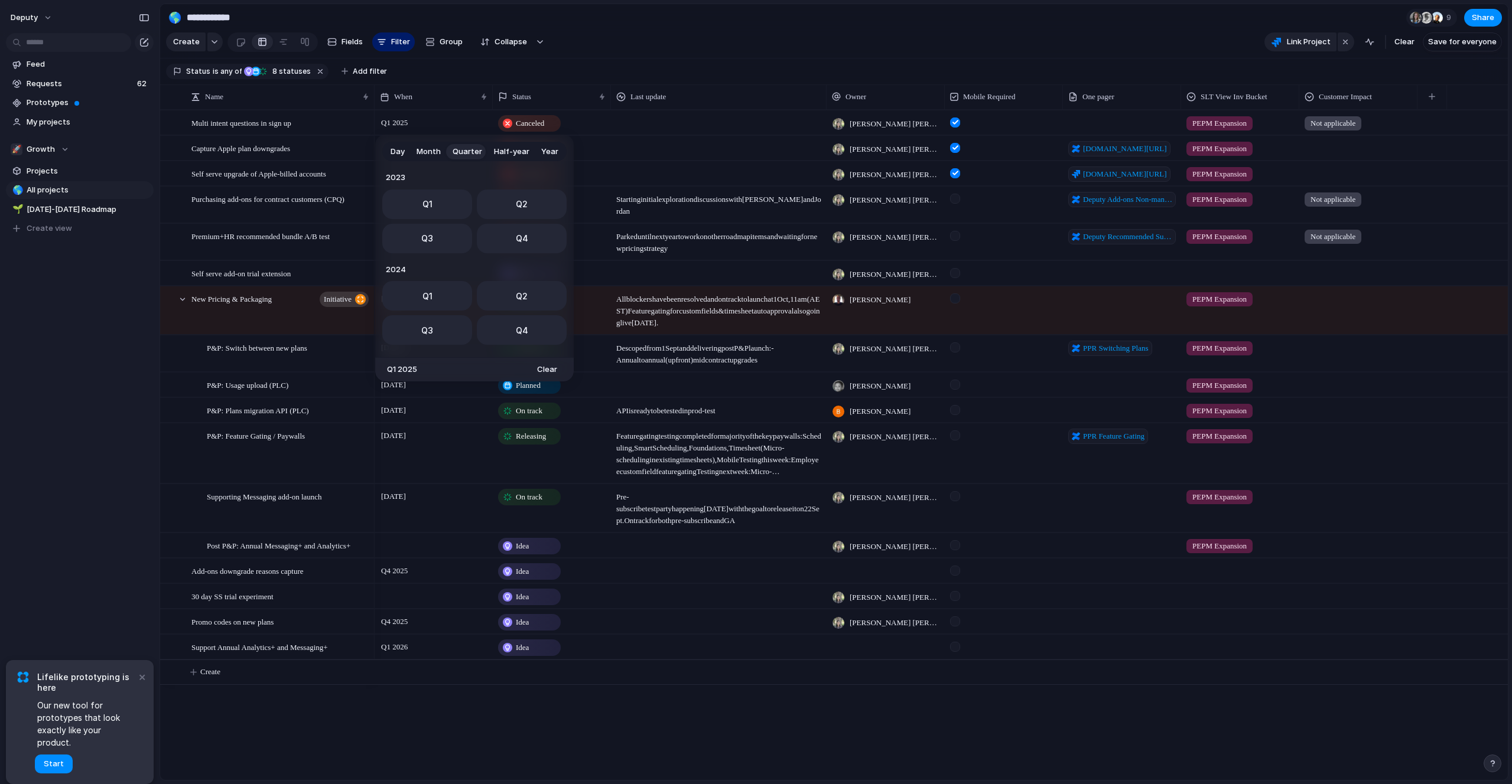
scroll to position [187, 0]
click at [453, 125] on div "Day Month Quarter Half-year Year [DATE] Q1 Q2 Q3 Q4 2024 Q1 Q2 Q3 Q4 2025 Q1 Q2…" at bounding box center [756, 392] width 1512 height 784
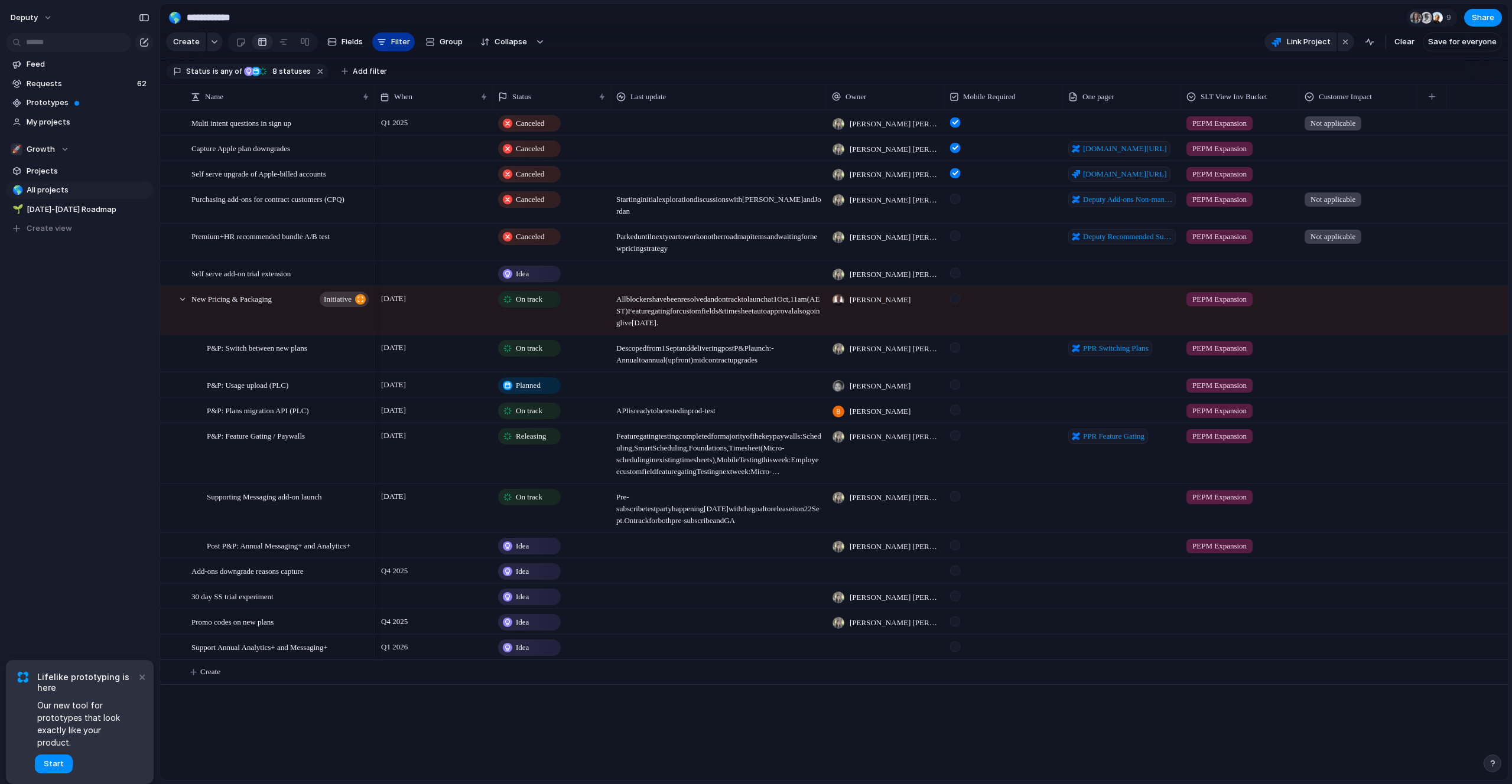
click at [377, 39] on div "button" at bounding box center [382, 42] width 10 height 10
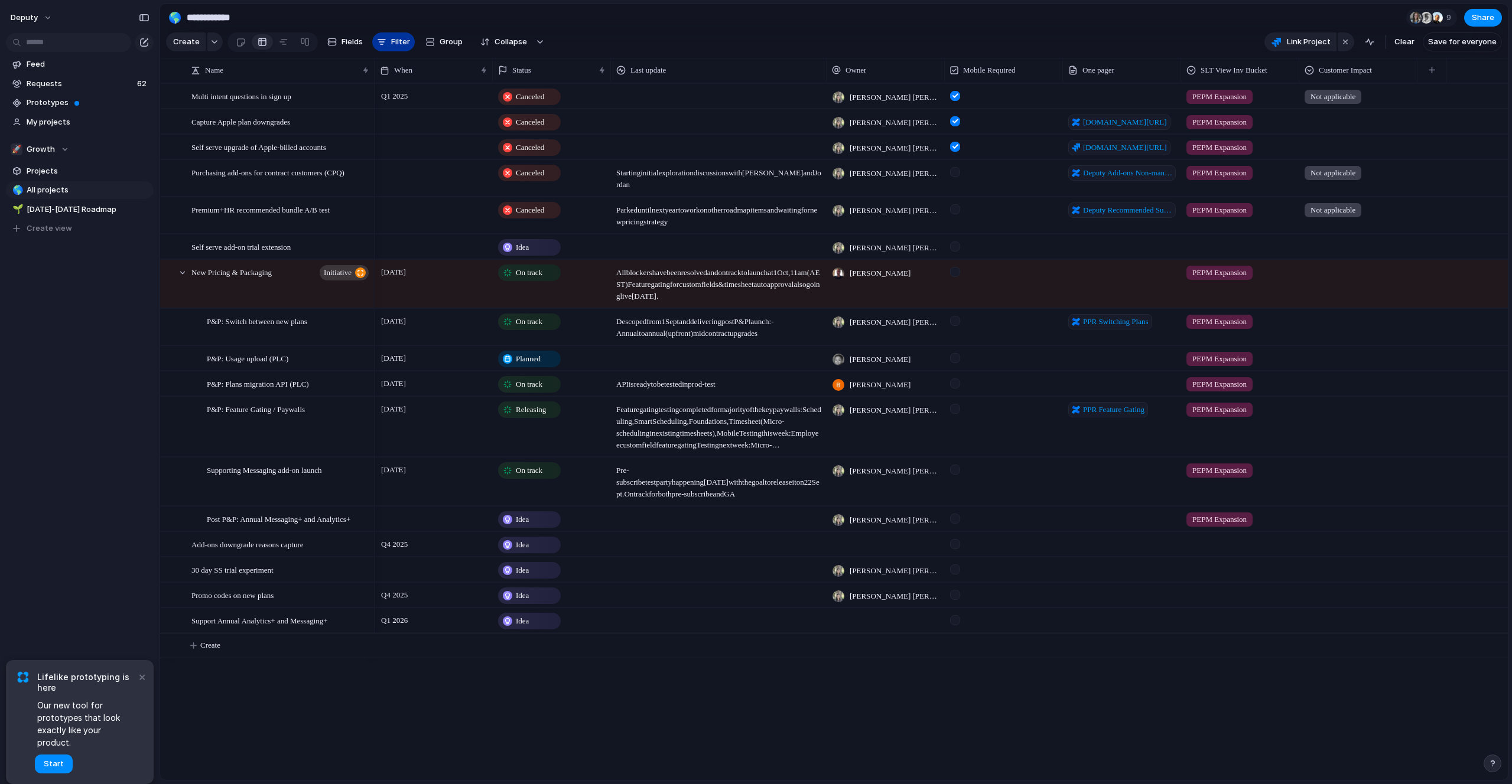
click at [393, 41] on span "Filter" at bounding box center [400, 41] width 19 height 12
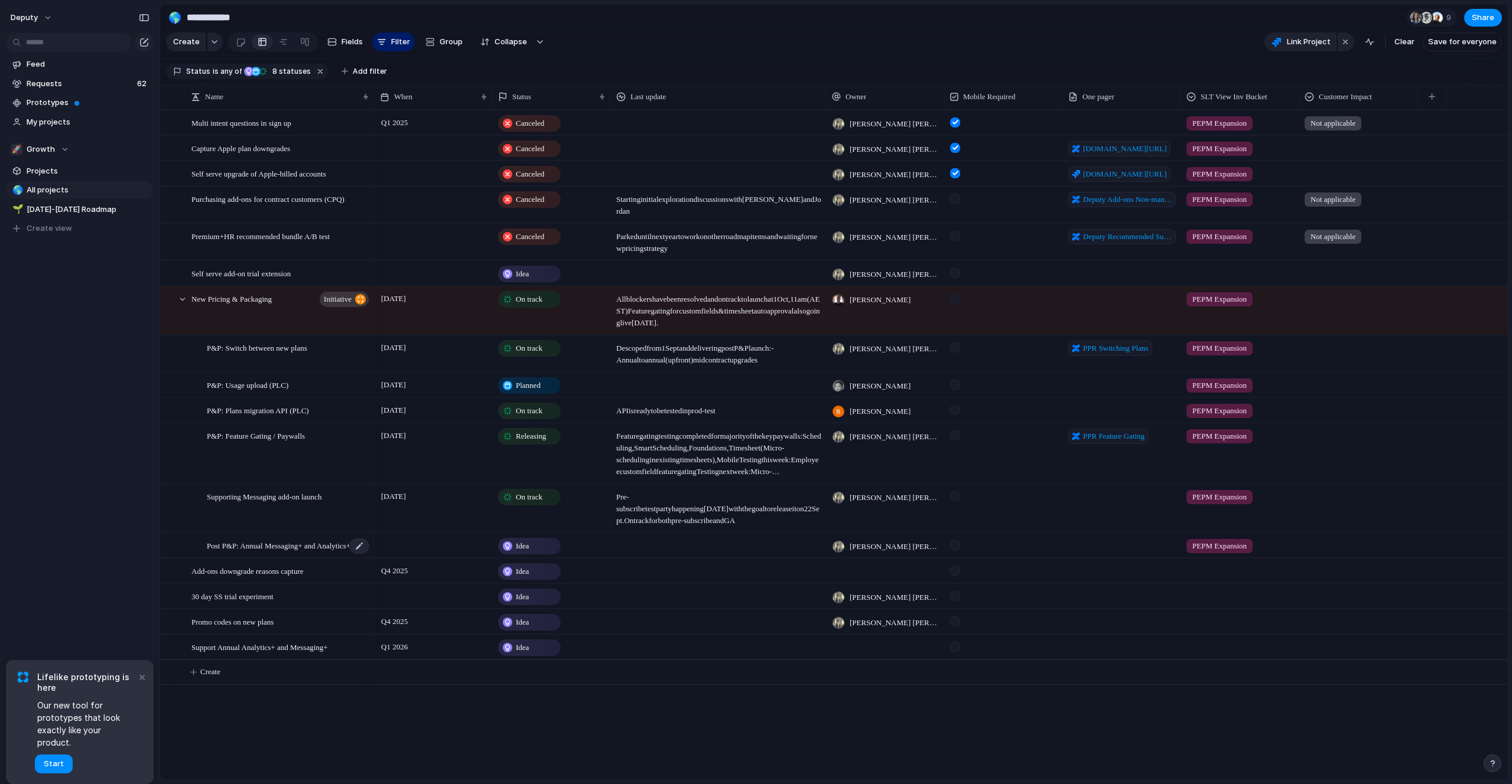
click at [310, 548] on span "Post P&P: Annual Messaging+ and Analytics+" at bounding box center [278, 545] width 144 height 14
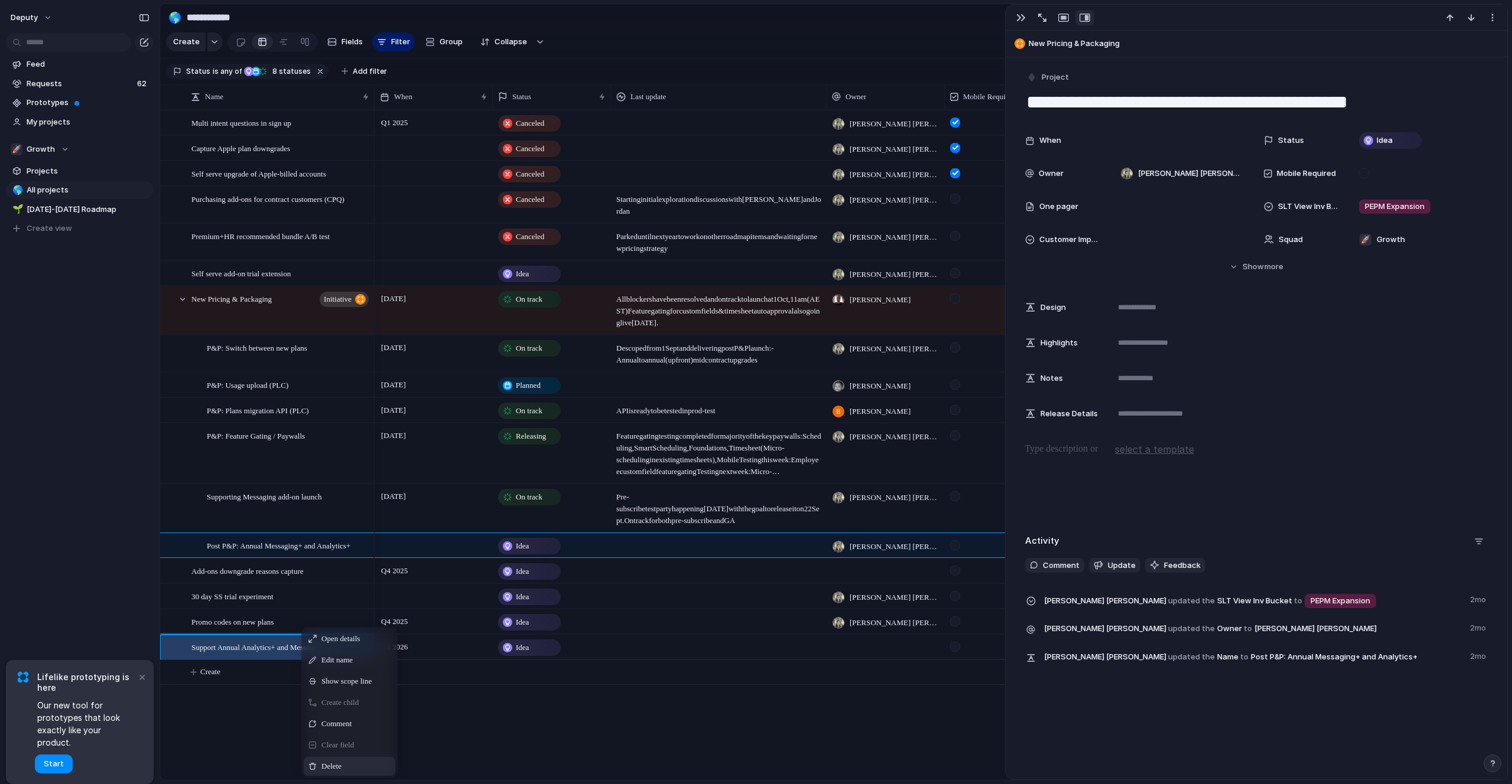
click at [377, 766] on div "Delete" at bounding box center [349, 767] width 92 height 19
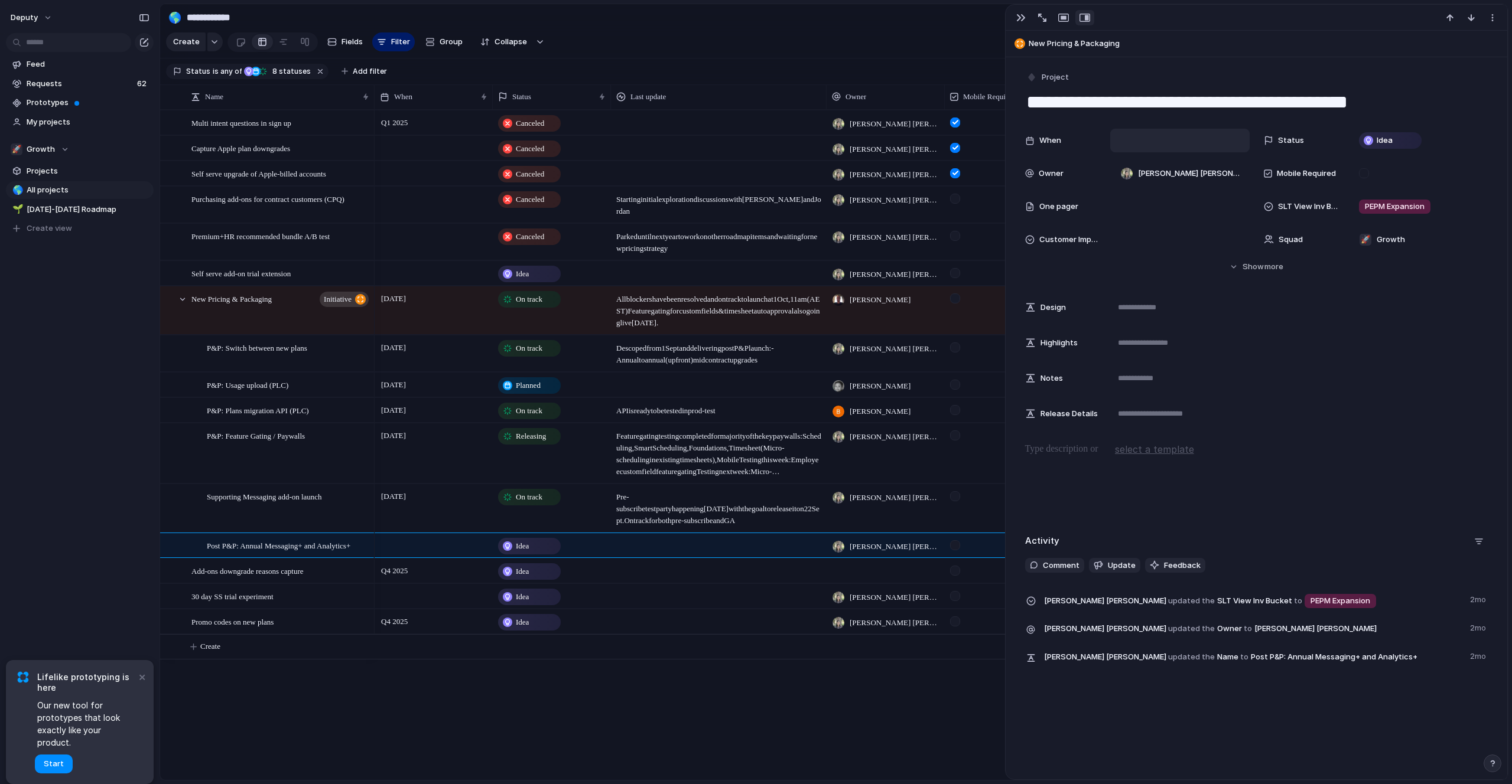
click at [1134, 129] on div at bounding box center [1179, 140] width 139 height 23
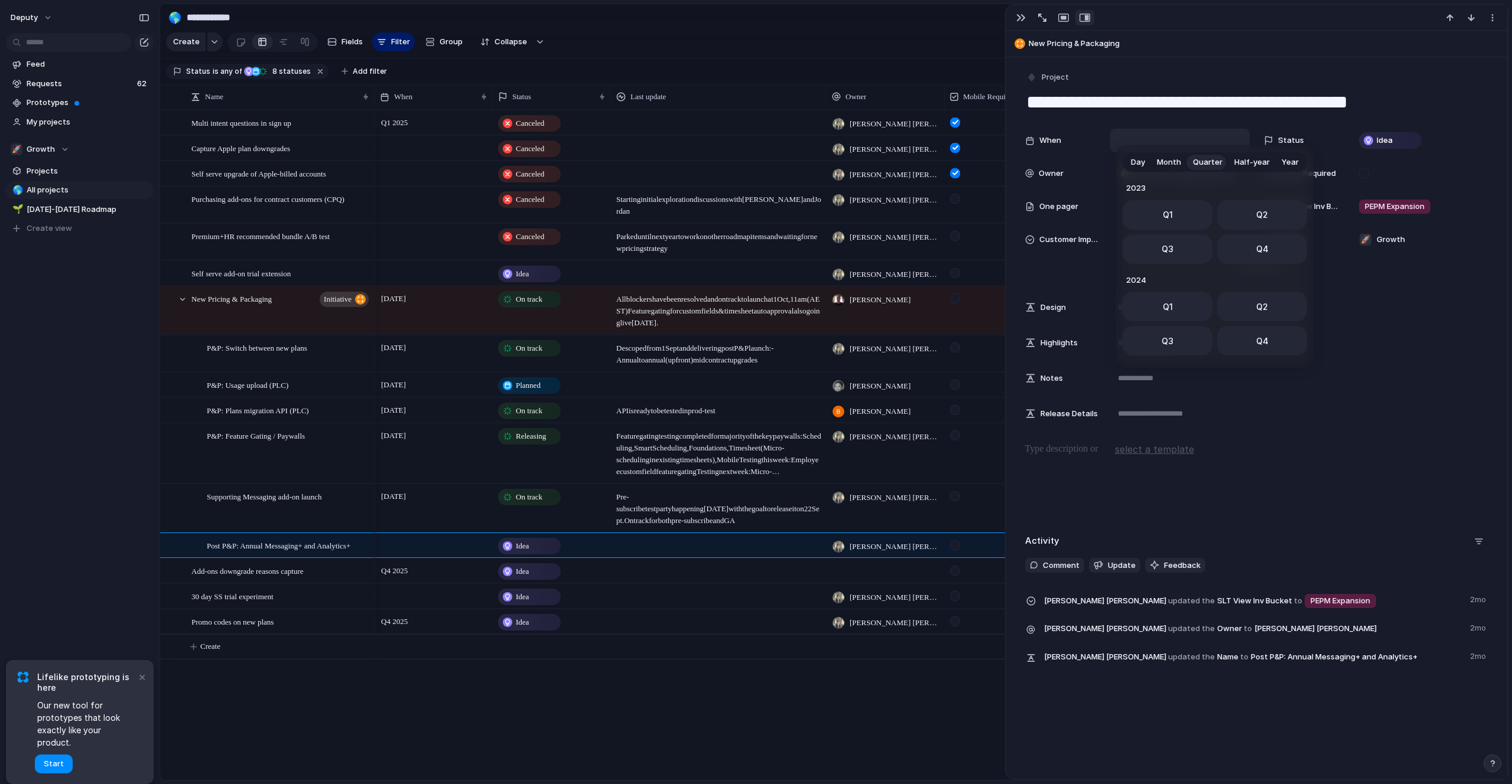
scroll to position [187, 0]
click at [1165, 294] on button "Q1" at bounding box center [1167, 303] width 90 height 30
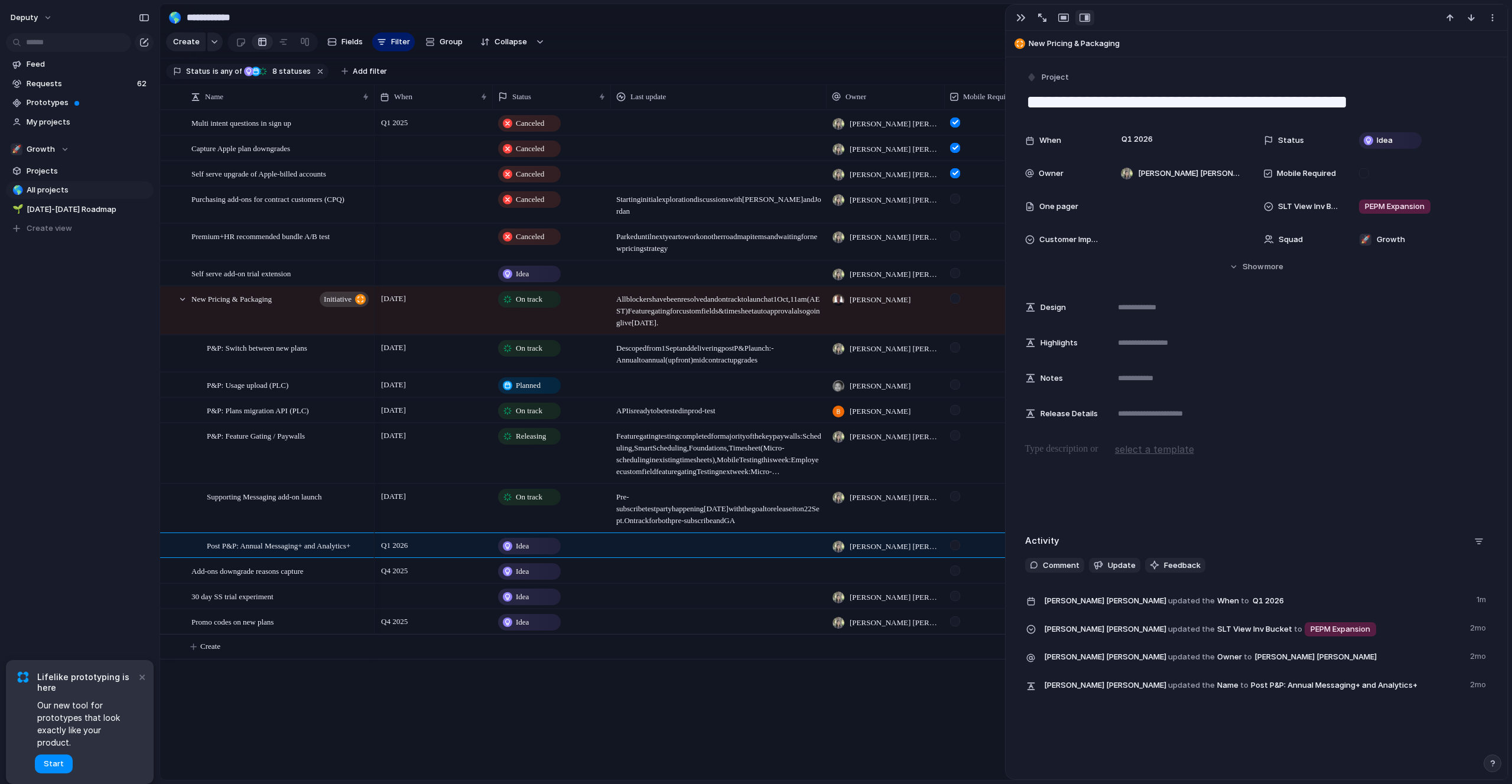
click at [345, 699] on div "Post P&P: Annual Messaging+ and Analytics+ Self serve add-on trial extension Ad…" at bounding box center [834, 445] width 1347 height 670
click at [1018, 17] on div "button" at bounding box center [1021, 17] width 10 height 10
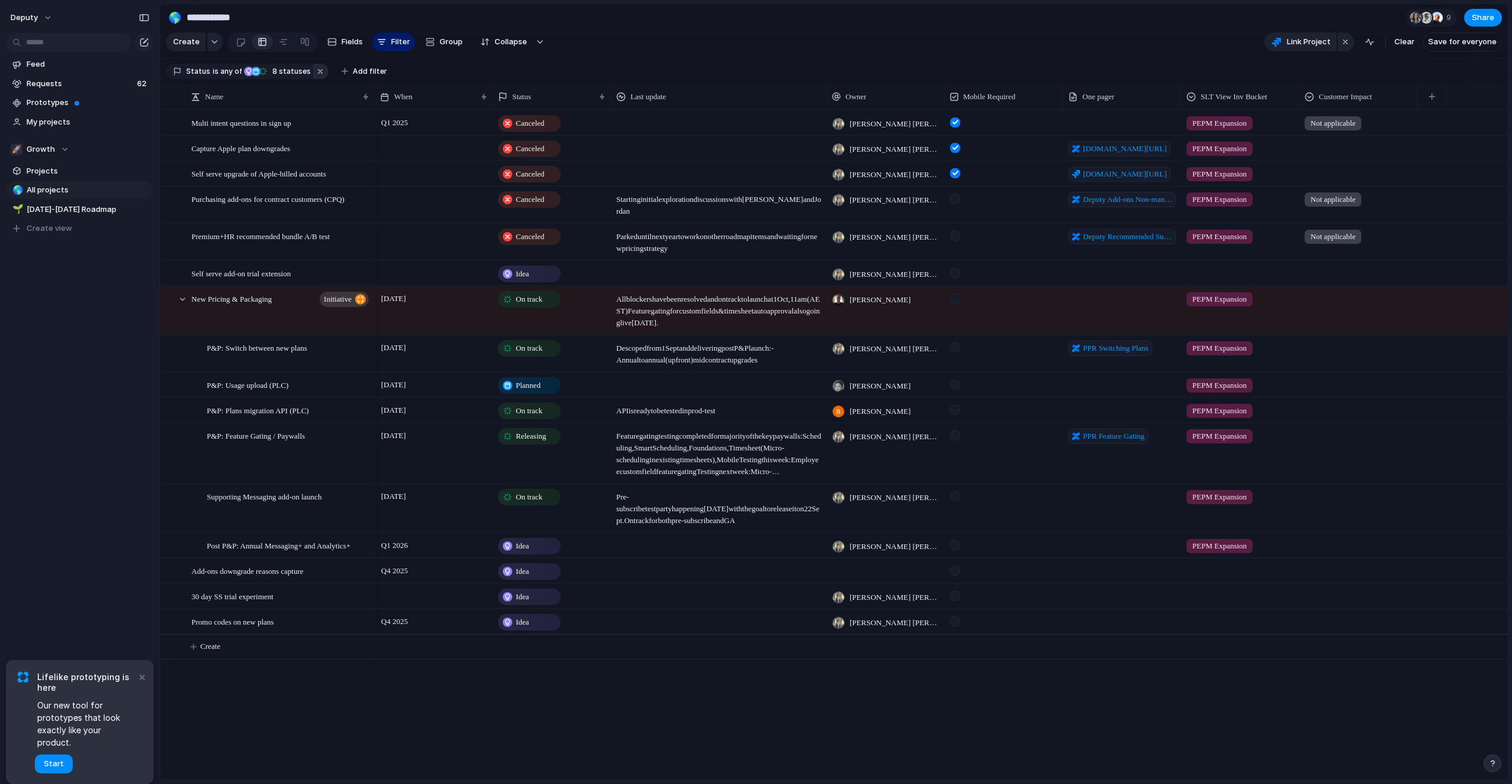
click at [313, 68] on button "button" at bounding box center [320, 71] width 15 height 15
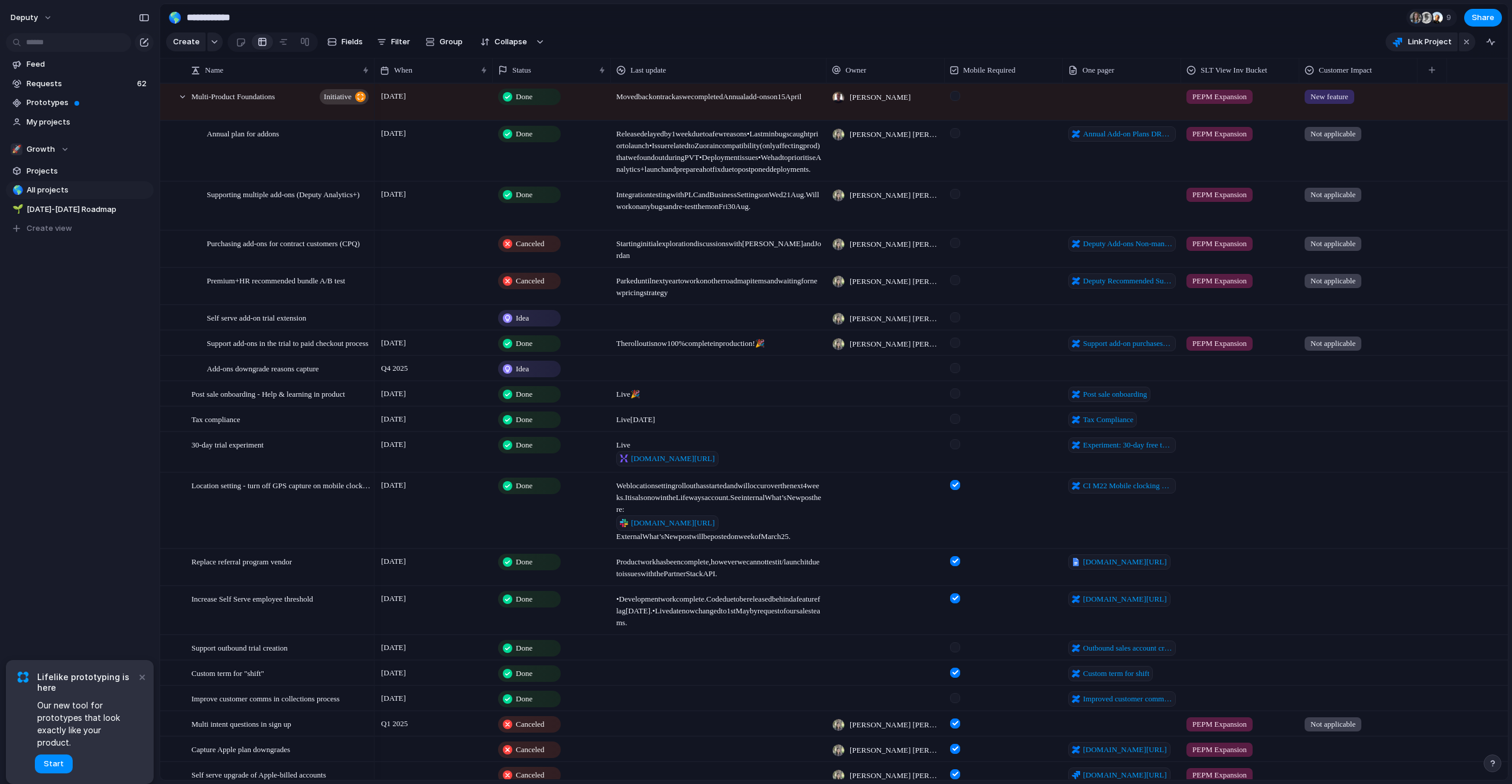
click at [532, 101] on span "Done" at bounding box center [523, 96] width 16 height 12
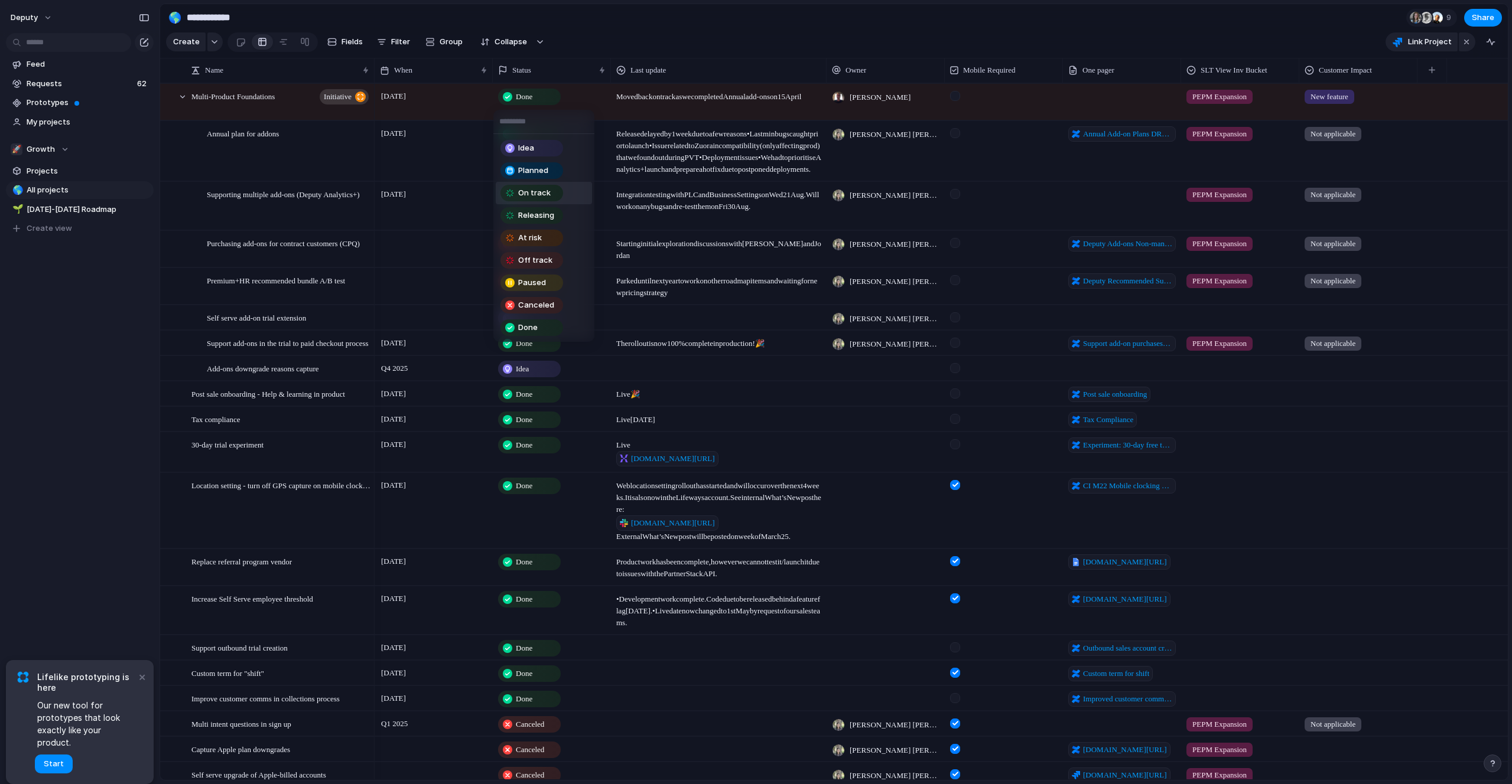
click at [546, 196] on span "On track" at bounding box center [535, 193] width 33 height 12
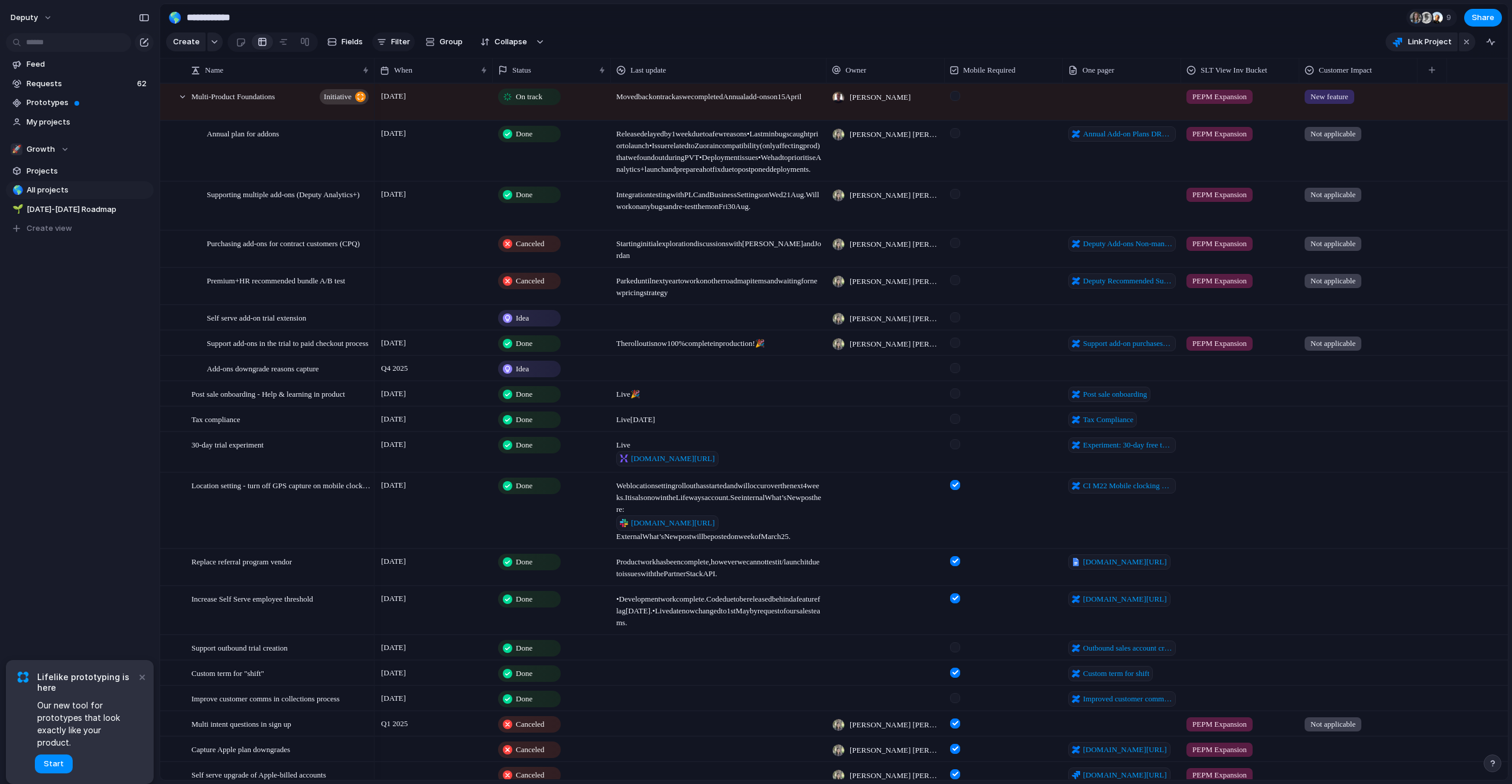
click at [395, 42] on span "Filter" at bounding box center [400, 41] width 19 height 12
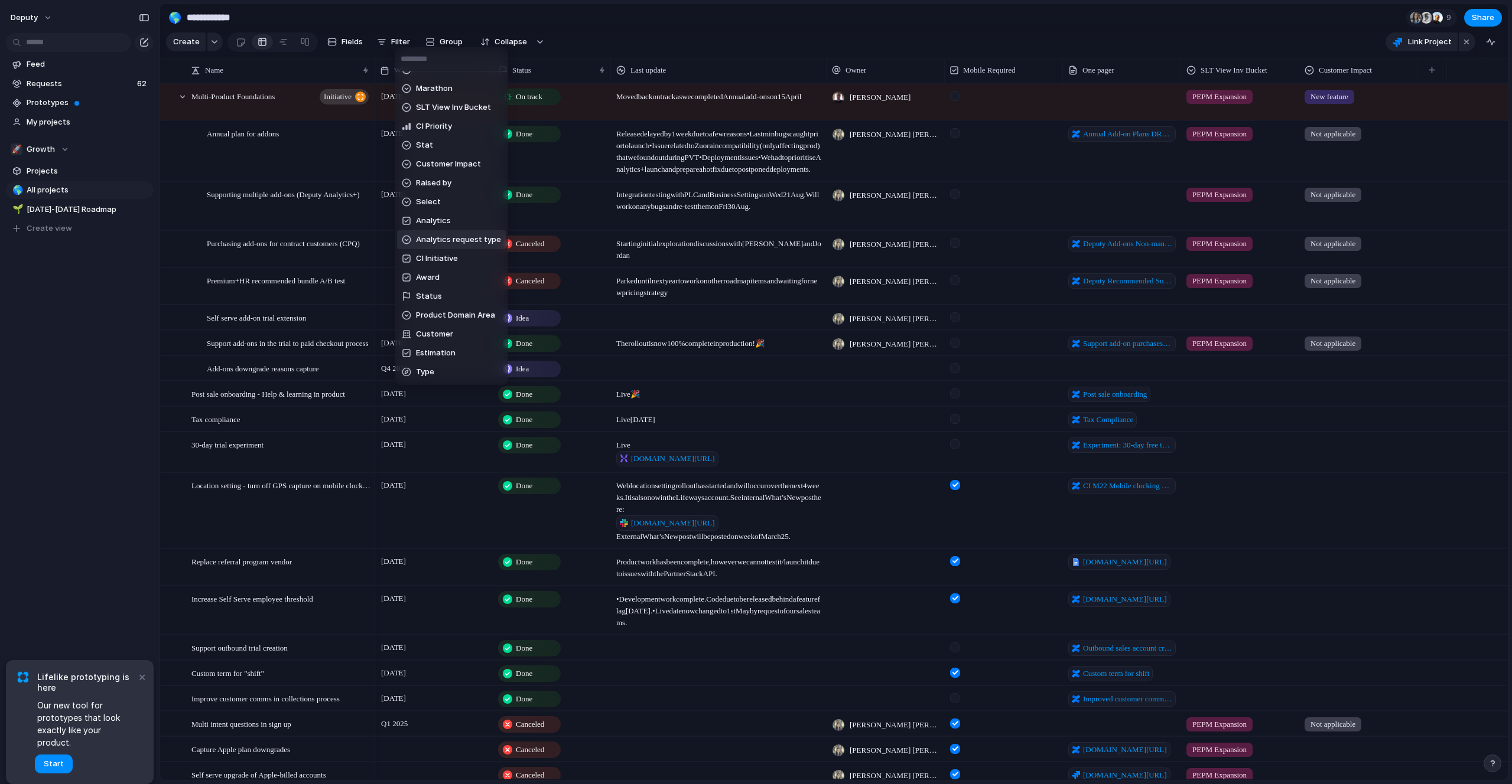
scroll to position [637, 0]
click at [439, 219] on li "Status" at bounding box center [451, 222] width 109 height 19
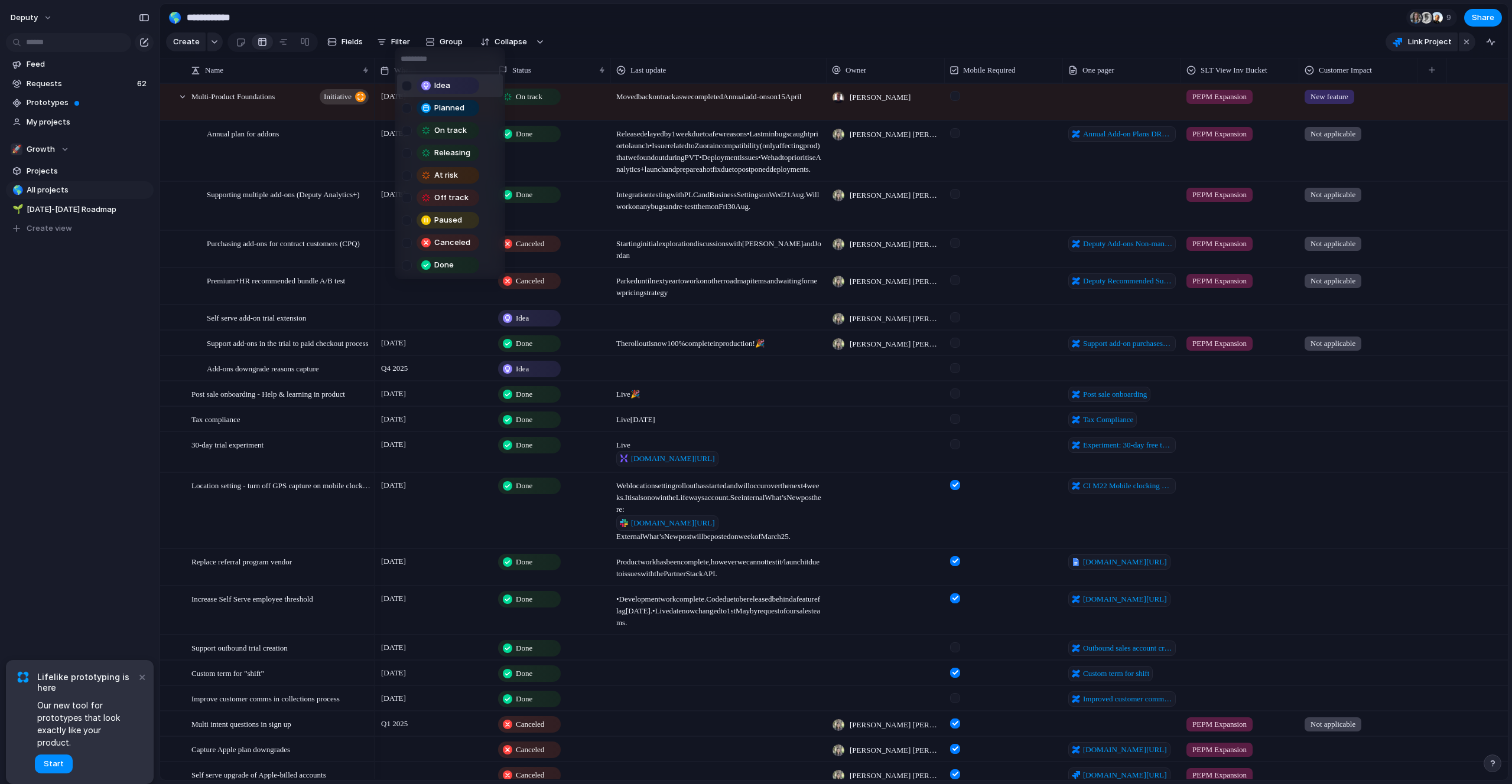
click at [436, 85] on span "Idea" at bounding box center [442, 86] width 16 height 12
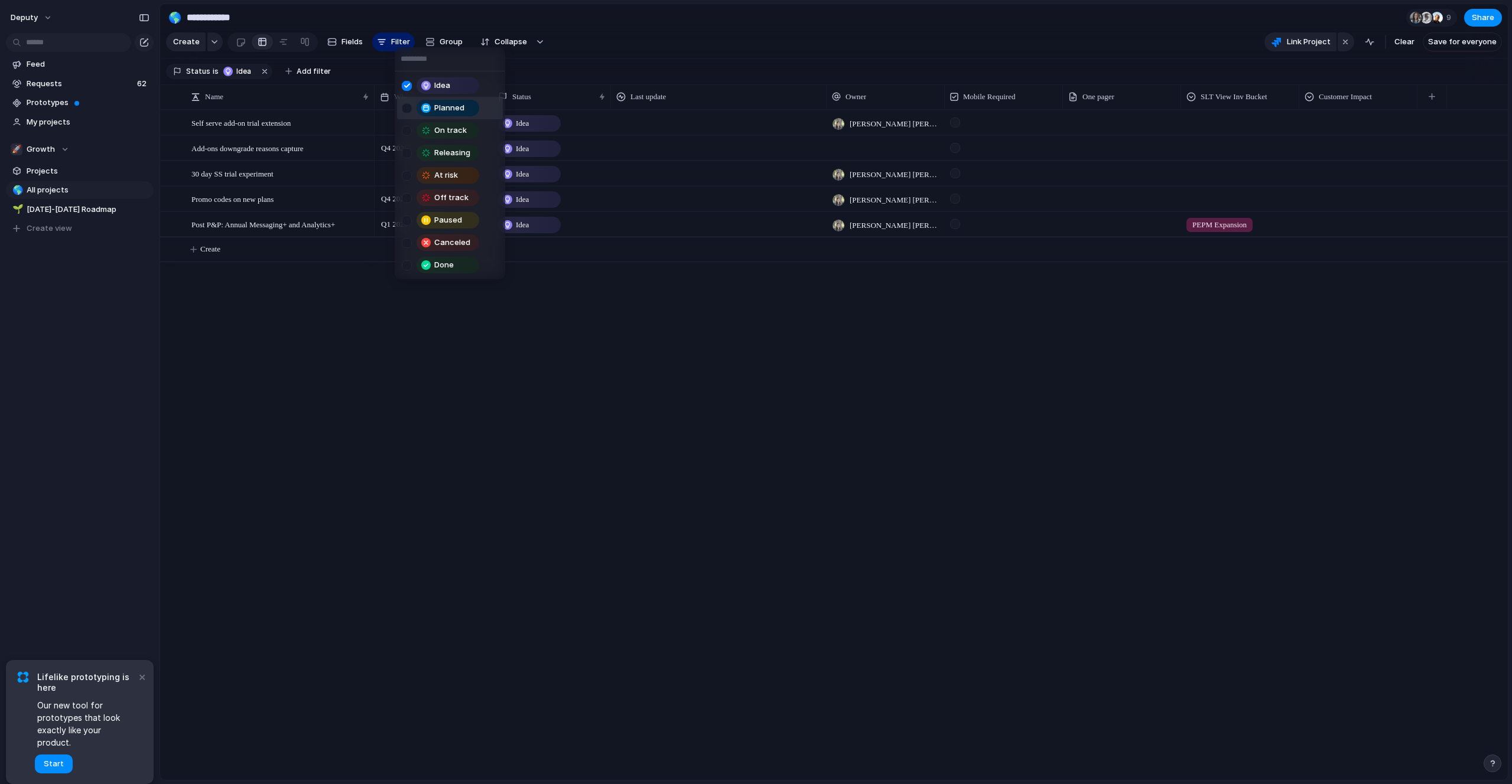
click at [444, 118] on li "Planned" at bounding box center [450, 107] width 106 height 22
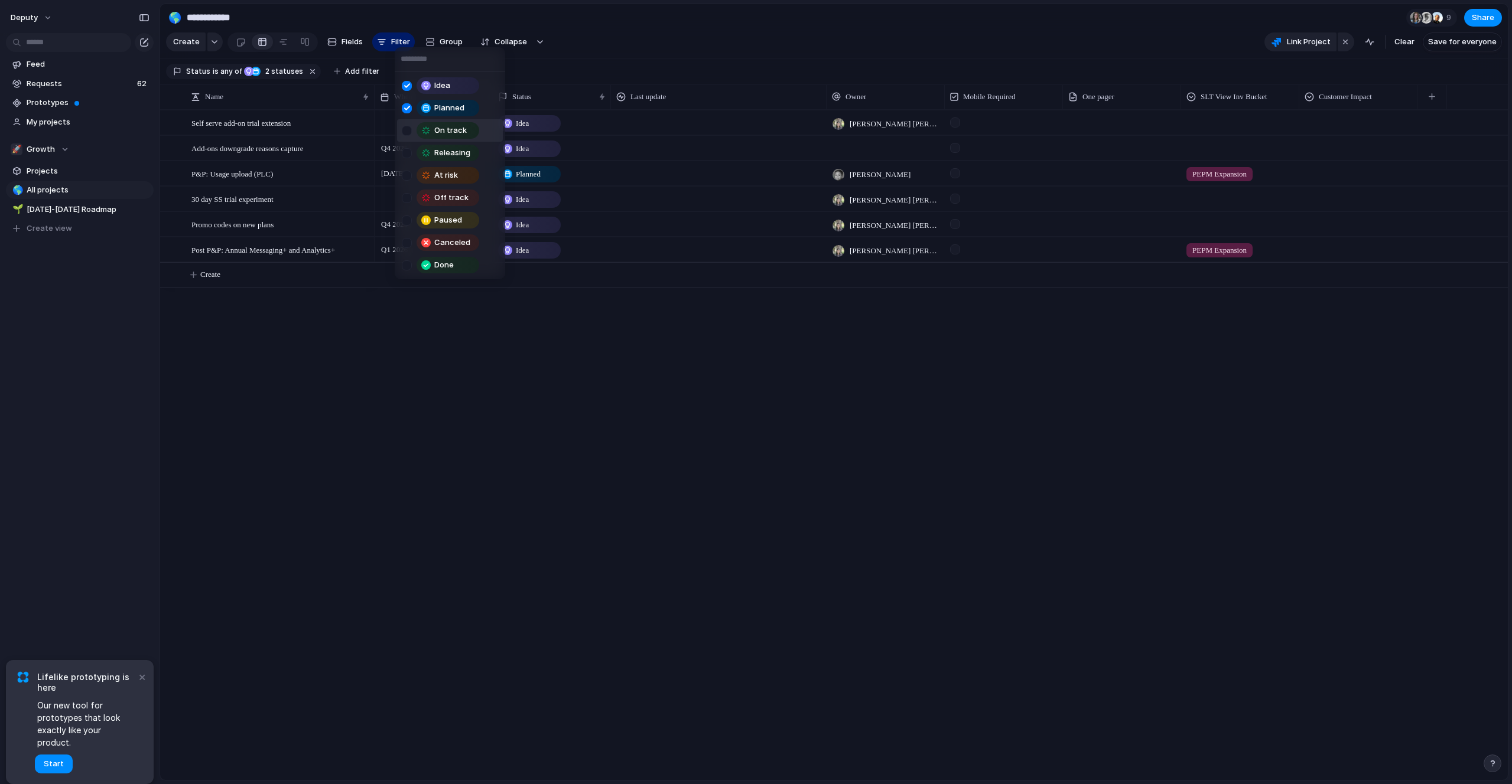
drag, startPoint x: 449, startPoint y: 135, endPoint x: 450, endPoint y: 150, distance: 15.0
click at [449, 136] on span "On track" at bounding box center [451, 130] width 33 height 12
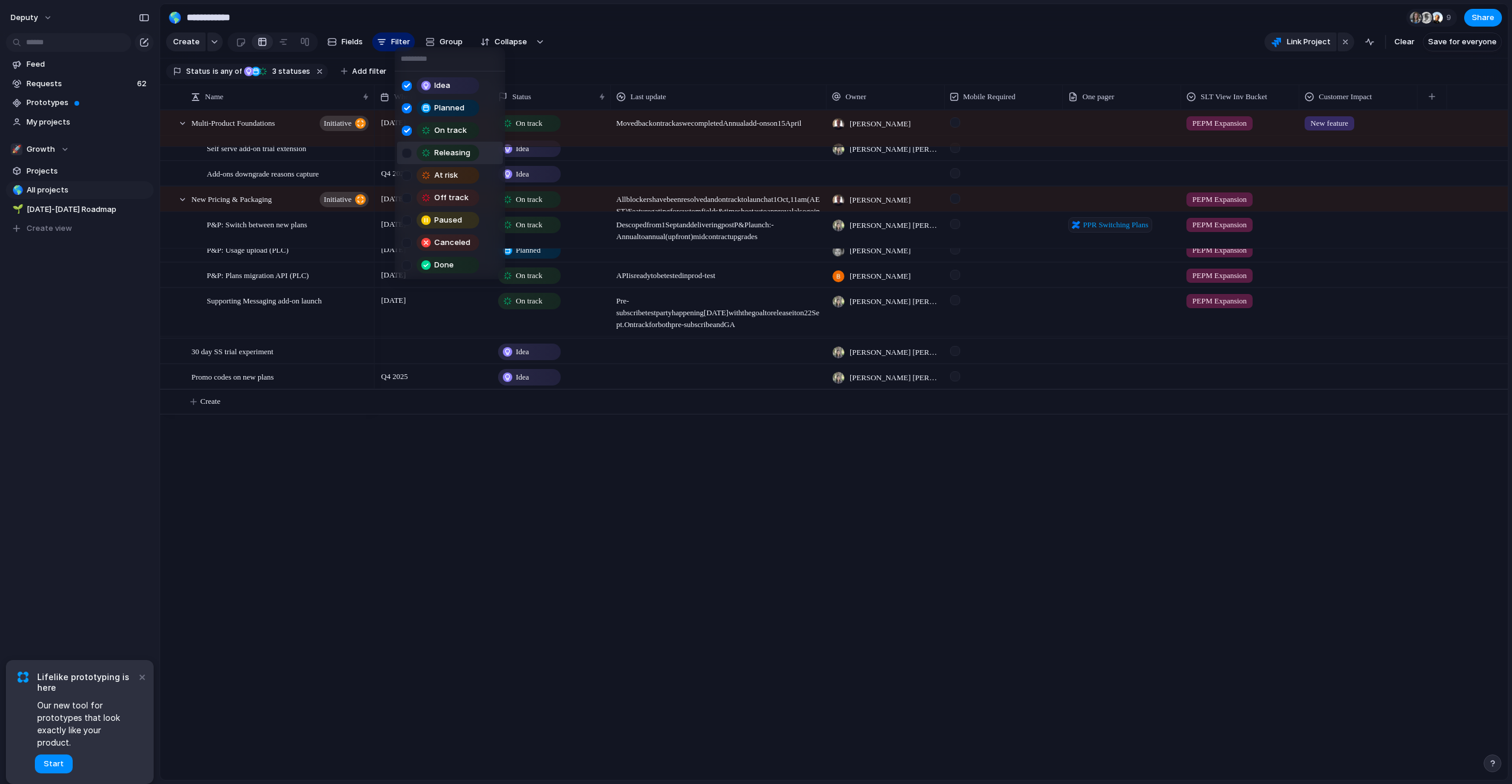
click at [450, 150] on span "Releasing" at bounding box center [452, 152] width 36 height 12
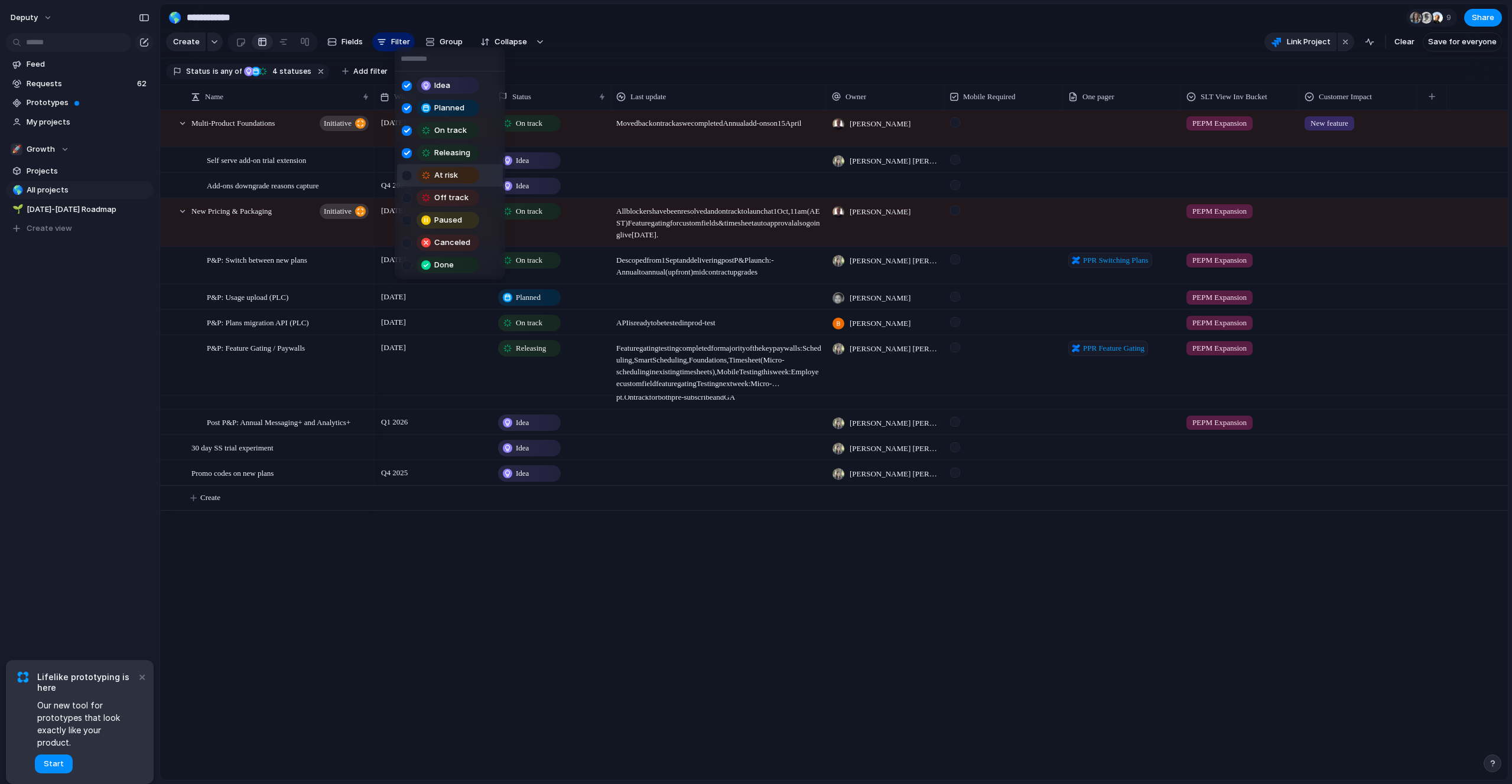
drag, startPoint x: 452, startPoint y: 176, endPoint x: 454, endPoint y: 188, distance: 12.2
click at [452, 176] on span "At risk" at bounding box center [446, 176] width 23 height 12
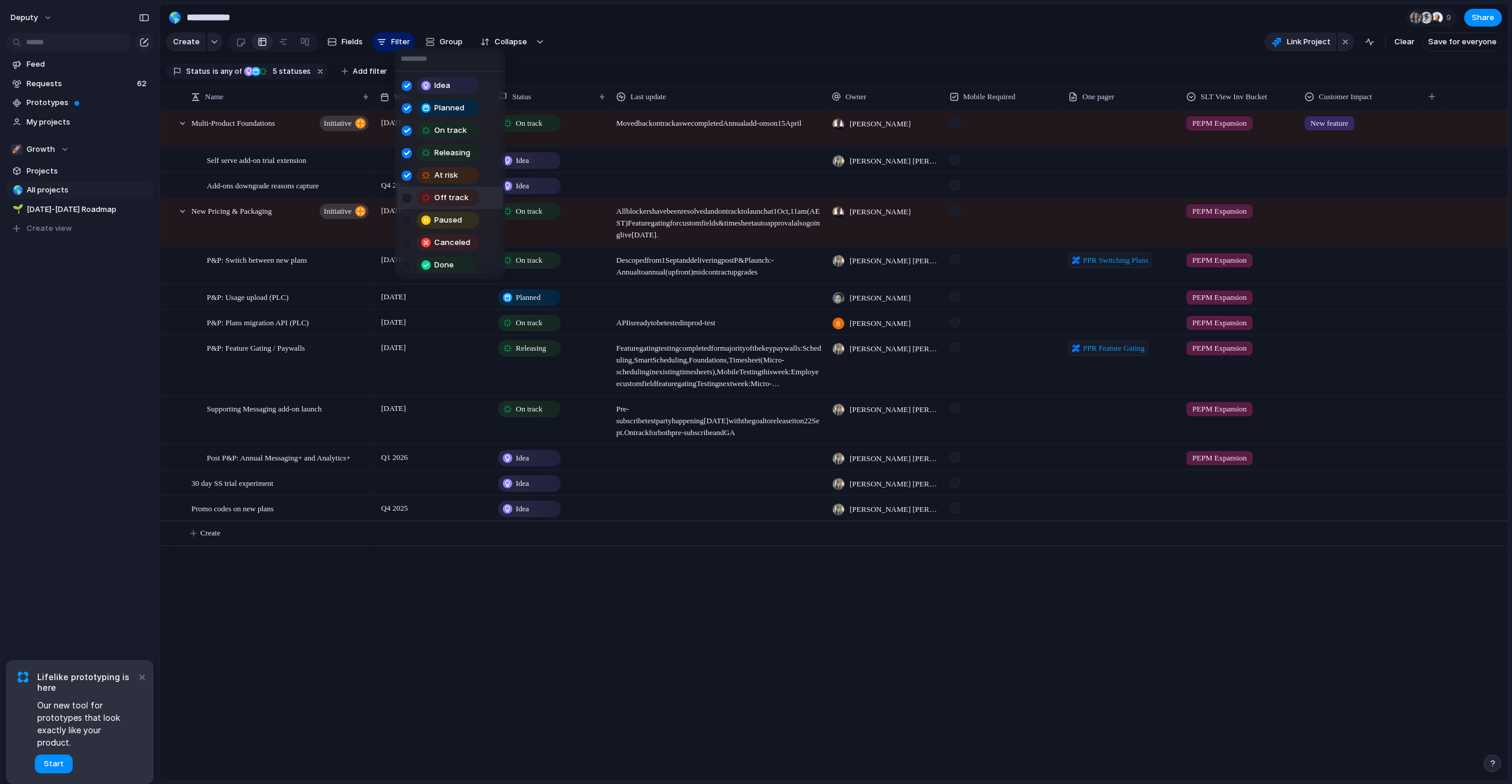
drag, startPoint x: 456, startPoint y: 204, endPoint x: 457, endPoint y: 217, distance: 13.0
click at [456, 204] on div "Off track" at bounding box center [448, 198] width 60 height 14
click at [459, 230] on li "Paused" at bounding box center [450, 220] width 106 height 22
click at [546, 592] on div "Idea Planned On track Releasing At risk Off track Paused Canceled Done" at bounding box center [756, 392] width 1512 height 784
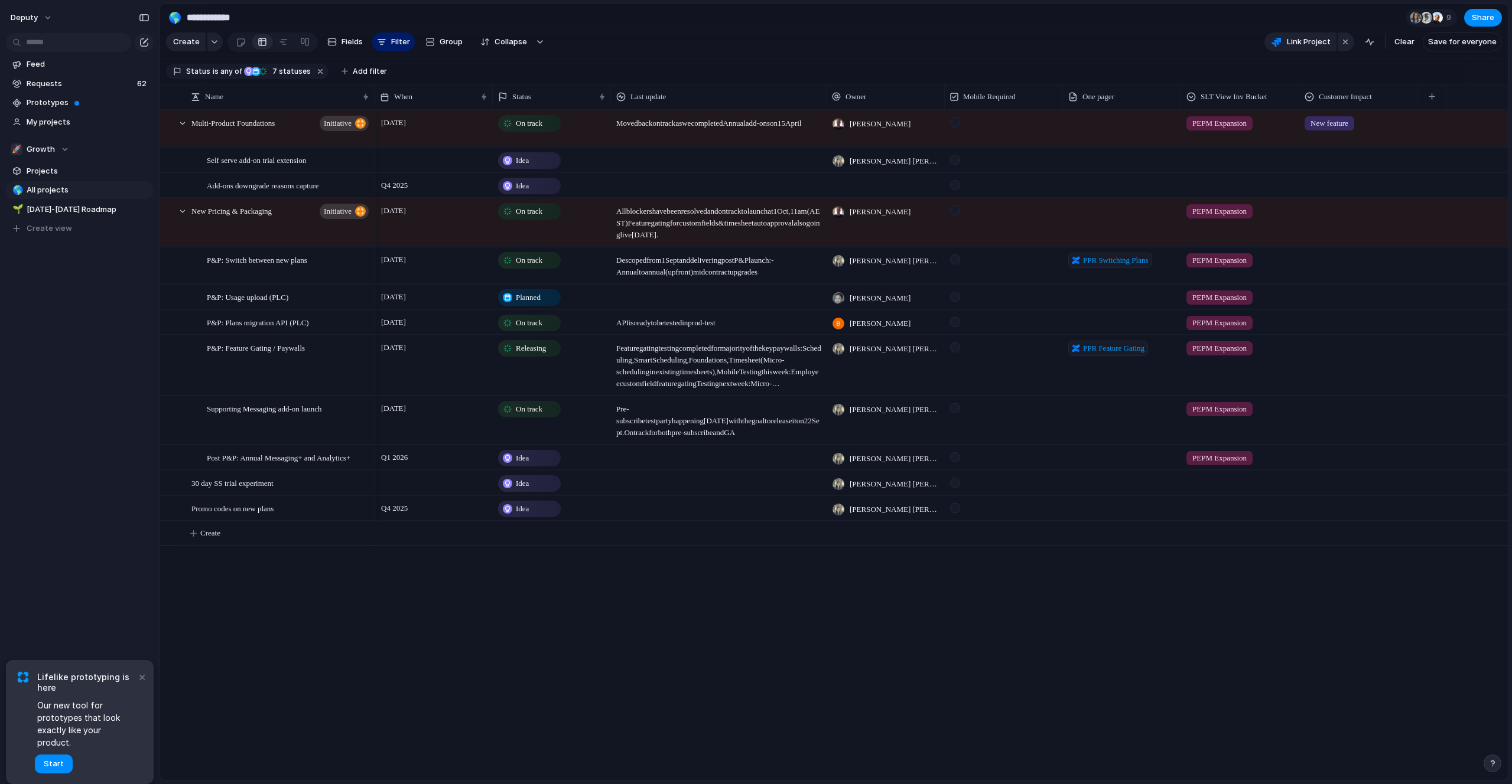
click at [540, 294] on span "Planned" at bounding box center [528, 297] width 25 height 12
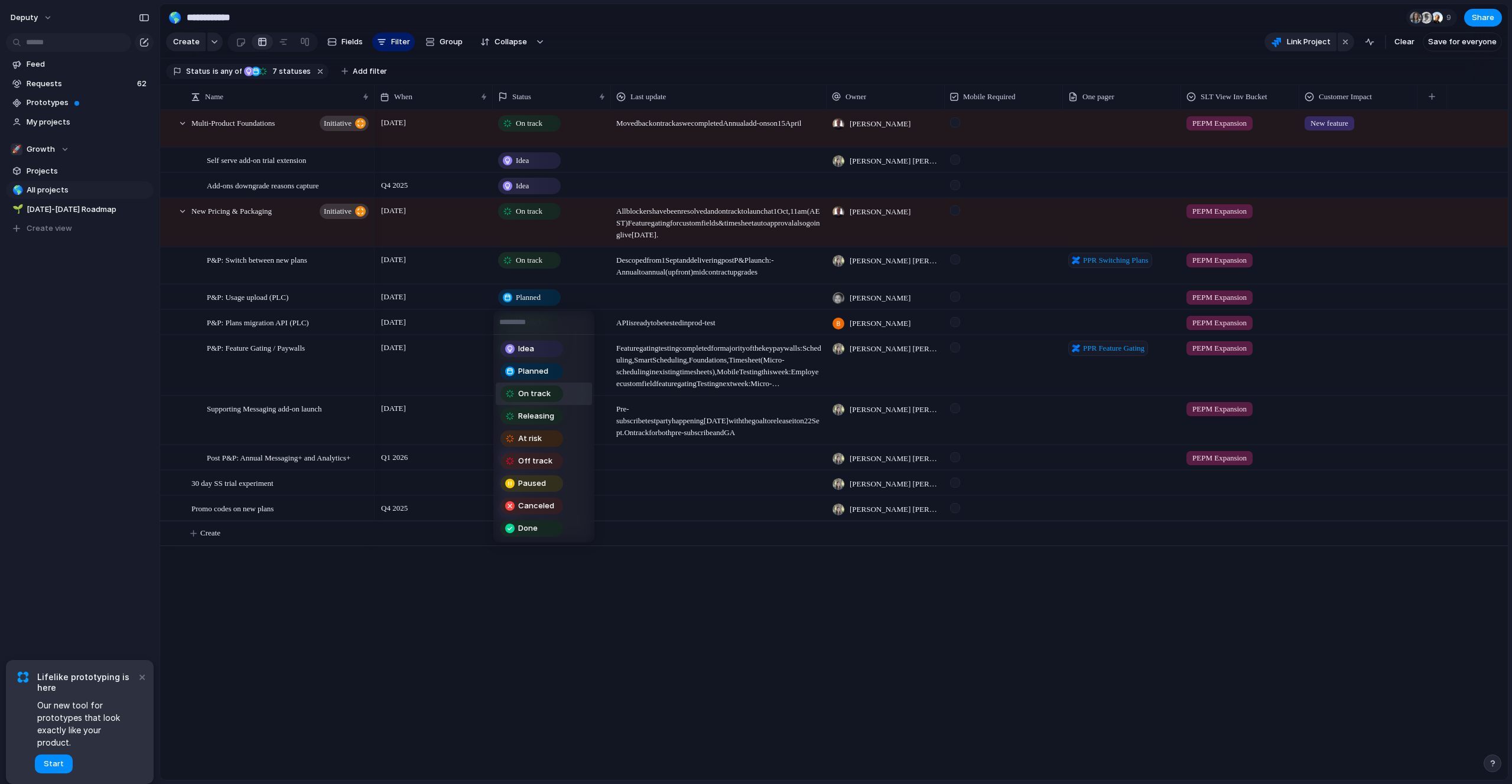
click at [544, 390] on span "On track" at bounding box center [535, 393] width 33 height 12
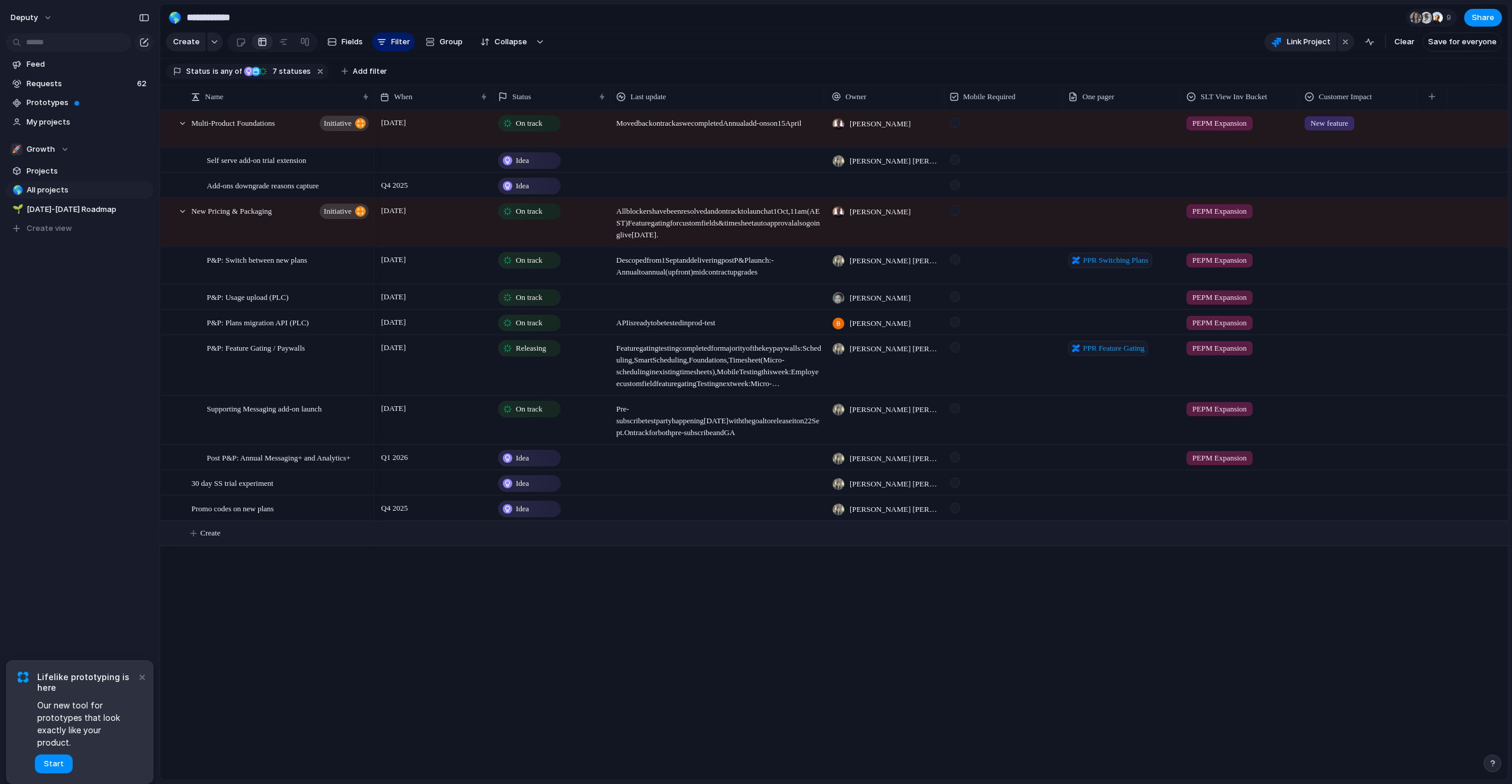
click at [207, 529] on span "Create" at bounding box center [210, 533] width 20 height 12
type textarea "**********"
click at [396, 536] on div at bounding box center [433, 533] width 118 height 24
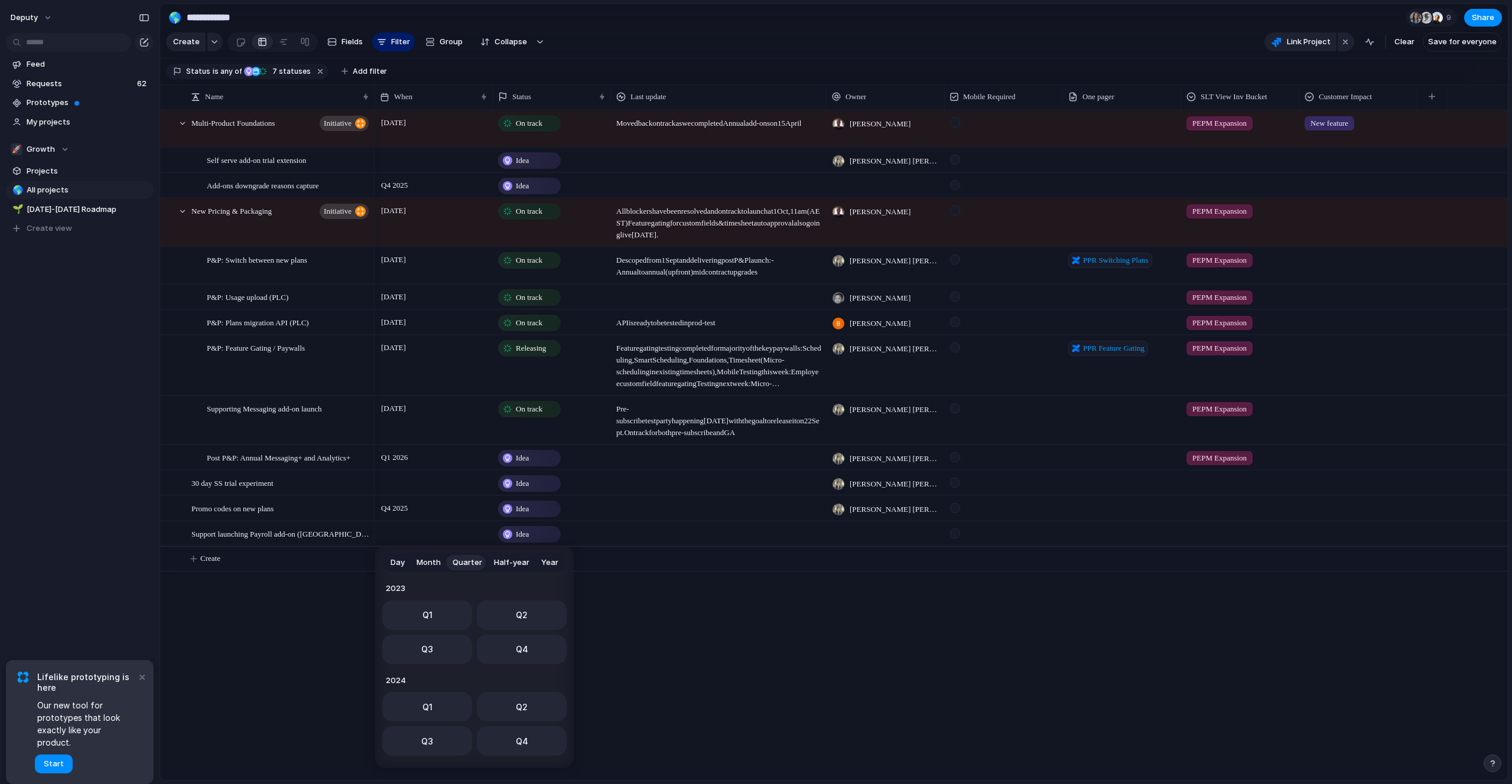
scroll to position [187, 0]
click at [427, 704] on span "Q1" at bounding box center [427, 703] width 10 height 13
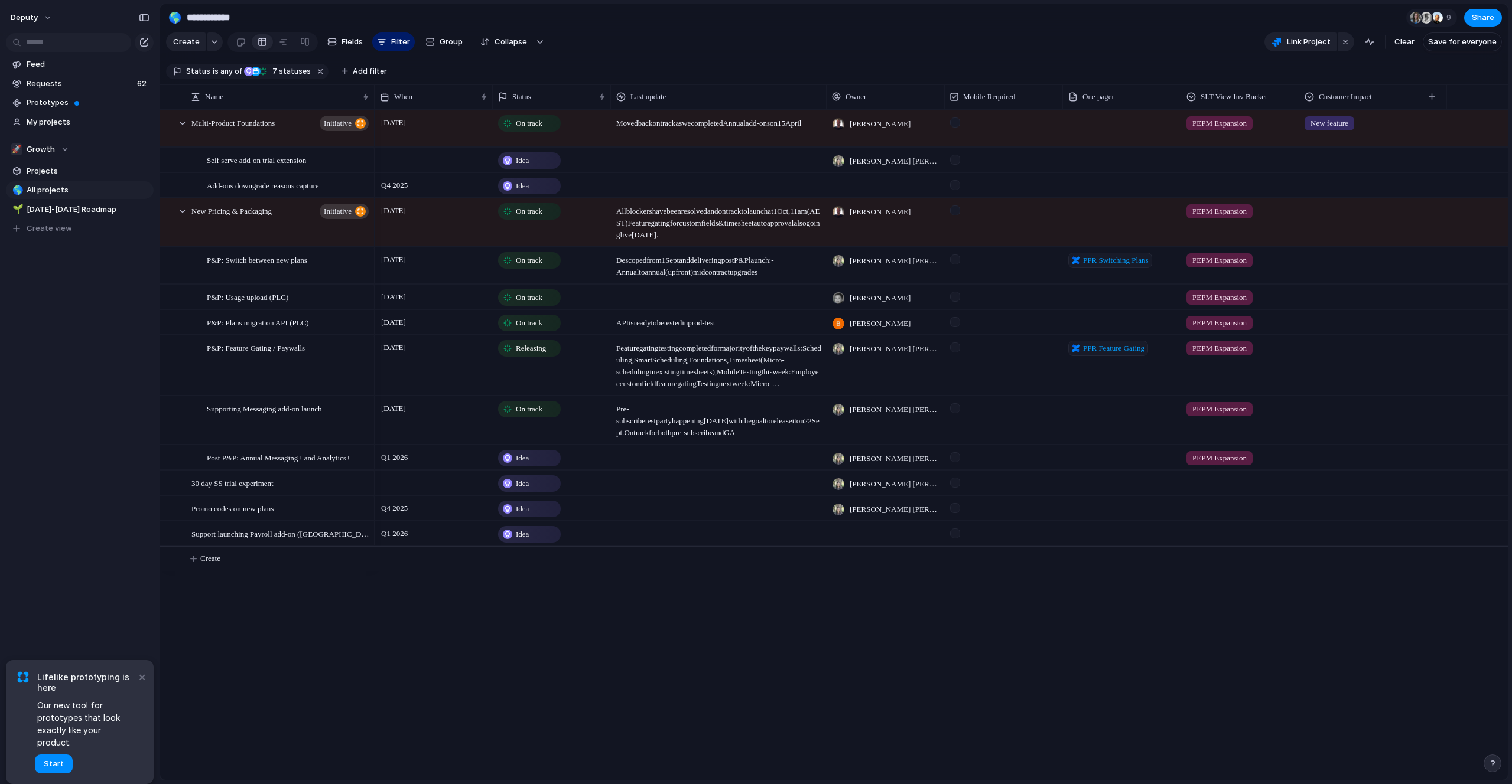
click at [752, 648] on div "Q1 2026 Idea [PERSON_NAME] [PERSON_NAME] PEPM Expansion Idea [PERSON_NAME] [PER…" at bounding box center [941, 445] width 1133 height 670
click at [880, 522] on div at bounding box center [885, 524] width 117 height 5
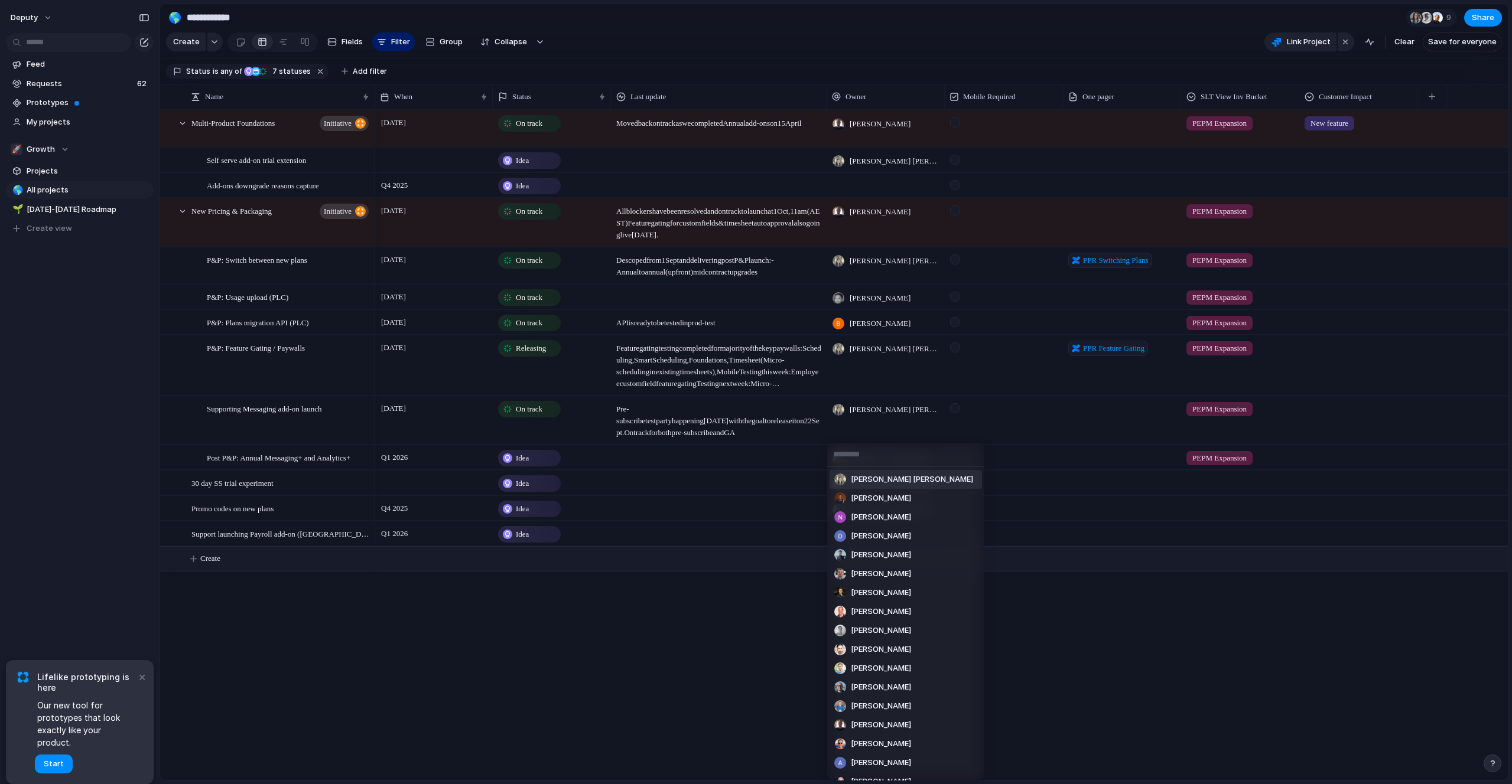
click at [870, 483] on span "[PERSON_NAME] [PERSON_NAME]" at bounding box center [912, 479] width 123 height 12
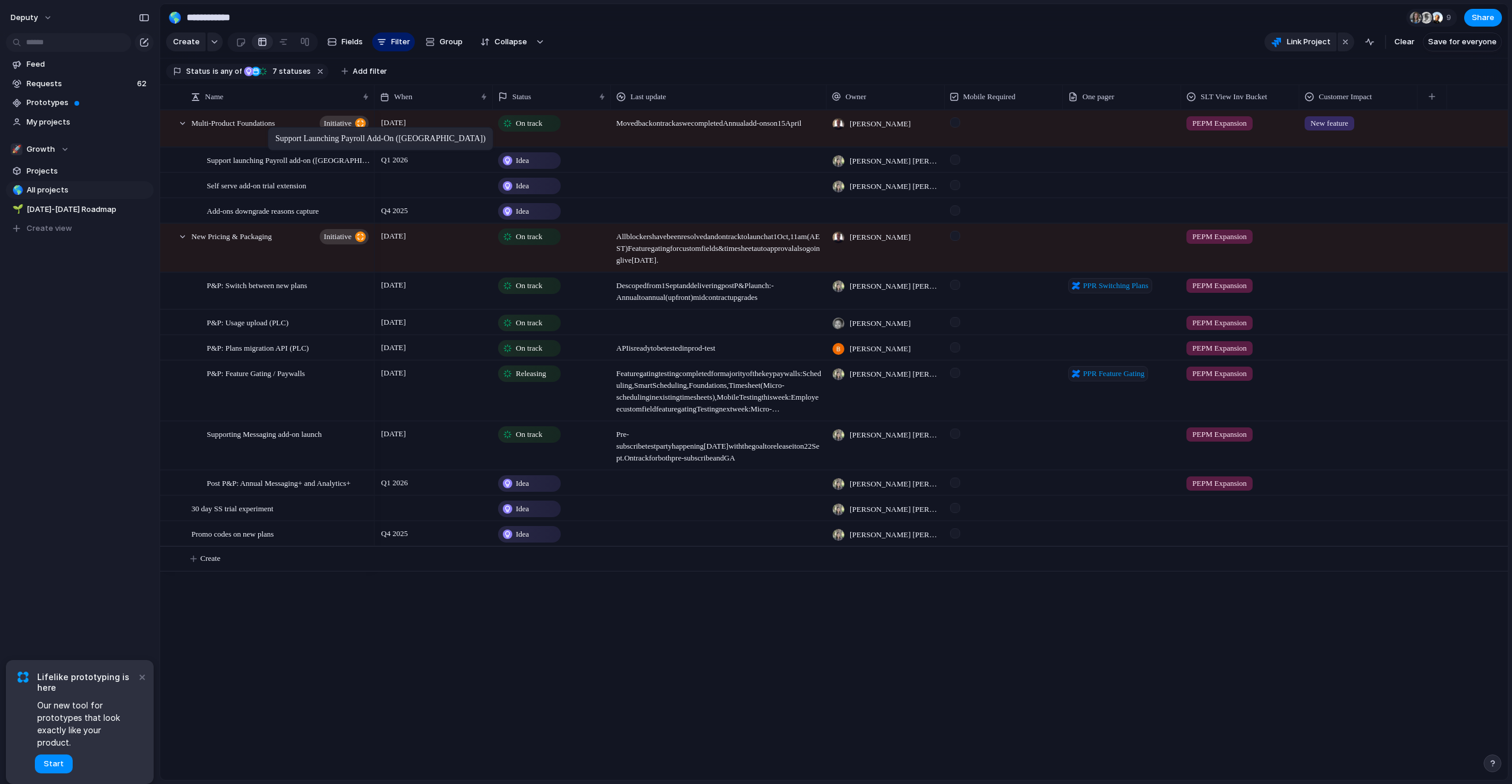
drag, startPoint x: 295, startPoint y: 535, endPoint x: 273, endPoint y: 129, distance: 406.6
drag, startPoint x: 290, startPoint y: 206, endPoint x: 286, endPoint y: 172, distance: 34.2
click at [857, 182] on div at bounding box center [885, 184] width 118 height 24
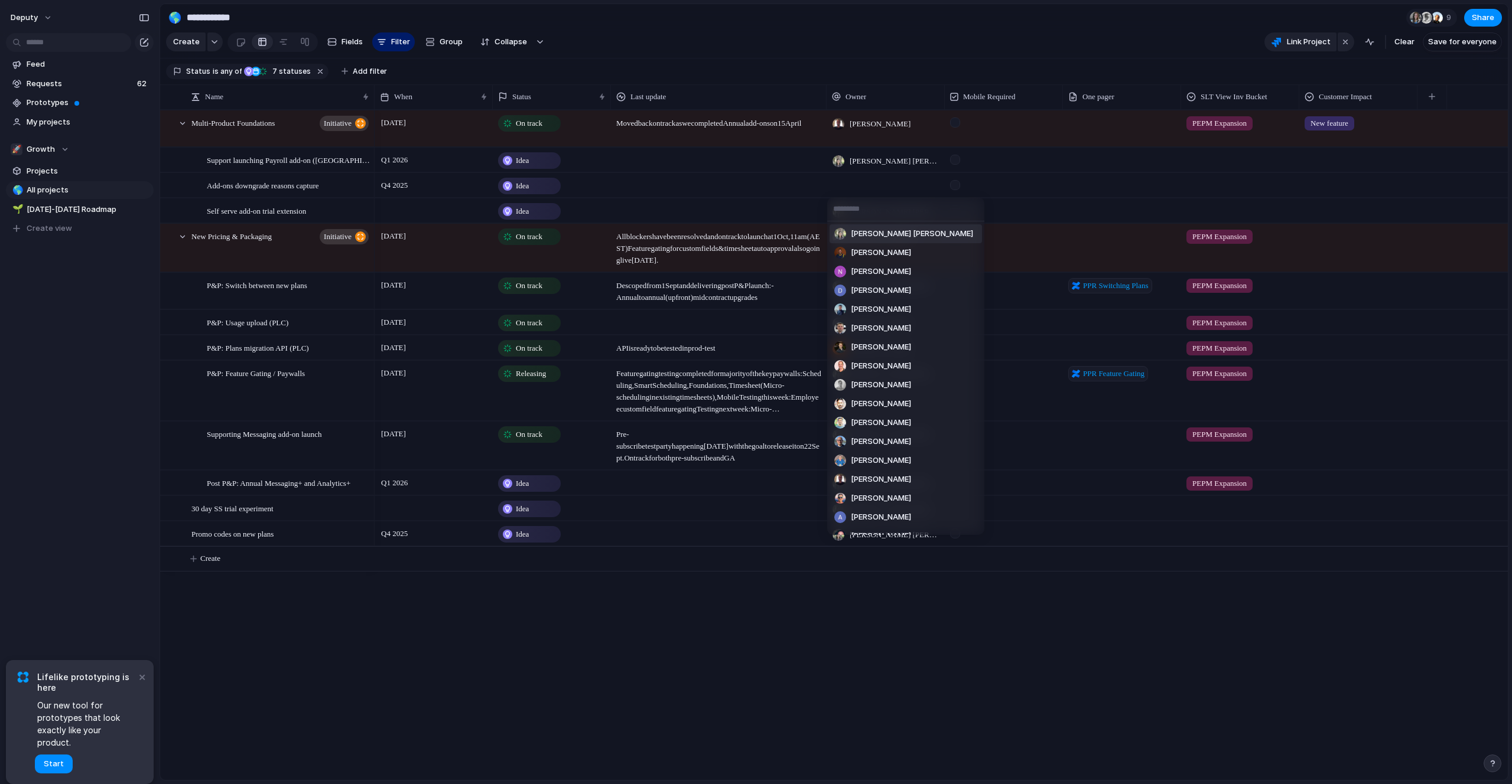
click at [878, 232] on span "[PERSON_NAME] [PERSON_NAME]" at bounding box center [912, 233] width 123 height 12
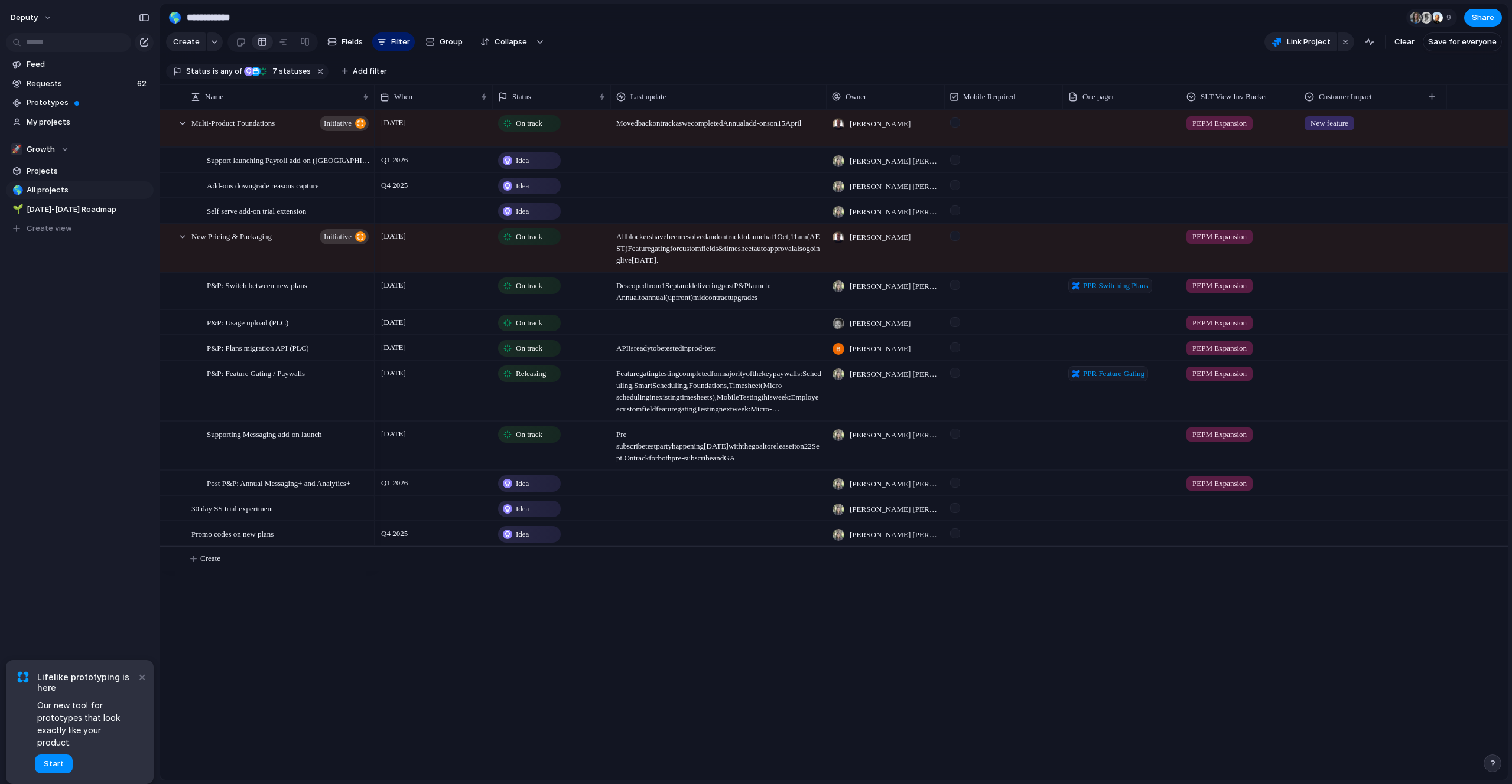
click at [909, 662] on div "Q1 2026 Idea [PERSON_NAME] [PERSON_NAME] PEPM Expansion Idea [PERSON_NAME] [PER…" at bounding box center [941, 445] width 1133 height 670
click at [269, 71] on span "7" at bounding box center [274, 70] width 10 height 9
click at [421, 640] on div "Idea Planned On track Releasing At risk Off track Paused Canceled Done" at bounding box center [756, 392] width 1512 height 784
click at [555, 124] on div "On track" at bounding box center [529, 123] width 60 height 14
click at [551, 617] on div "Idea Planned On track Releasing At risk Off track Paused Canceled Done" at bounding box center [756, 392] width 1512 height 784
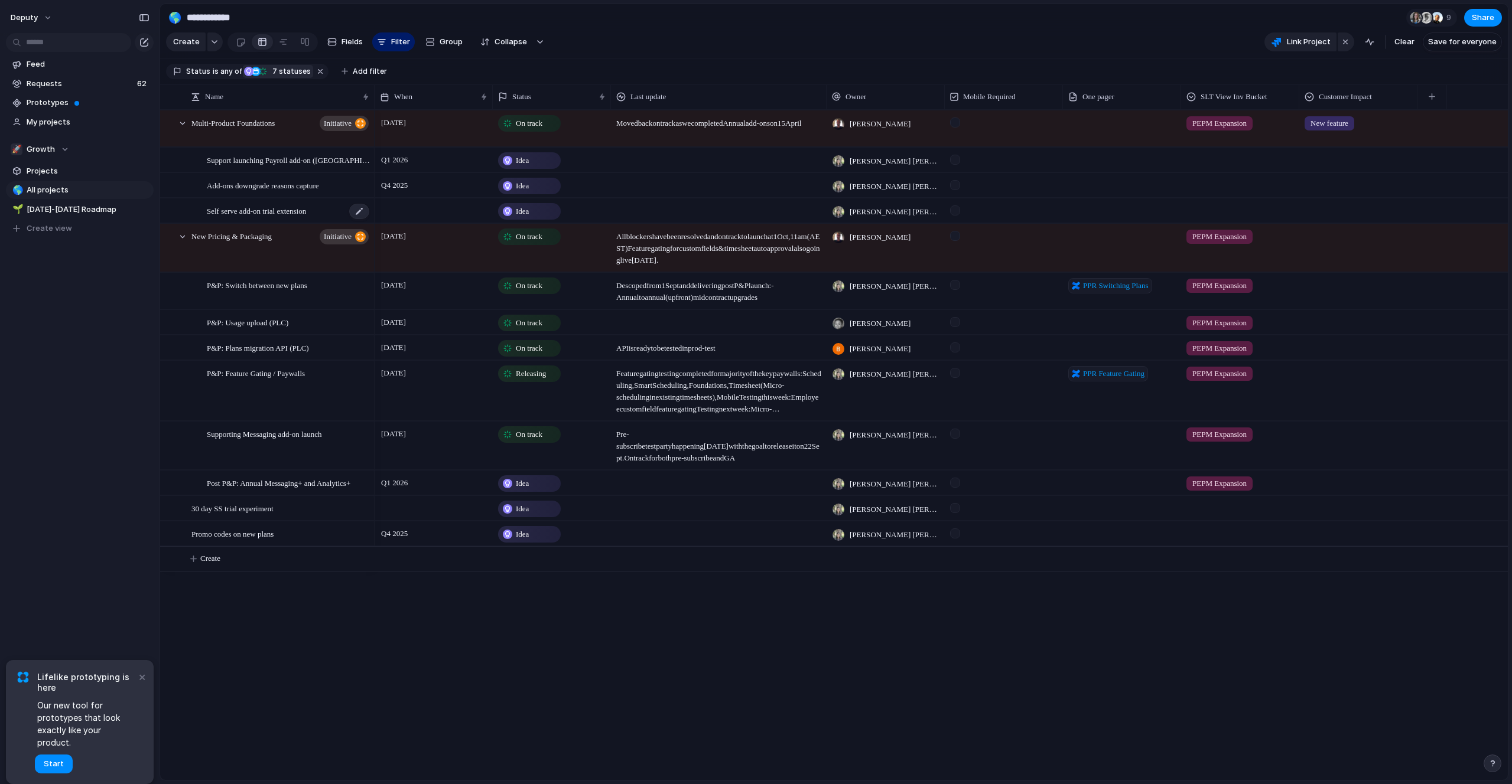
click at [260, 209] on span "Self serve add-on trial extension" at bounding box center [256, 210] width 99 height 14
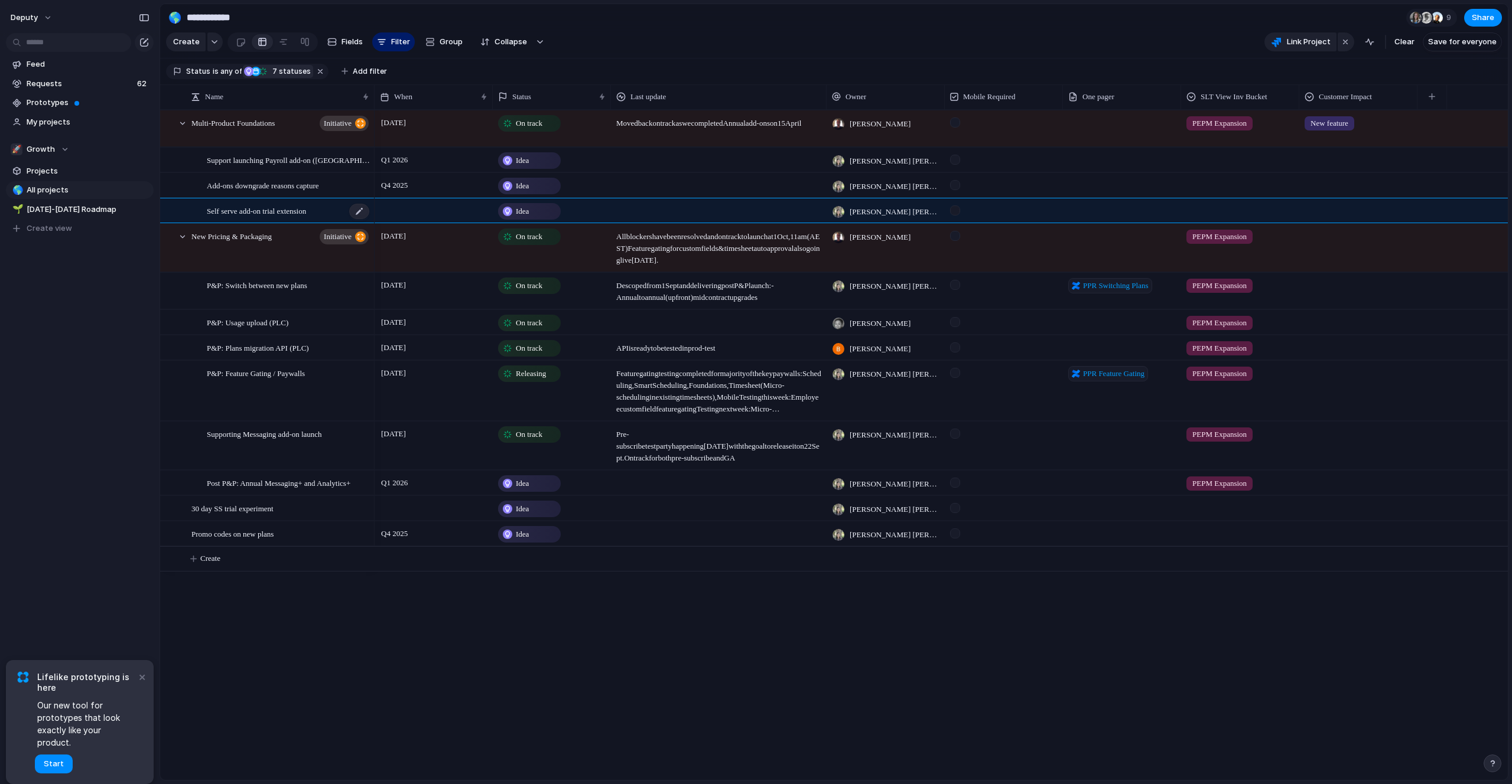
click at [260, 209] on span "Self serve add-on trial extension" at bounding box center [256, 210] width 99 height 14
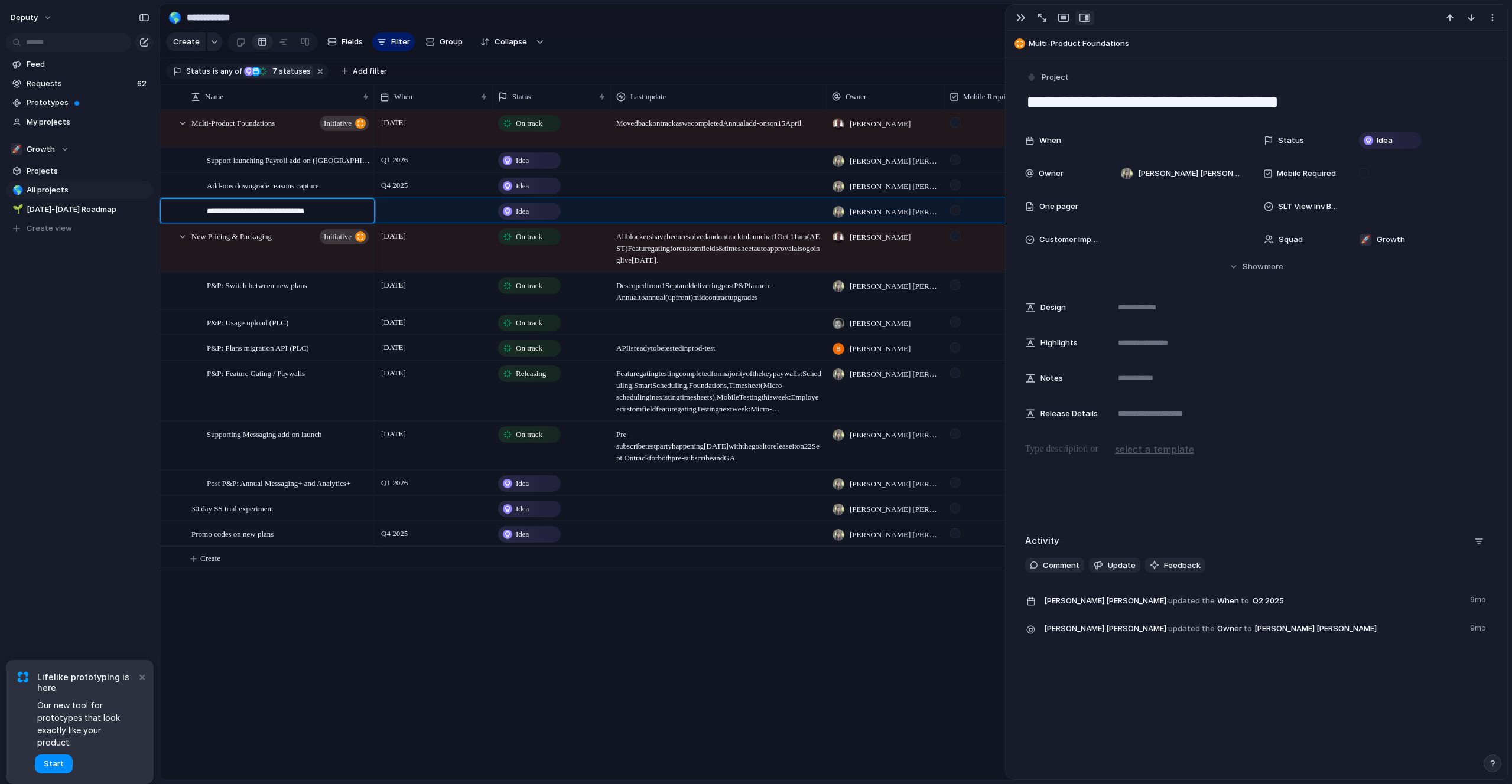
drag, startPoint x: 243, startPoint y: 214, endPoint x: 154, endPoint y: 210, distance: 89.1
click at [154, 210] on div "**********" at bounding box center [756, 392] width 1512 height 784
type textarea "**********"
click at [212, 559] on span "Create" at bounding box center [210, 558] width 20 height 12
type textarea "**********"
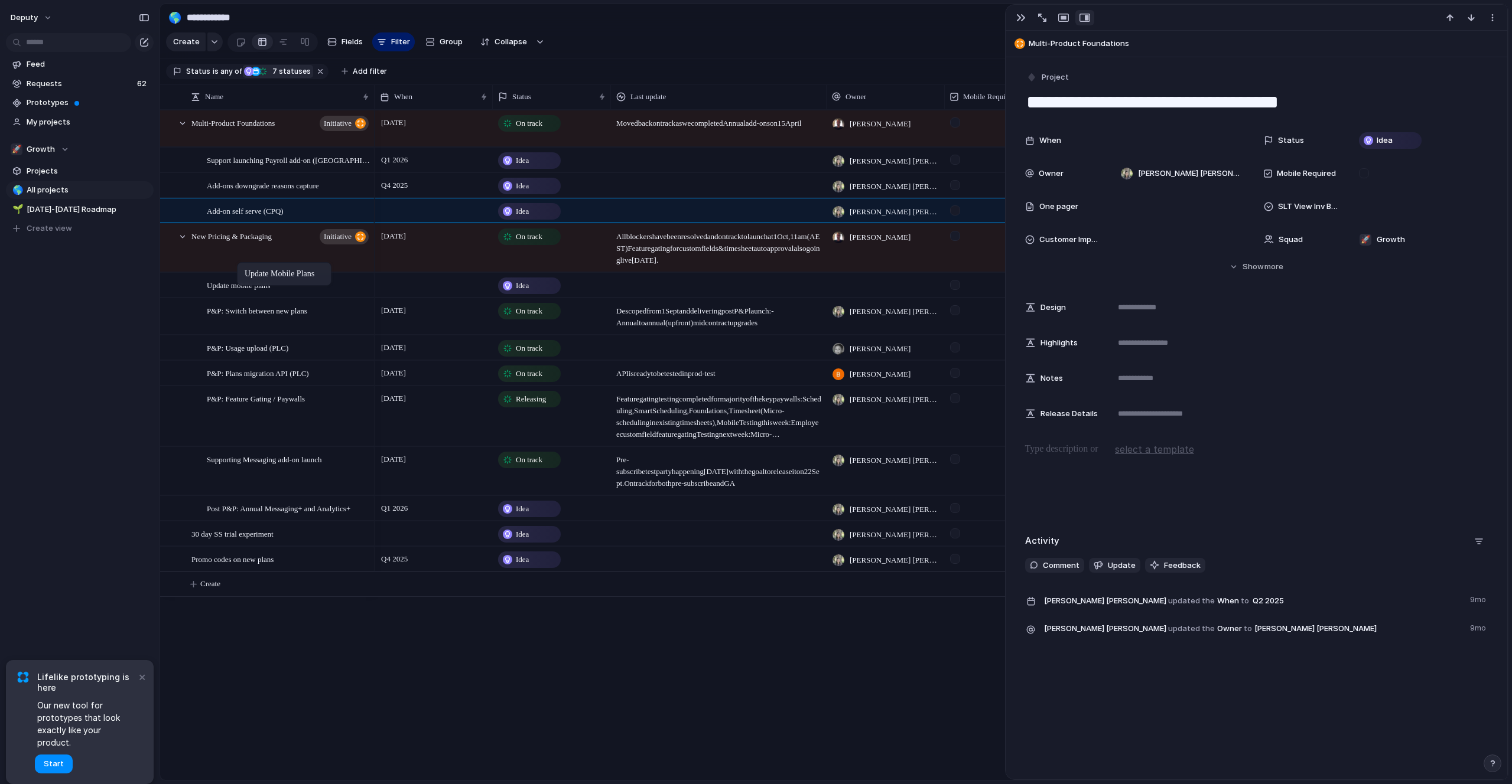
drag, startPoint x: 204, startPoint y: 558, endPoint x: 243, endPoint y: 264, distance: 296.6
click at [215, 587] on span "Create" at bounding box center [210, 583] width 20 height 12
type textarea "**********"
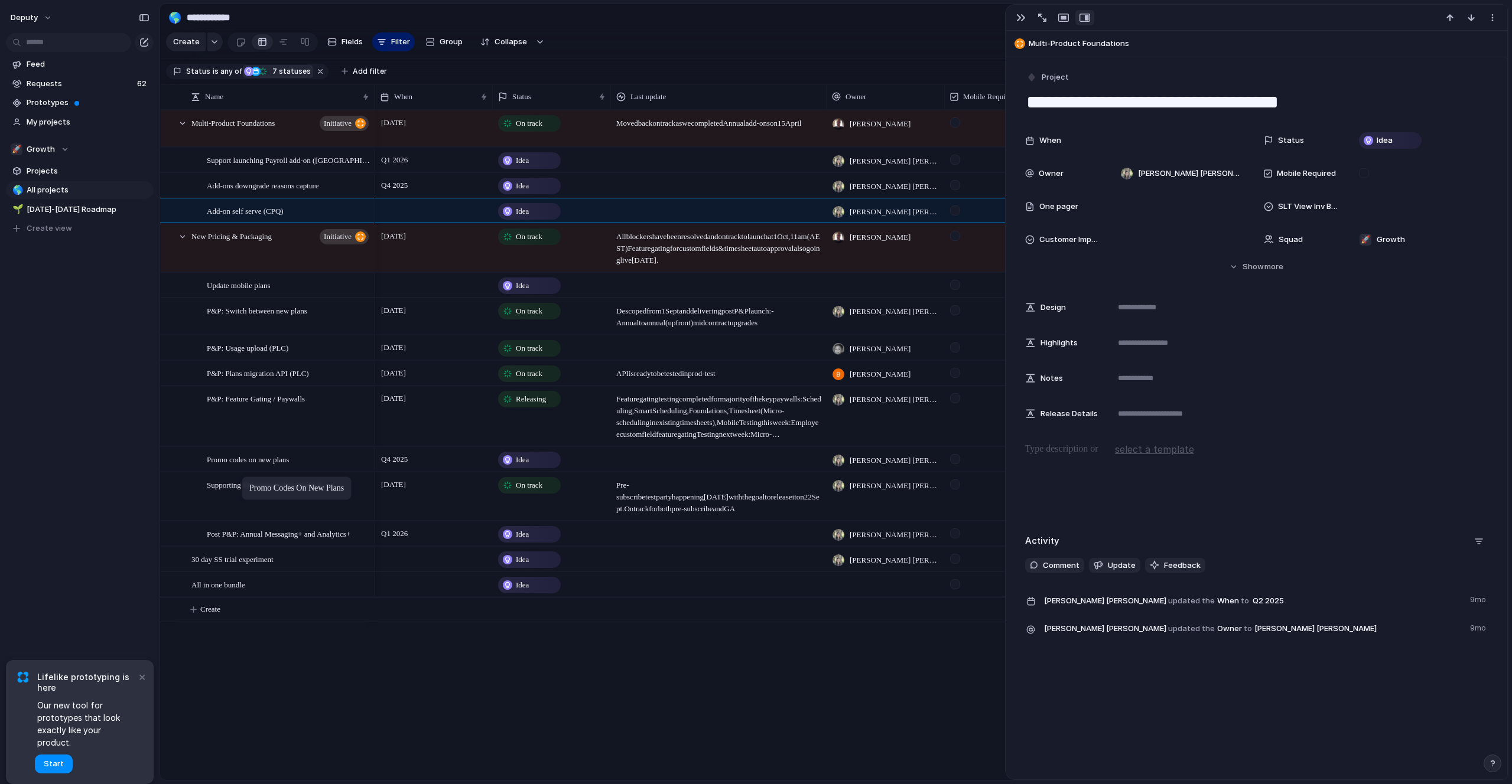
drag, startPoint x: 219, startPoint y: 562, endPoint x: 248, endPoint y: 479, distance: 87.9
click at [223, 582] on span "All in one bundle" at bounding box center [218, 584] width 54 height 14
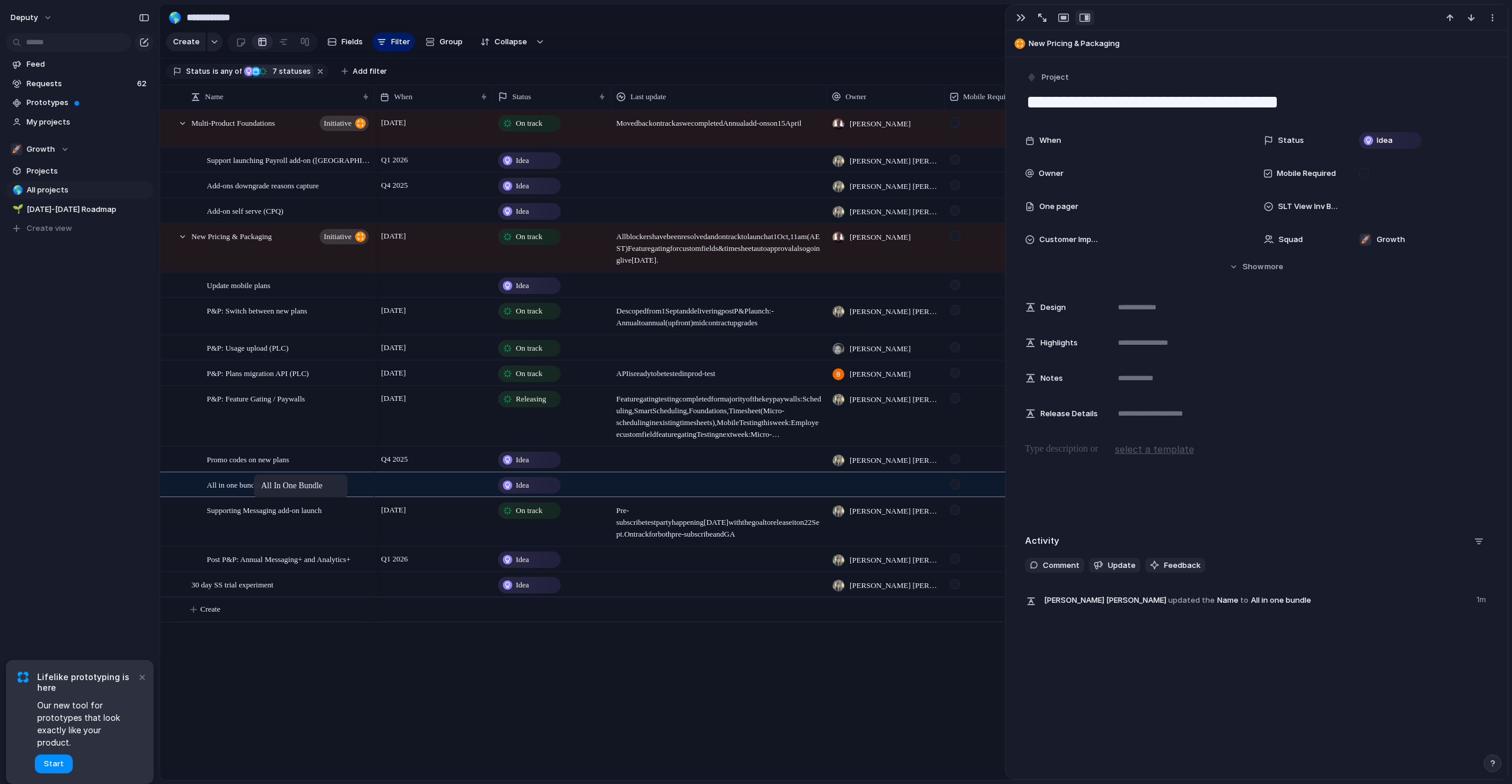
drag, startPoint x: 223, startPoint y: 585, endPoint x: 260, endPoint y: 476, distance: 115.1
click at [368, 699] on div "Post P&P: Annual Messaging+ and Analytics+ Add-on self serve (CPQ) Add-ons down…" at bounding box center [834, 445] width 1347 height 670
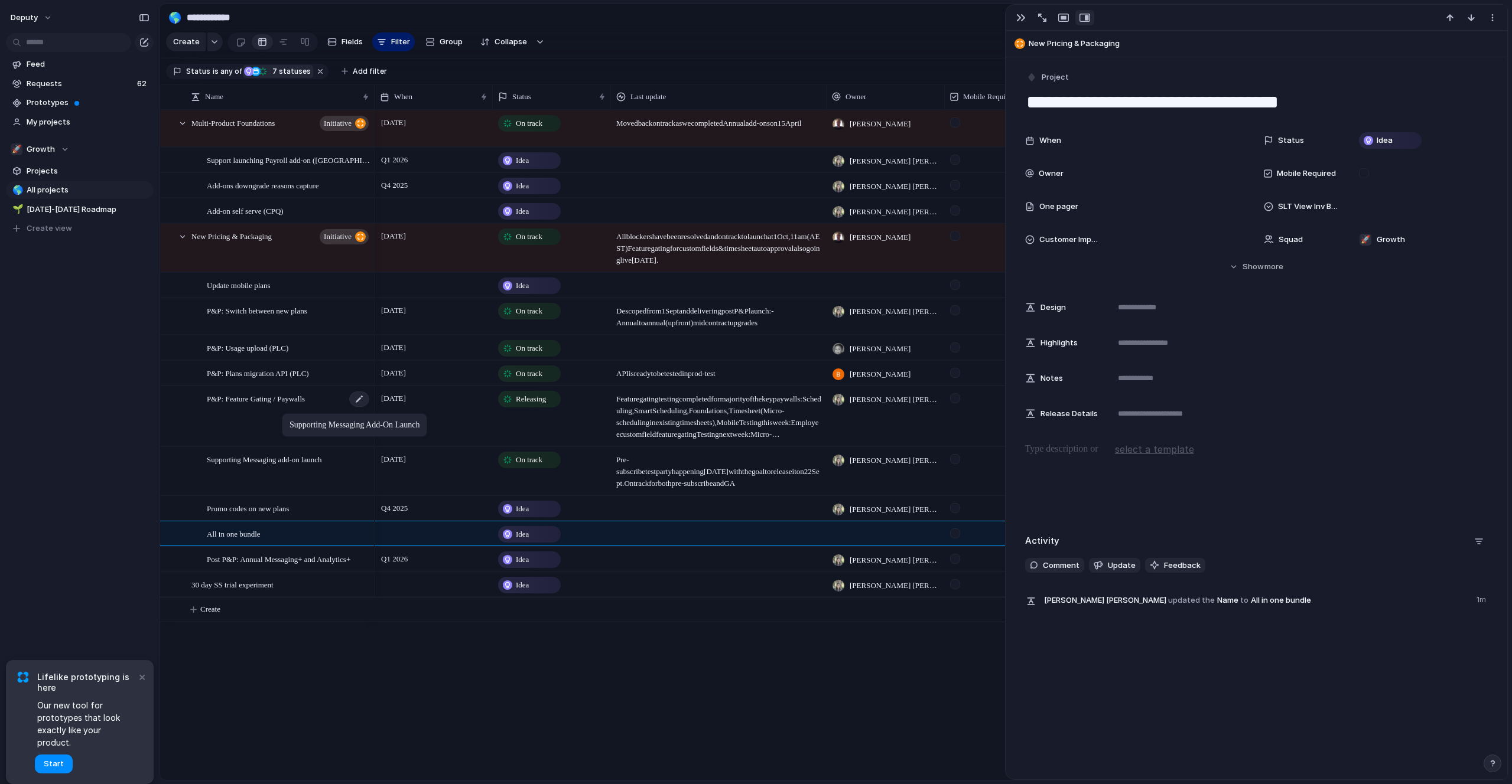
drag, startPoint x: 280, startPoint y: 521, endPoint x: 288, endPoint y: 416, distance: 105.3
click at [288, 752] on div "Post P&P: Annual Messaging+ and Analytics+ Add-on self serve (CPQ) Add-ons down…" at bounding box center [834, 445] width 1347 height 670
click at [263, 697] on div "Post P&P: Annual Messaging+ and Analytics+ Add-on self serve (CPQ) Add-ons down…" at bounding box center [834, 445] width 1347 height 670
click at [233, 601] on button "Create" at bounding box center [848, 609] width 1354 height 24
type textarea "**********"
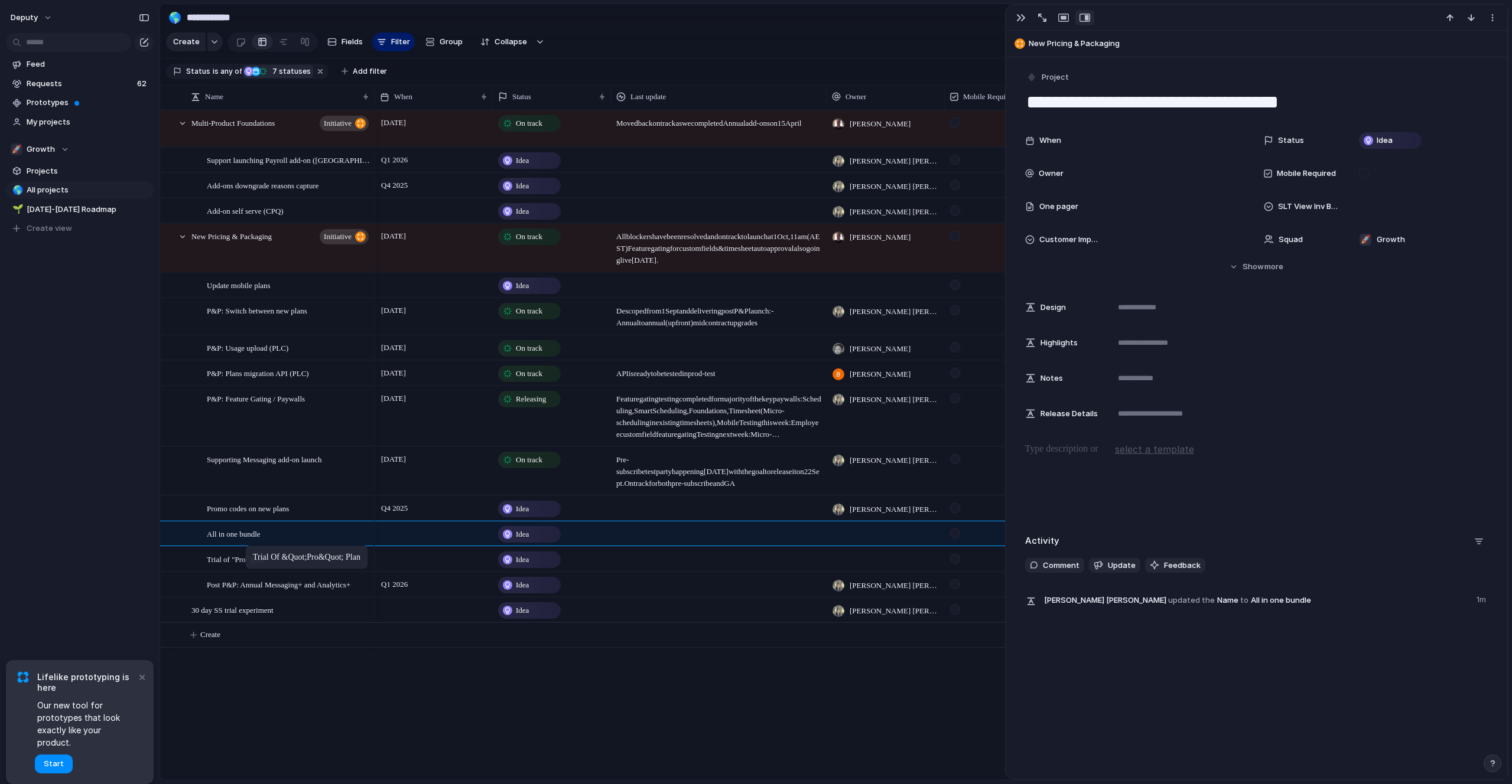
drag, startPoint x: 209, startPoint y: 613, endPoint x: 251, endPoint y: 548, distance: 77.4
click at [383, 761] on div "Q1 2026 Idea [PERSON_NAME] [PERSON_NAME] PEPM Expansion Idea [PERSON_NAME] [PER…" at bounding box center [941, 445] width 1133 height 670
click at [251, 68] on div "Idea" at bounding box center [249, 71] width 12 height 12
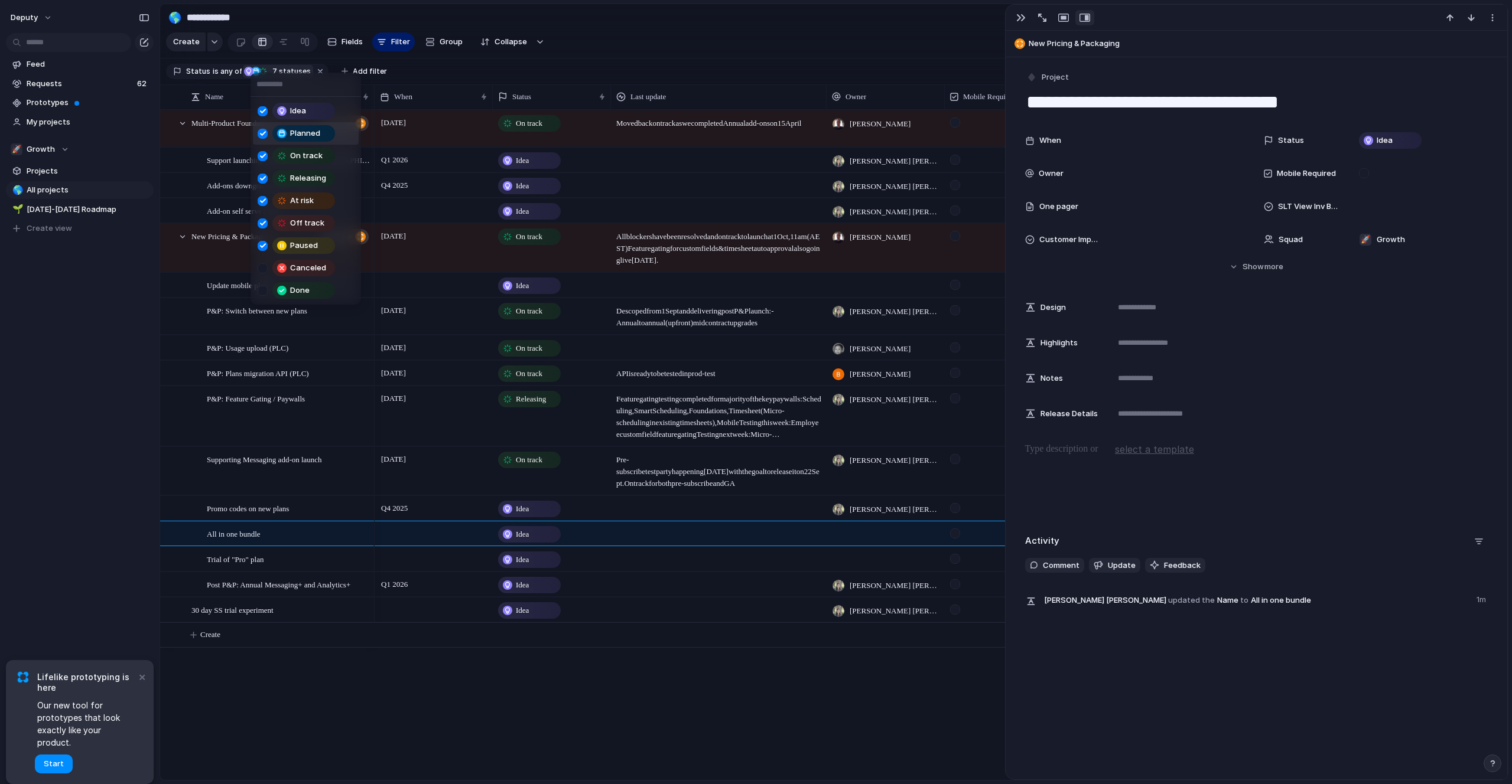
click at [264, 132] on div at bounding box center [262, 133] width 10 height 10
drag, startPoint x: 262, startPoint y: 162, endPoint x: 261, endPoint y: 168, distance: 6.1
click at [262, 162] on div "On track" at bounding box center [298, 155] width 82 height 16
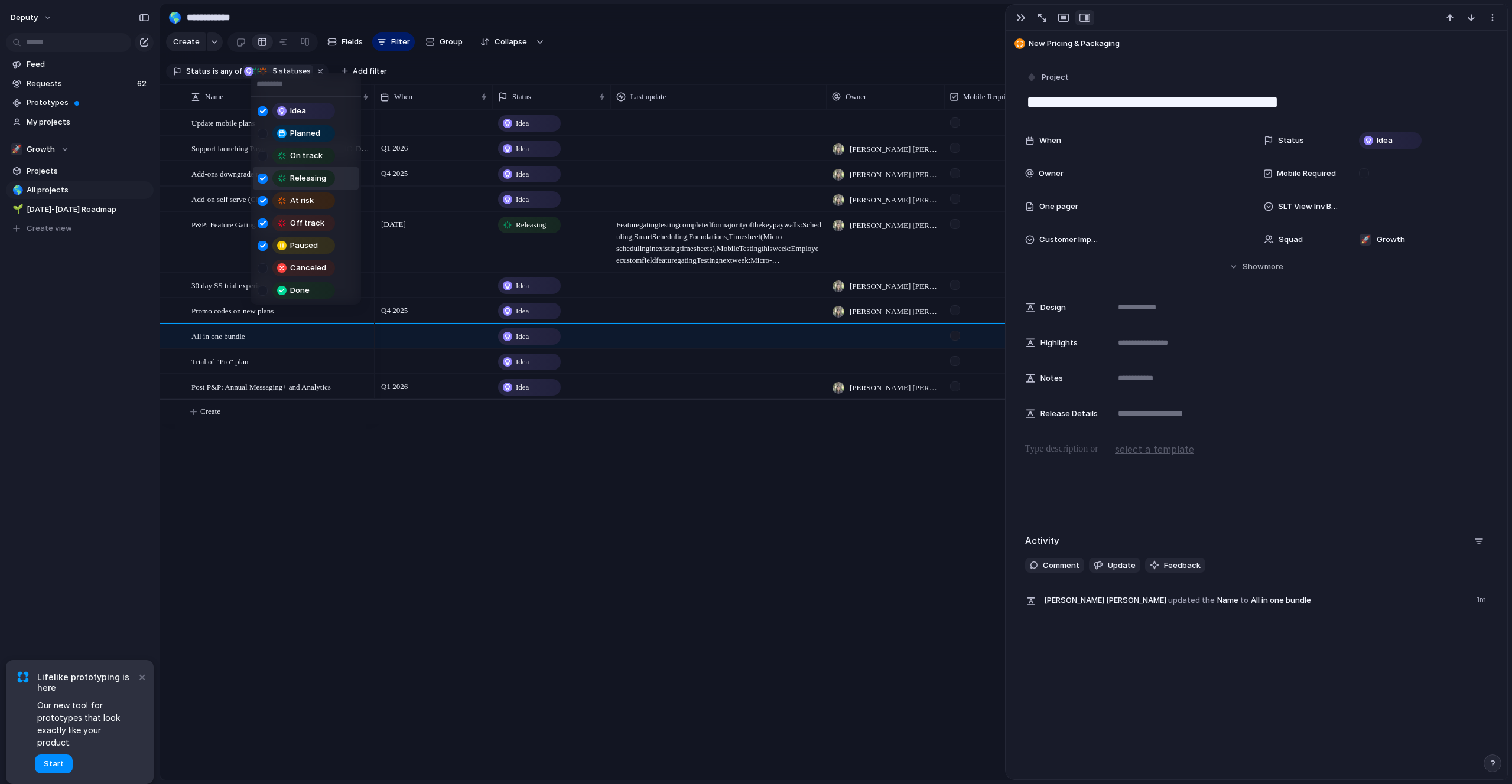
click at [263, 179] on div at bounding box center [262, 178] width 10 height 10
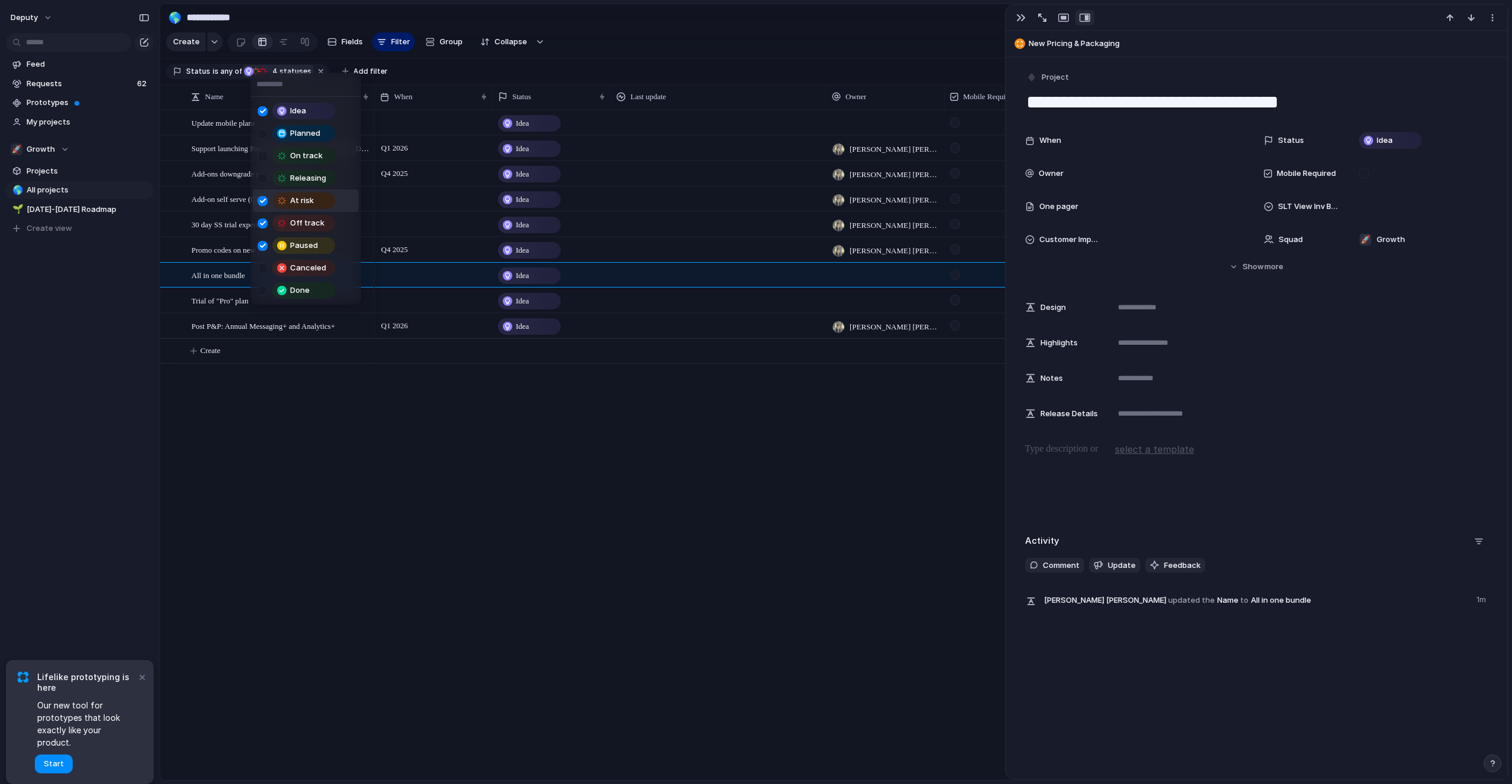
drag, startPoint x: 264, startPoint y: 197, endPoint x: 261, endPoint y: 211, distance: 14.3
click at [263, 198] on div at bounding box center [262, 201] width 10 height 10
drag, startPoint x: 261, startPoint y: 219, endPoint x: 261, endPoint y: 229, distance: 10.0
click at [261, 219] on div at bounding box center [262, 224] width 10 height 10
click at [261, 247] on div at bounding box center [262, 246] width 10 height 10
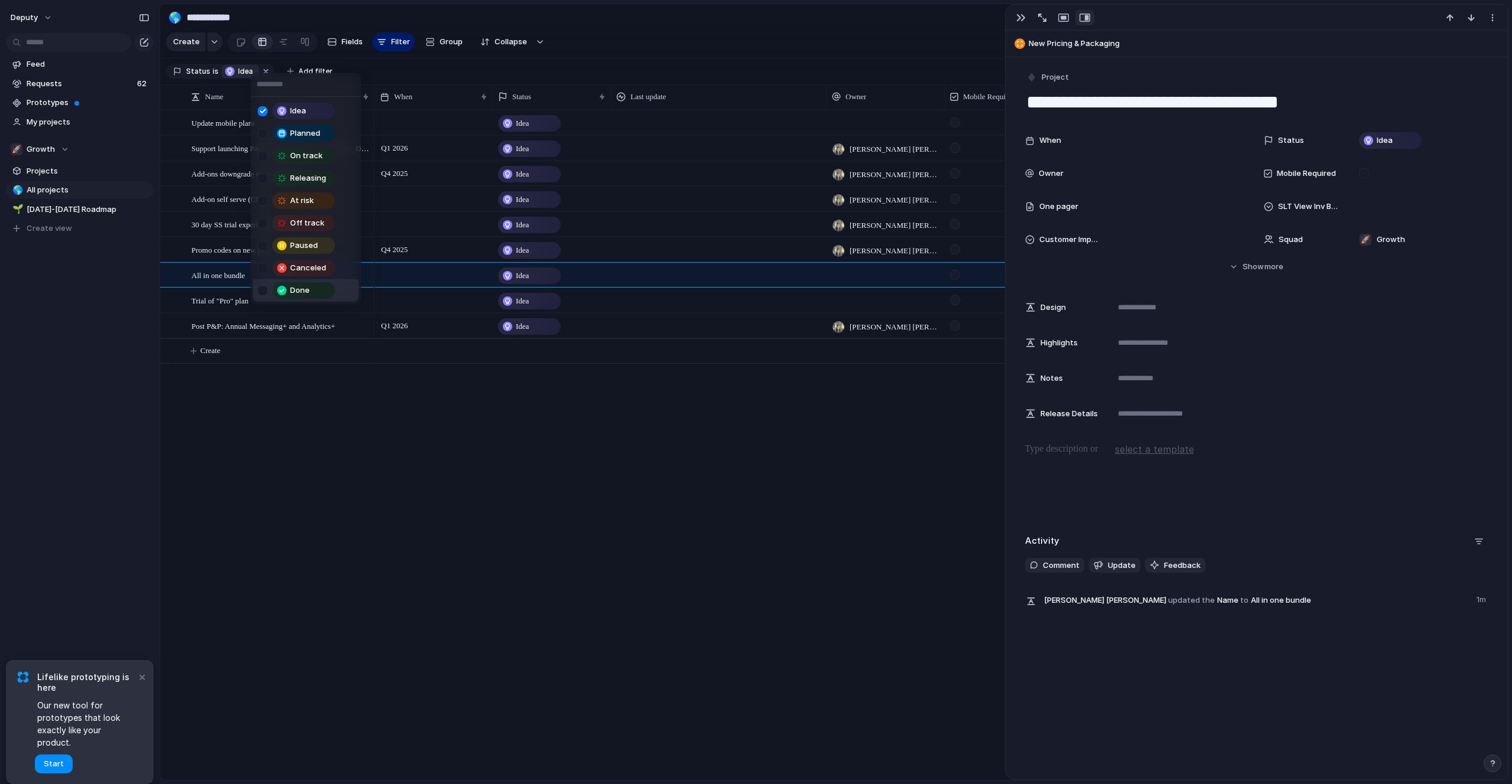
click at [318, 478] on div "Idea Planned On track Releasing At risk Off track Paused Canceled Done" at bounding box center [756, 392] width 1512 height 784
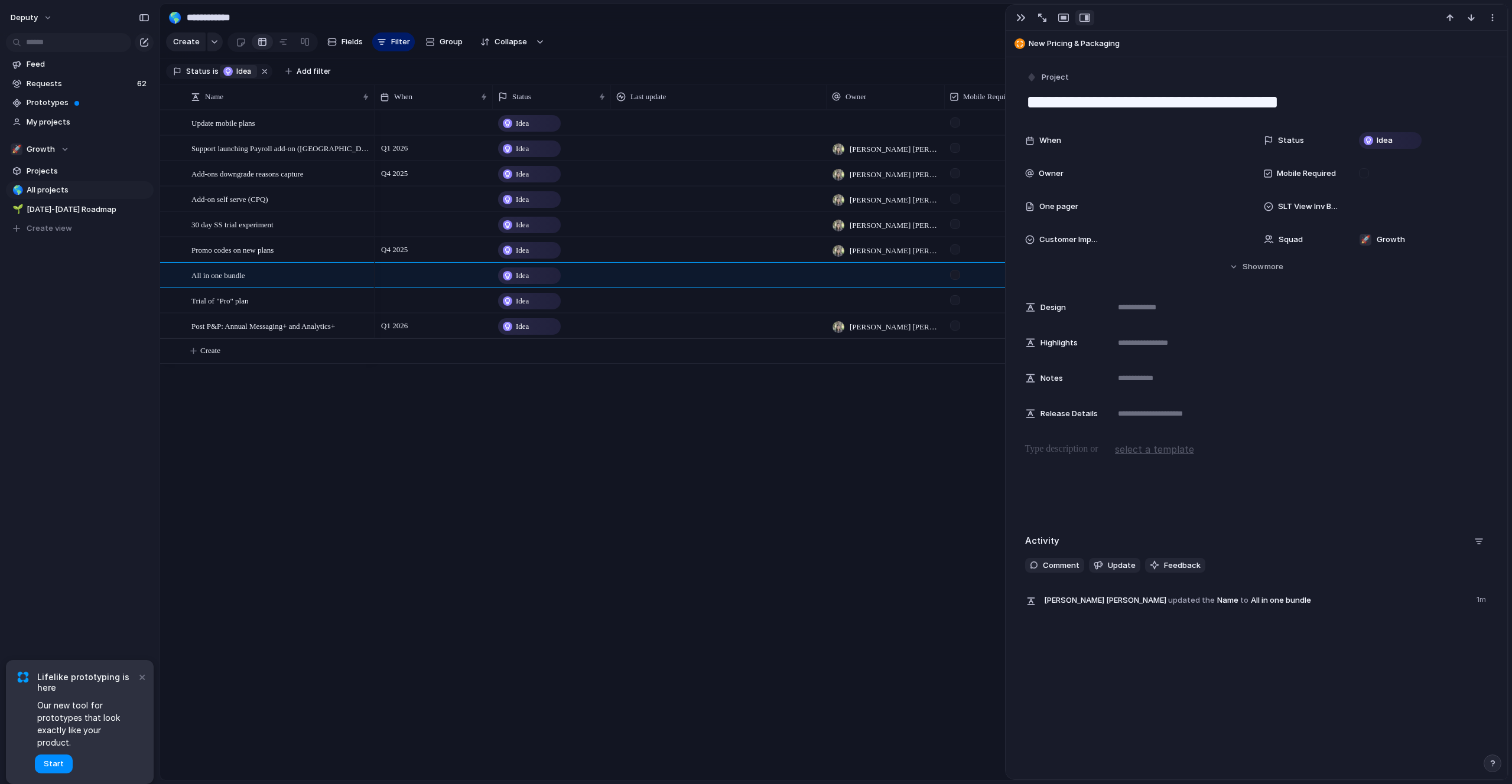
click at [318, 470] on div "Post P&P: Annual Messaging+ and Analytics+ Add-on self serve (CPQ) Add-ons down…" at bounding box center [834, 445] width 1347 height 670
click at [318, 467] on div "Post P&P: Annual Messaging+ and Analytics+ Add-on self serve (CPQ) Add-ons down…" at bounding box center [834, 445] width 1347 height 670
